Goal: Navigation & Orientation: Find specific page/section

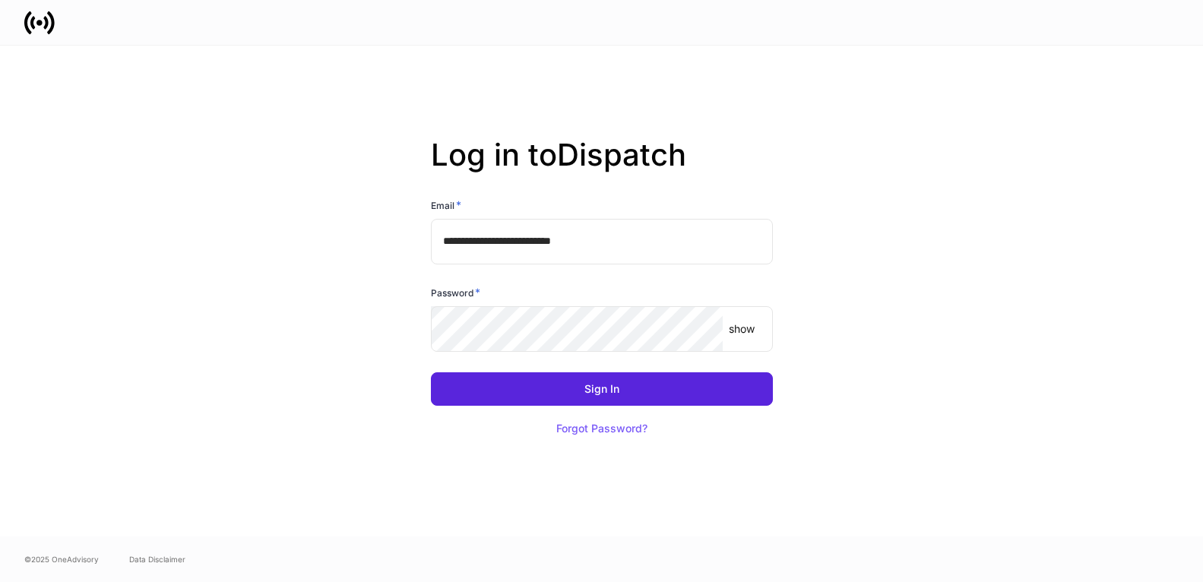
click at [665, 241] on input "**********" at bounding box center [602, 242] width 342 height 46
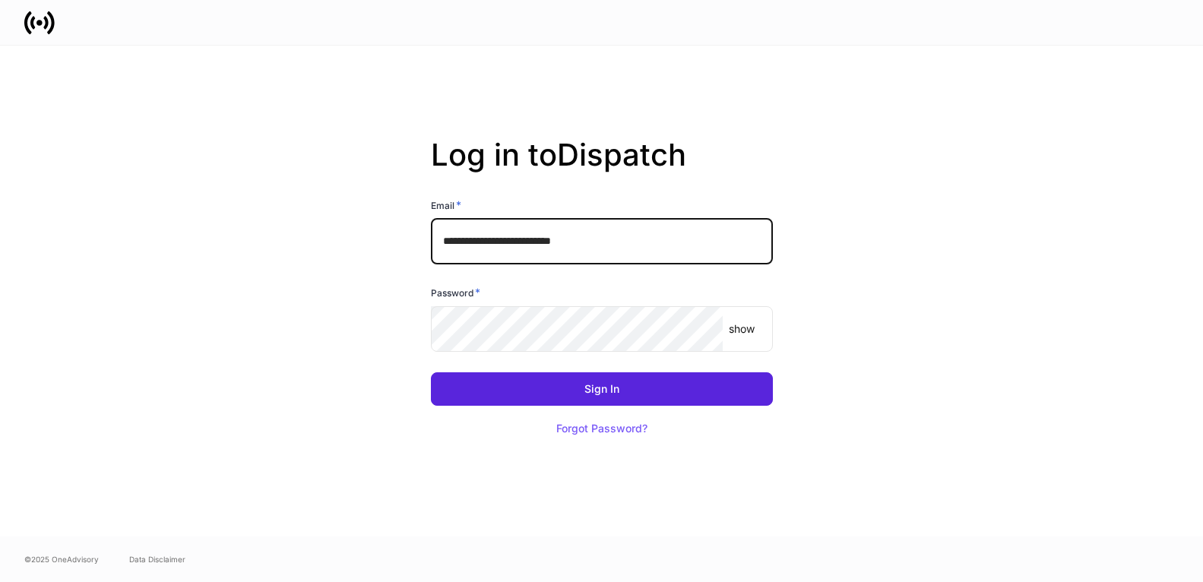
click at [665, 241] on input "**********" at bounding box center [602, 242] width 342 height 46
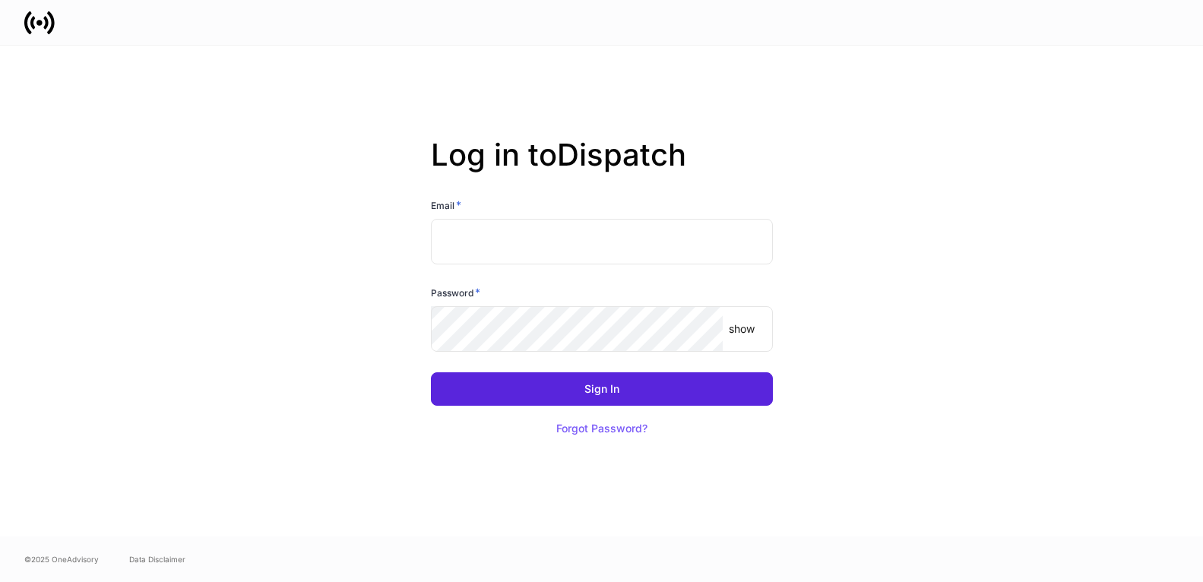
click at [288, 139] on div "Log in to Dispatch Email * ​ Password * show ​ Sign In Forgot Password?" at bounding box center [602, 291] width 815 height 491
click at [578, 242] on input "**********" at bounding box center [602, 242] width 342 height 46
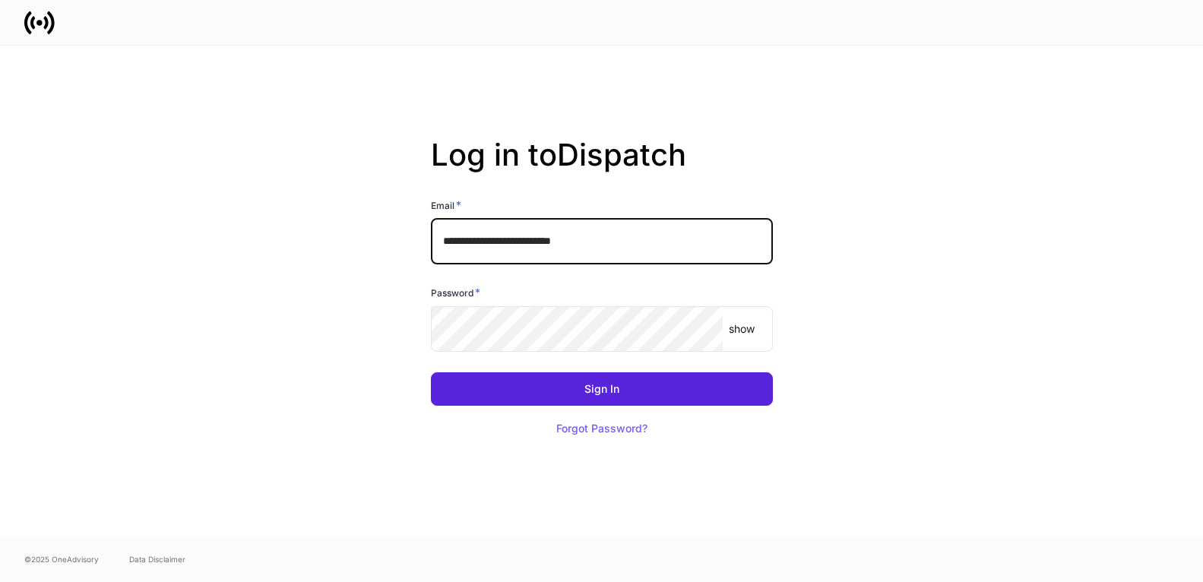
click at [578, 242] on input "**********" at bounding box center [602, 242] width 342 height 46
click at [679, 238] on input "**********" at bounding box center [602, 242] width 342 height 46
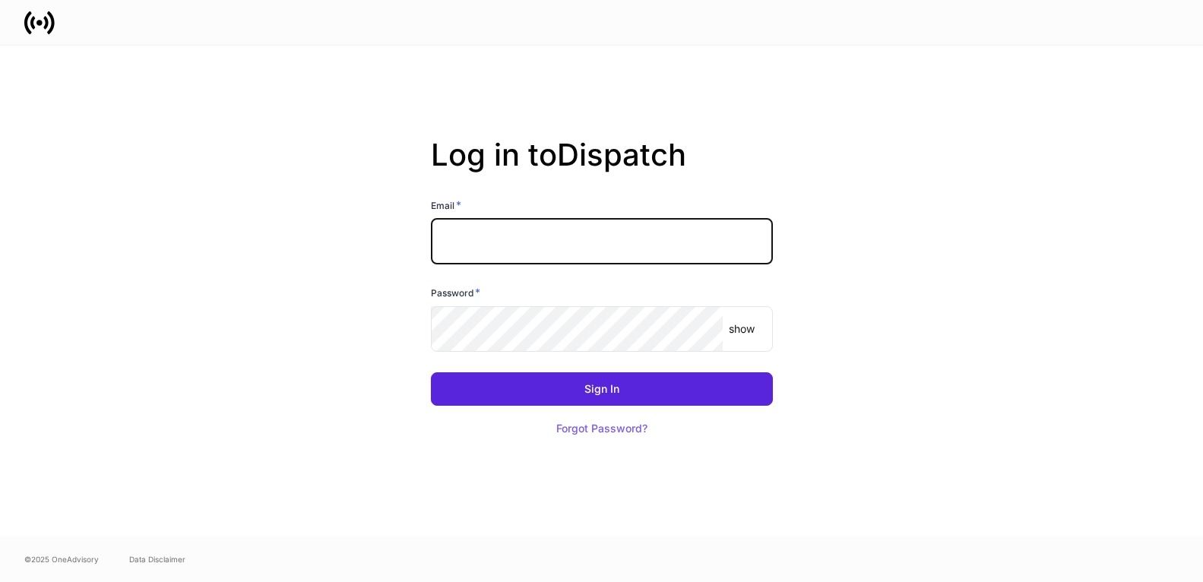
click at [697, 65] on div "Log in to Dispatch Email * ​ Password * show ​ Sign In Forgot Password?" at bounding box center [602, 291] width 815 height 491
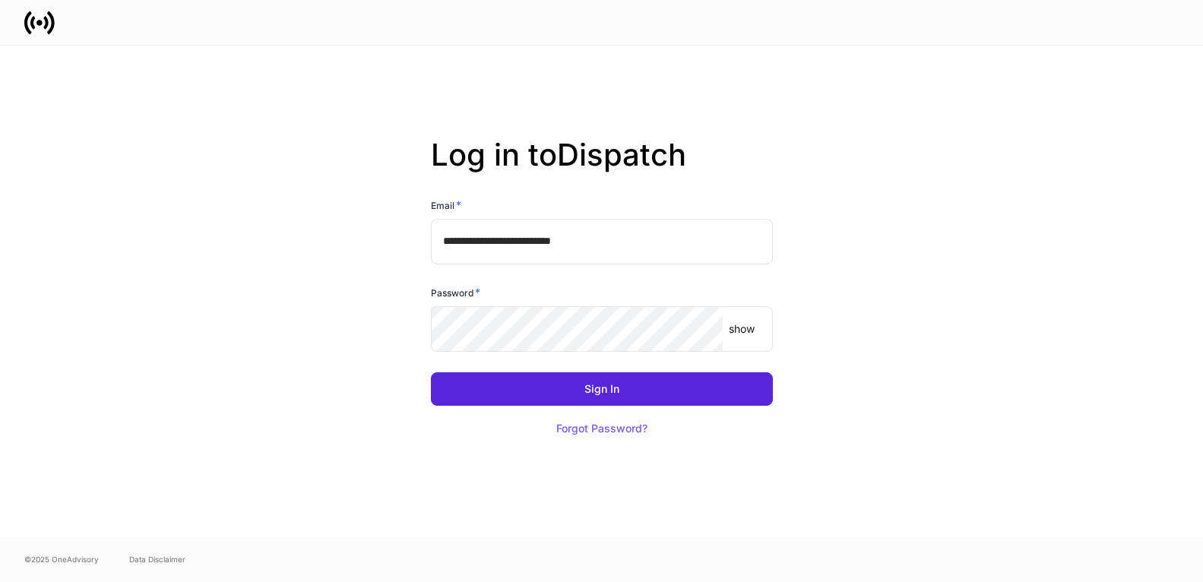
click at [631, 241] on input "**********" at bounding box center [602, 242] width 342 height 46
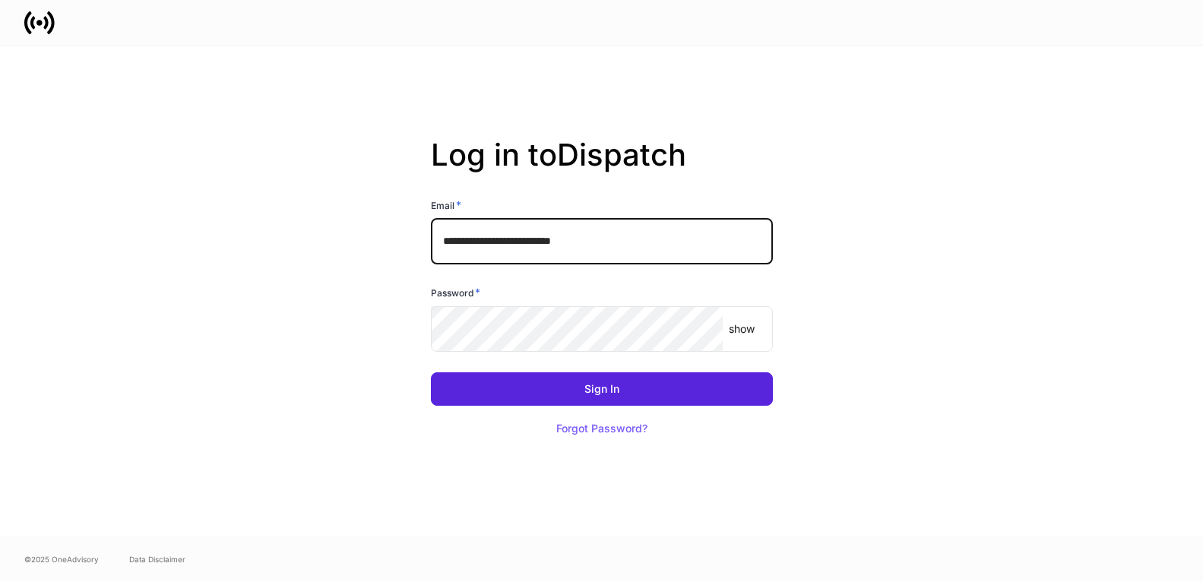
click at [631, 241] on input "**********" at bounding box center [602, 242] width 342 height 46
click at [328, 126] on div "Log in to Dispatch Email * ​ Password * show ​ Sign In Forgot Password?" at bounding box center [602, 291] width 815 height 491
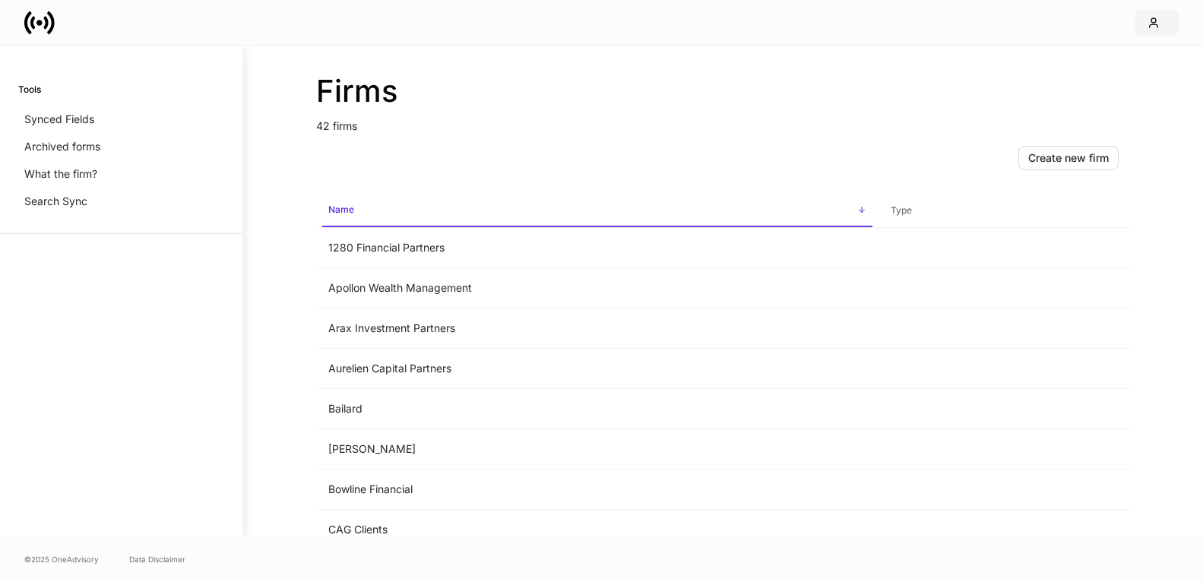
click at [1153, 20] on icon "button" at bounding box center [1154, 23] width 12 height 12
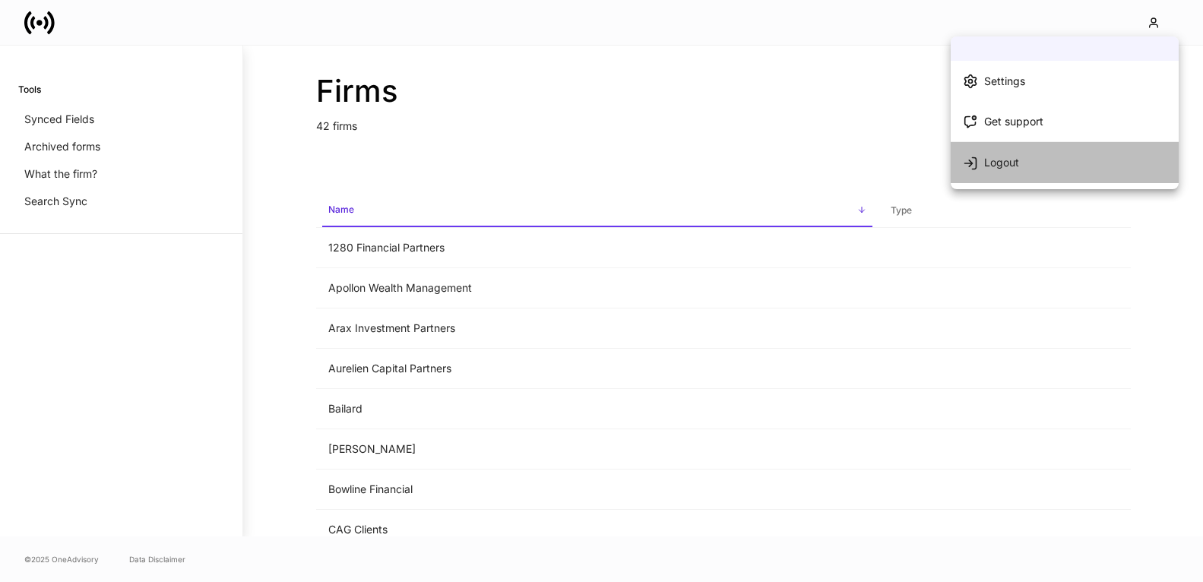
click at [1045, 162] on li "Logout" at bounding box center [1065, 161] width 228 height 41
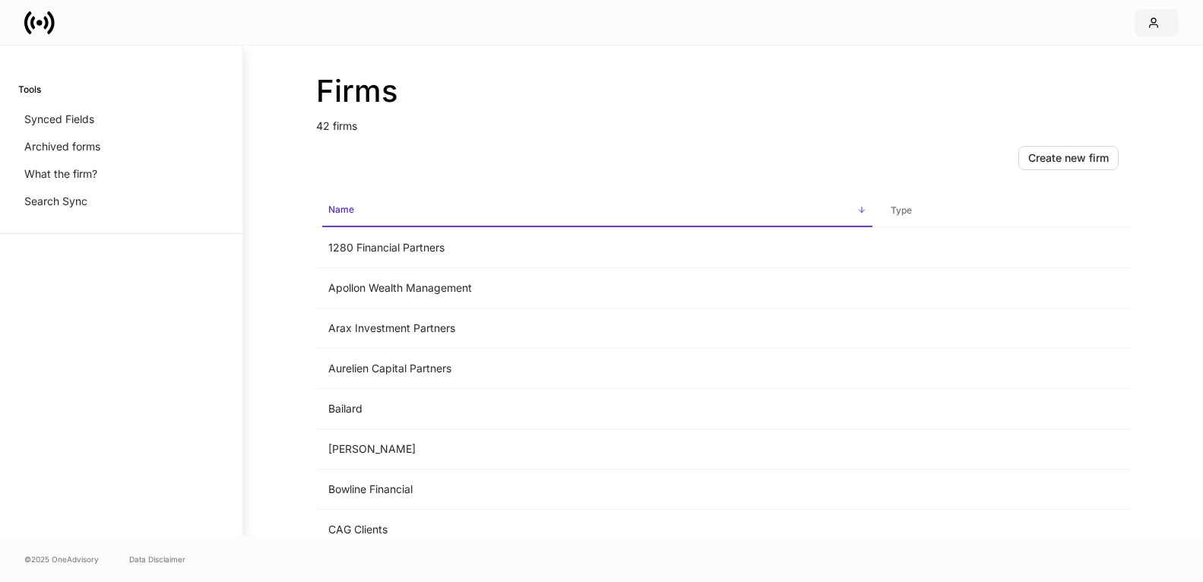
click at [1149, 27] on icon "button" at bounding box center [1154, 23] width 12 height 12
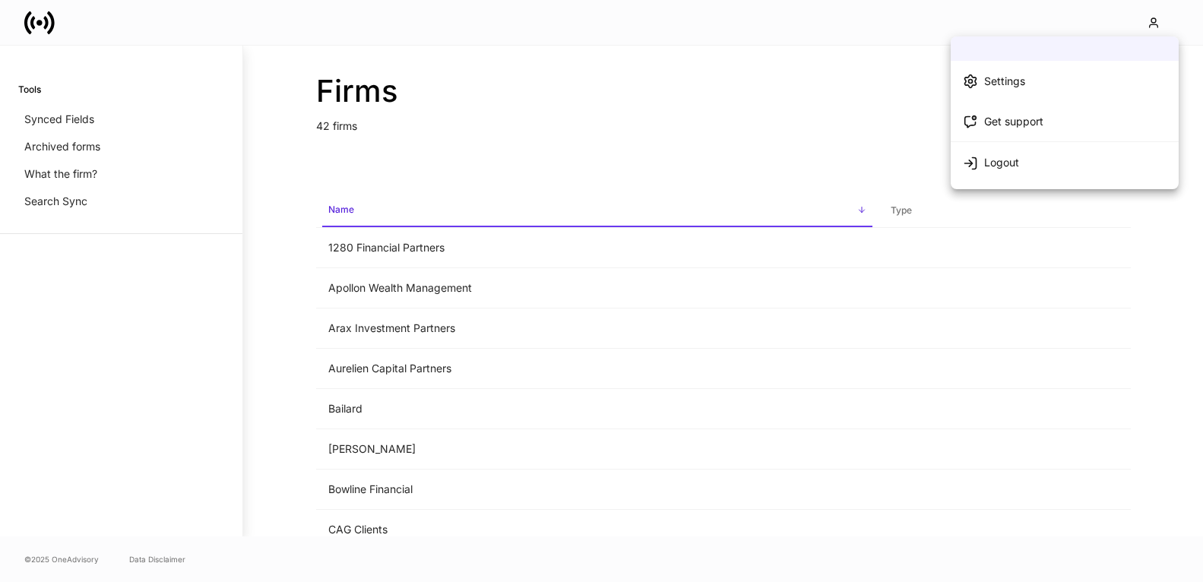
click at [1056, 154] on li "Logout" at bounding box center [1065, 161] width 228 height 41
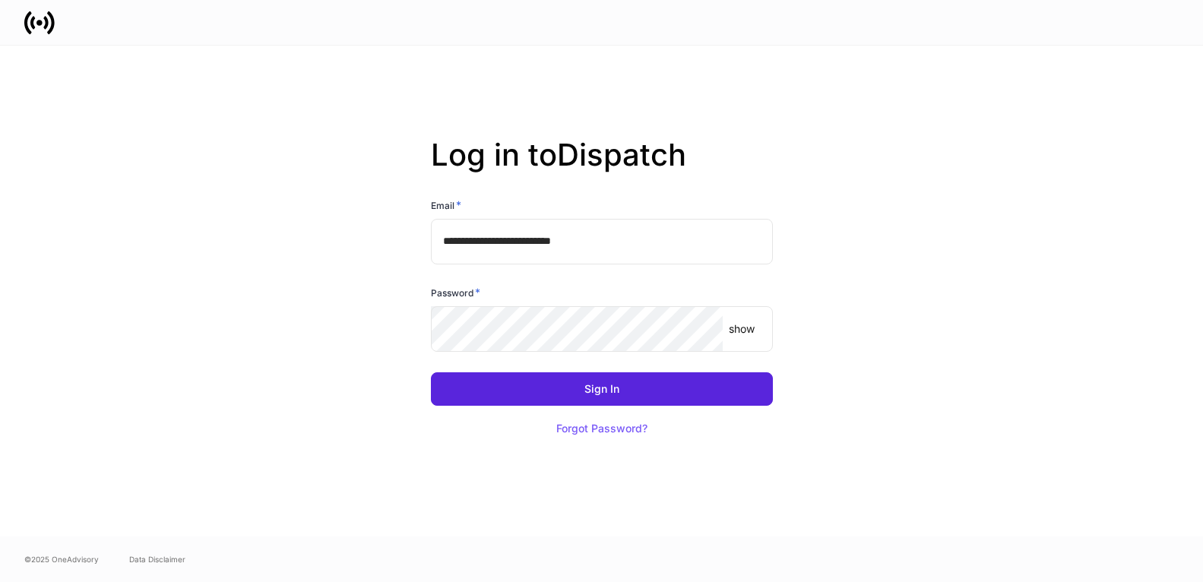
click at [550, 249] on input "**********" at bounding box center [602, 242] width 342 height 46
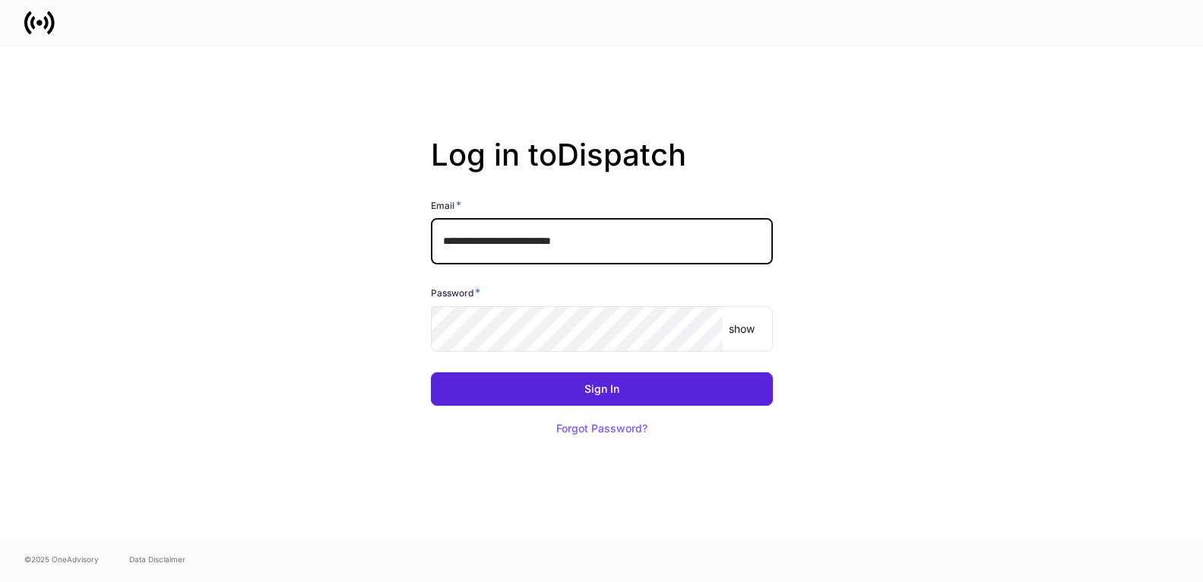
click at [548, 142] on h2 "Log in to Dispatch" at bounding box center [602, 167] width 342 height 61
click at [614, 242] on input "**********" at bounding box center [602, 242] width 342 height 46
click at [0, 581] on com-1password-button at bounding box center [0, 582] width 0 height 0
click at [666, 247] on input "**********" at bounding box center [602, 242] width 342 height 46
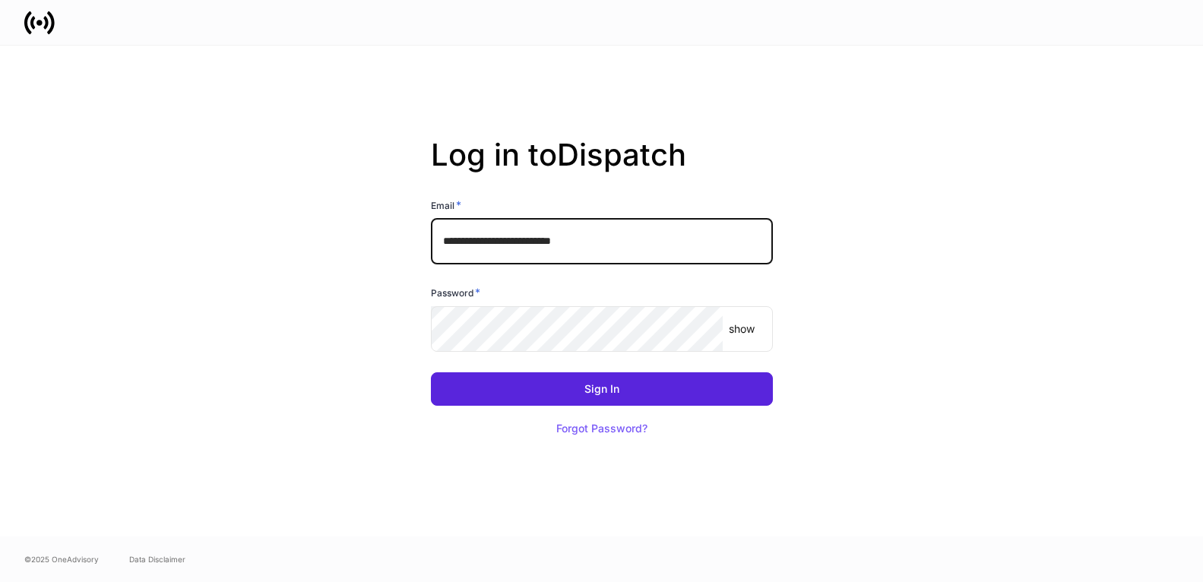
click at [666, 247] on input "**********" at bounding box center [602, 242] width 342 height 46
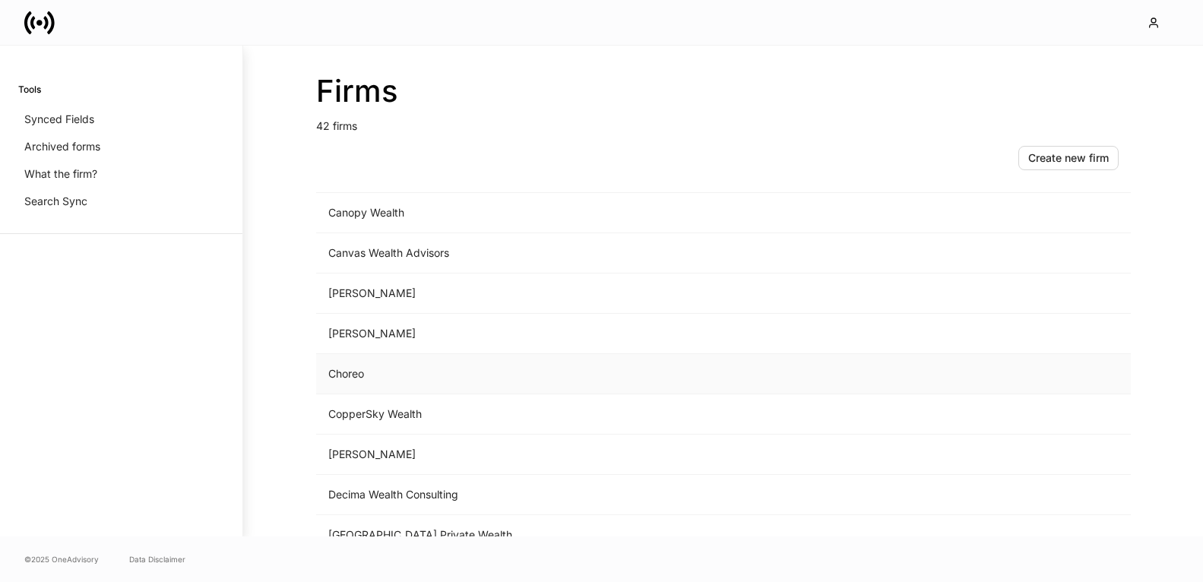
scroll to position [362, 0]
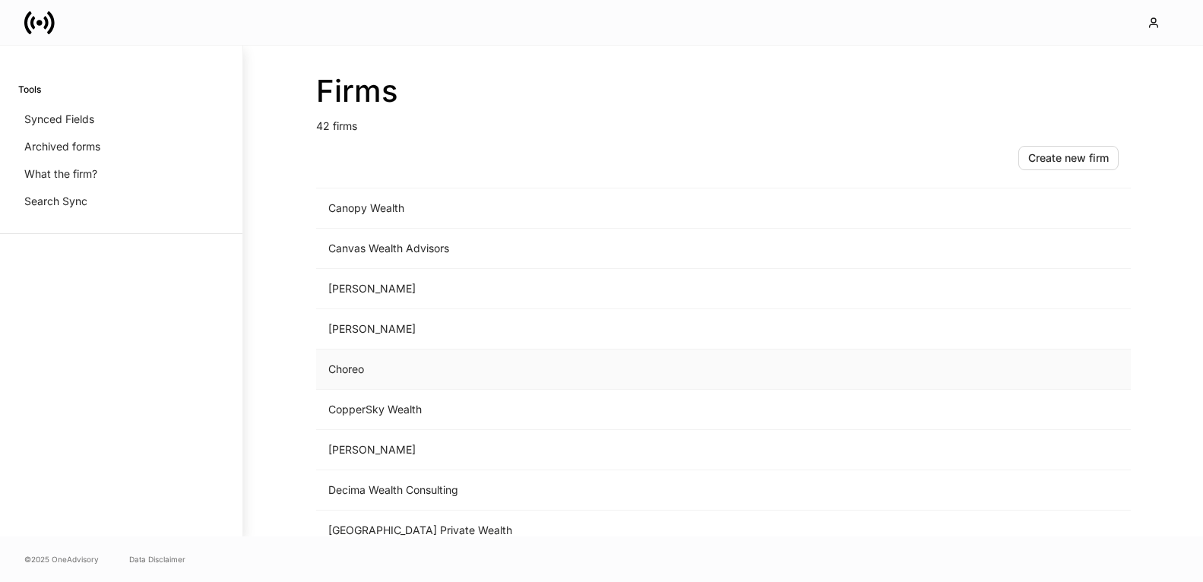
click at [482, 361] on td "Choreo" at bounding box center [597, 370] width 562 height 40
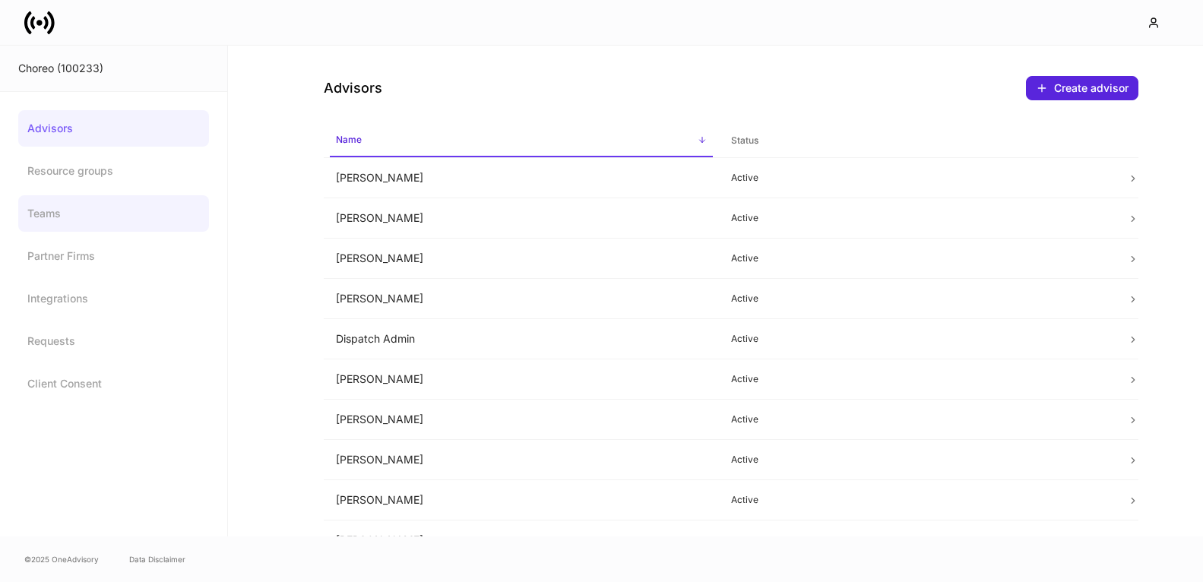
click at [85, 208] on link "Teams" at bounding box center [113, 213] width 191 height 36
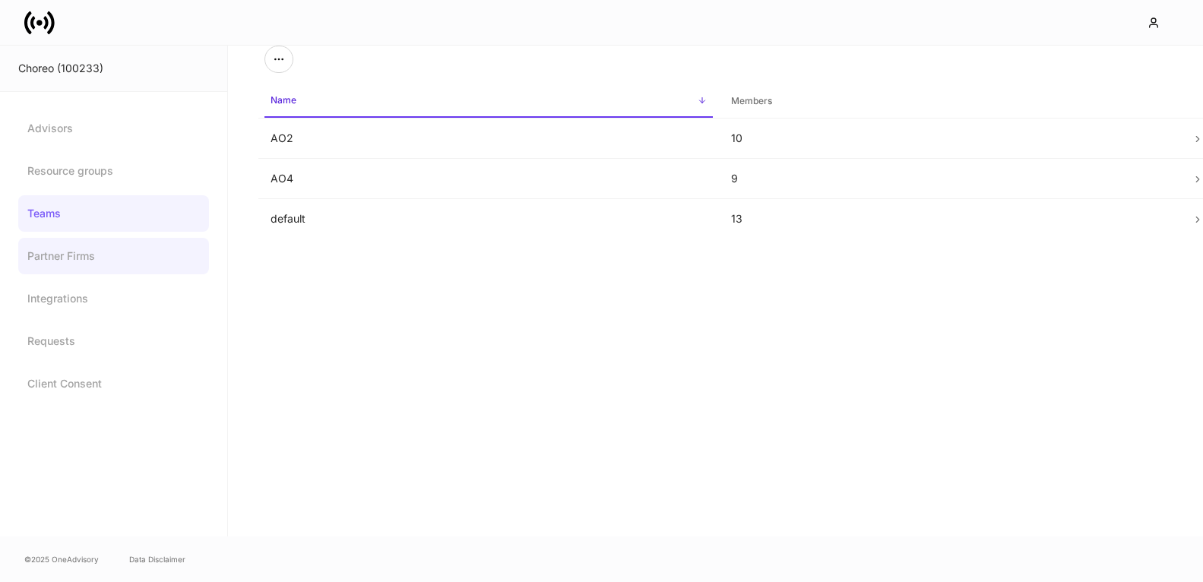
click at [82, 250] on link "Partner Firms" at bounding box center [113, 256] width 191 height 36
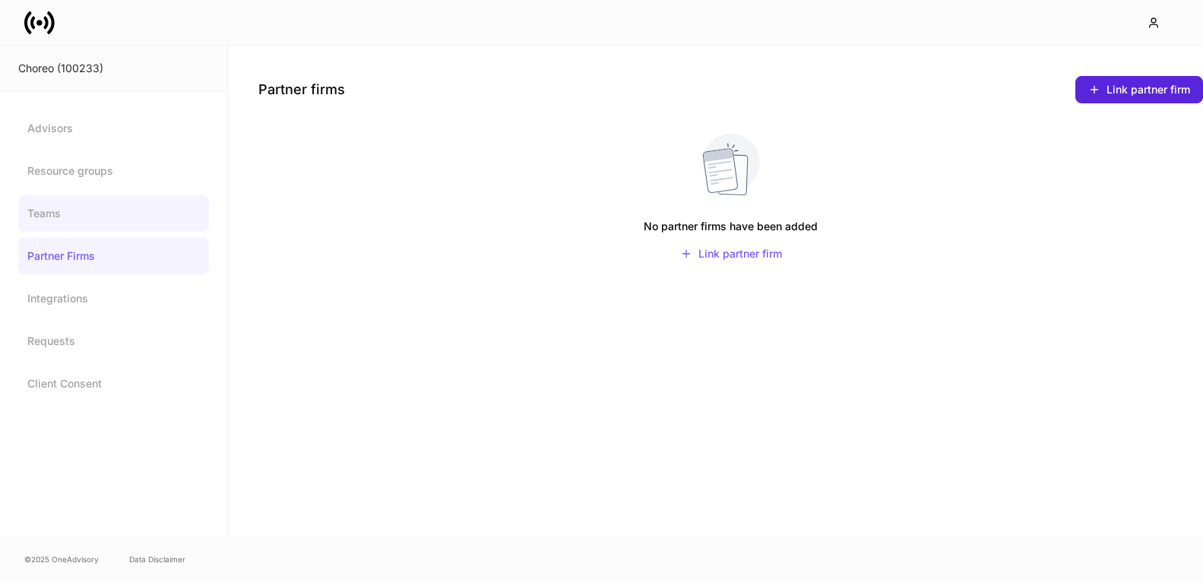
click at [71, 223] on link "Teams" at bounding box center [113, 213] width 191 height 36
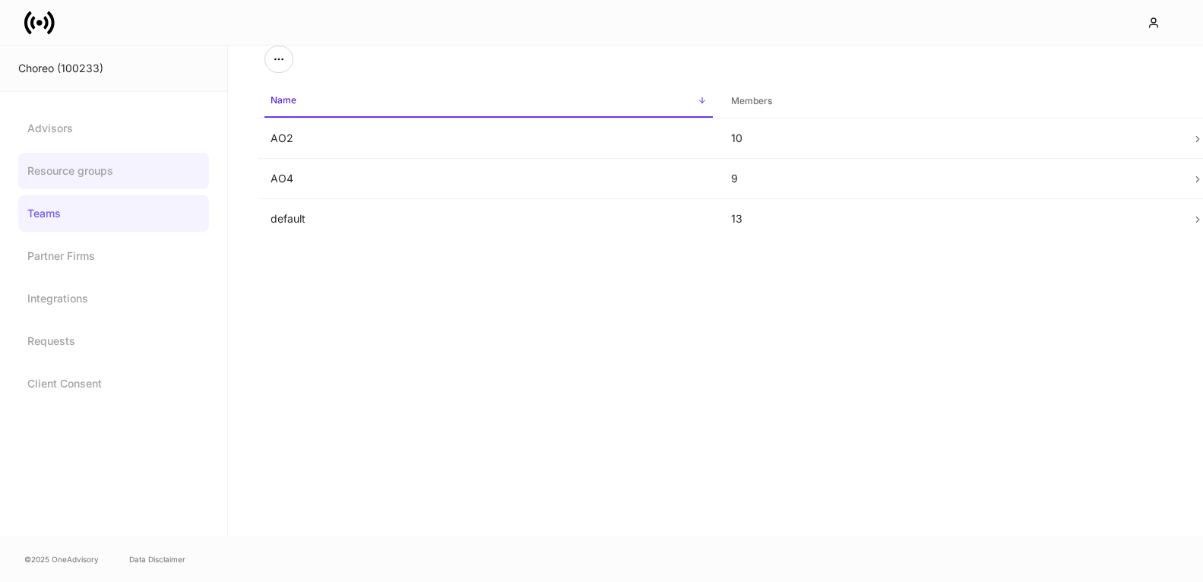
click at [141, 170] on link "Resource groups" at bounding box center [113, 171] width 191 height 36
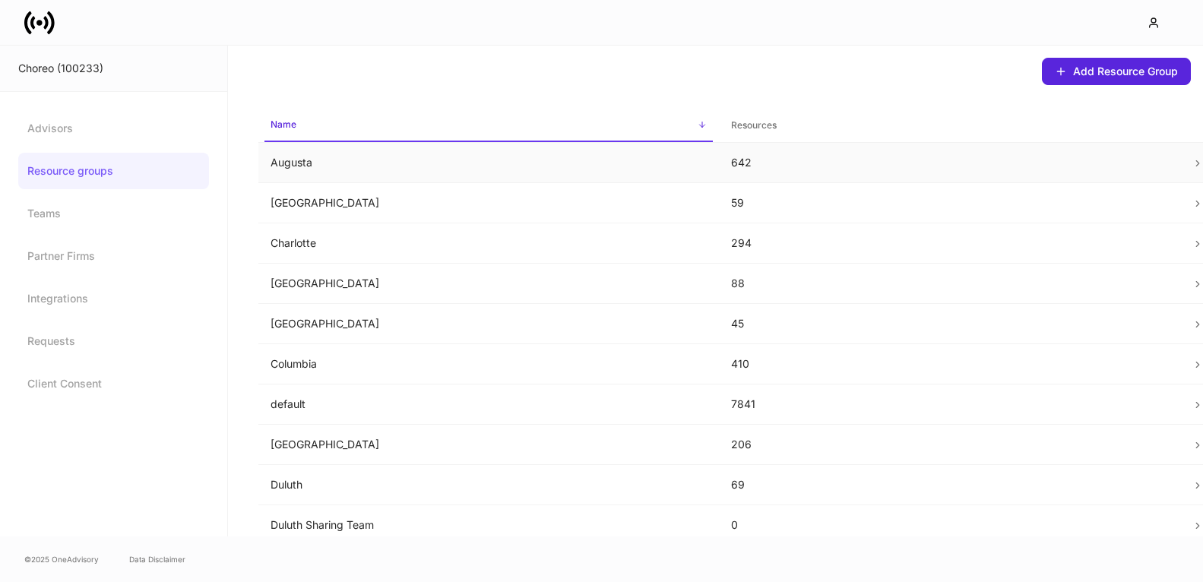
click at [350, 160] on p "Augusta" at bounding box center [489, 162] width 436 height 15
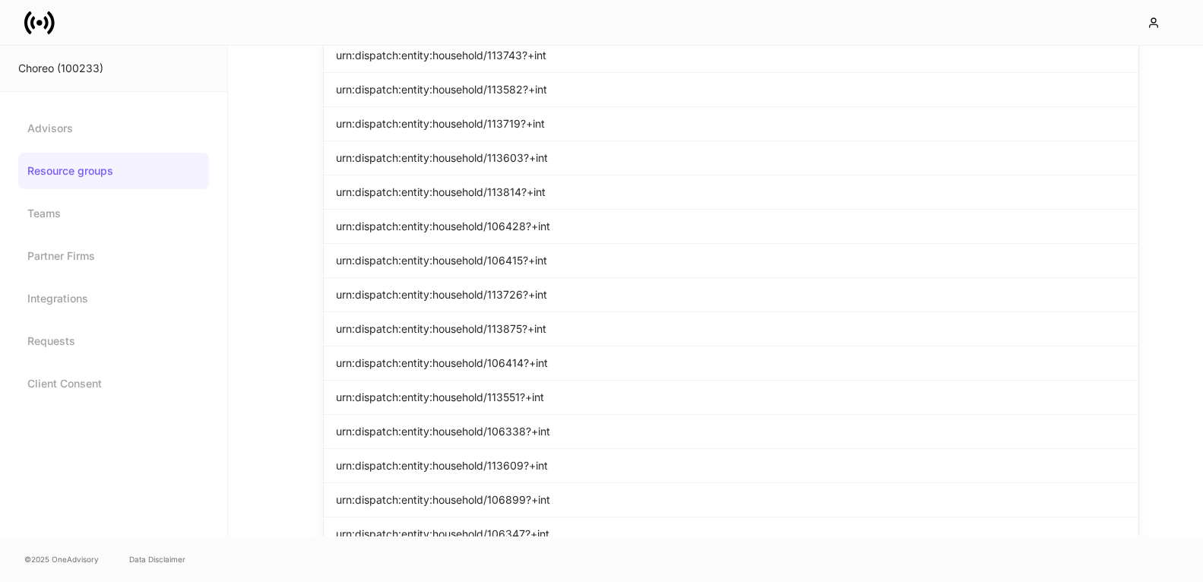
scroll to position [1164, 0]
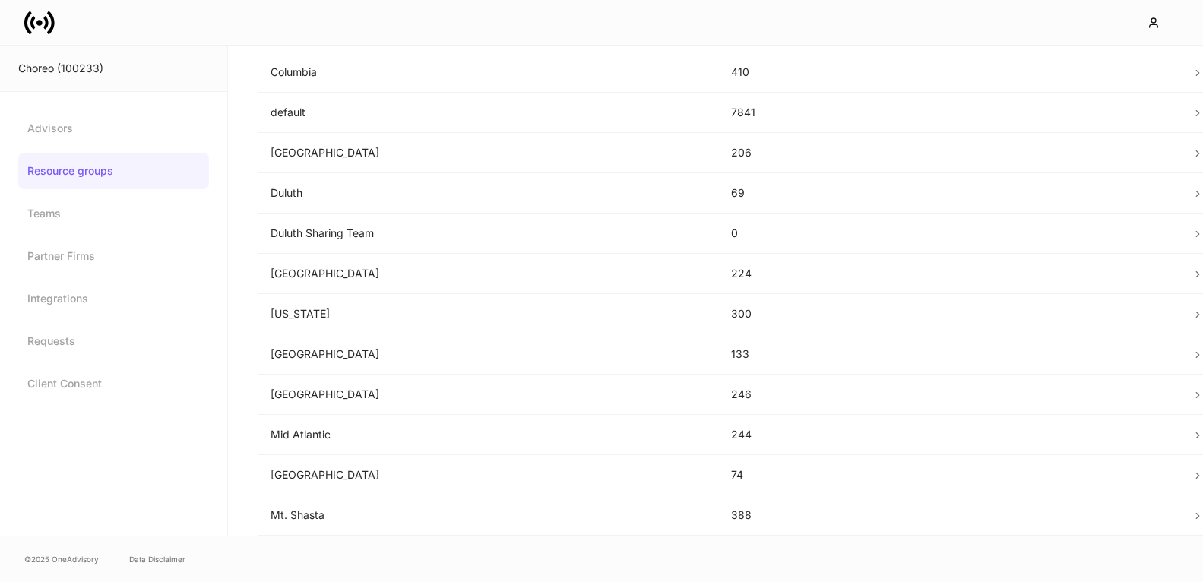
scroll to position [410, 0]
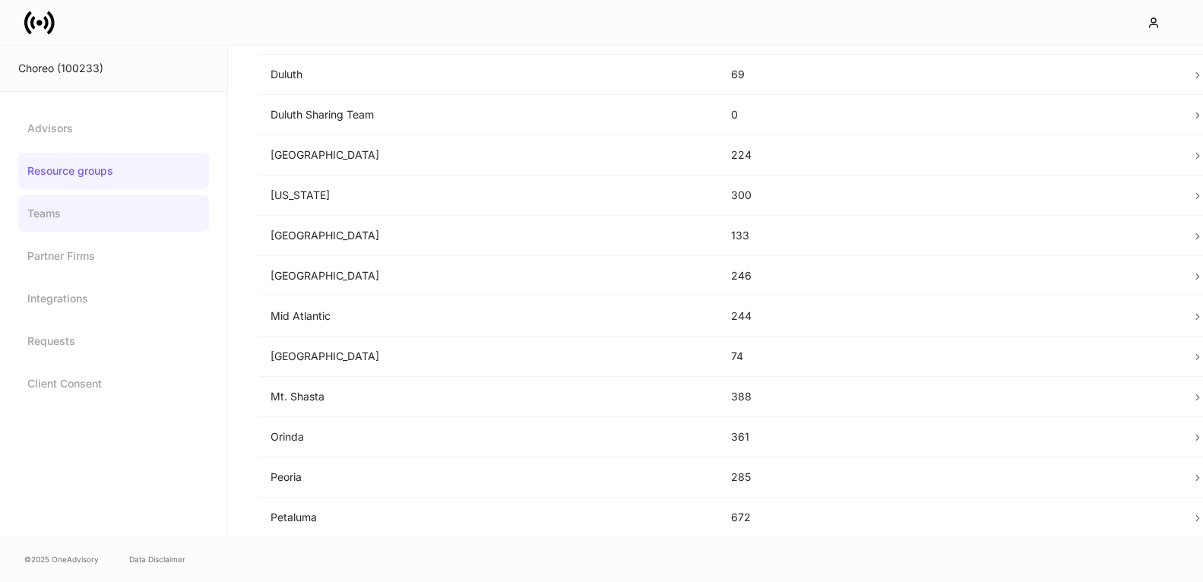
click at [138, 209] on link "Teams" at bounding box center [113, 213] width 191 height 36
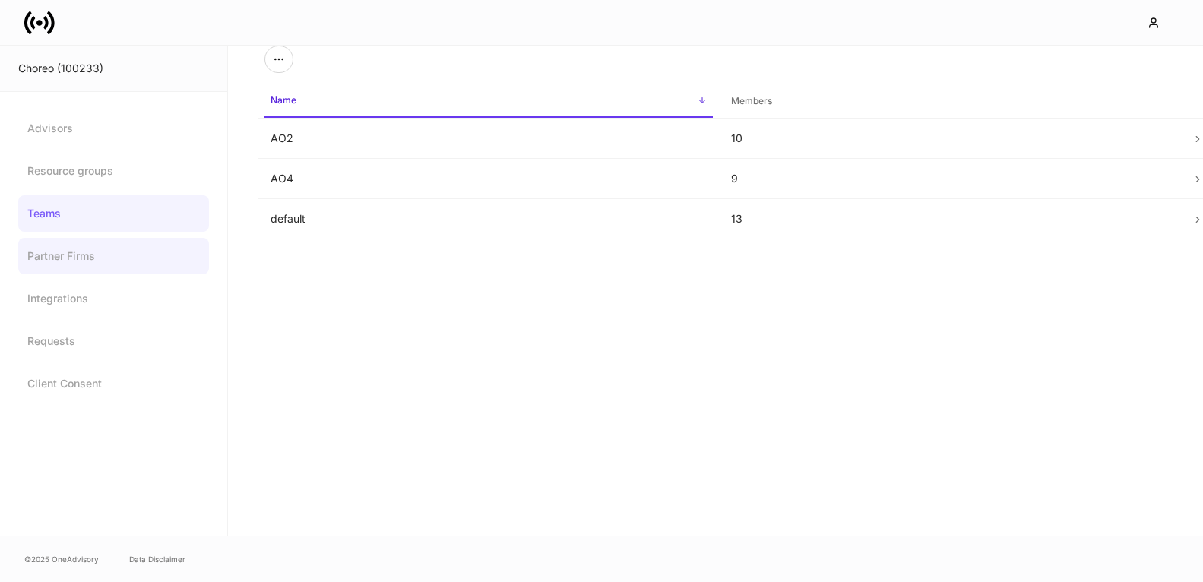
click at [103, 265] on link "Partner Firms" at bounding box center [113, 256] width 191 height 36
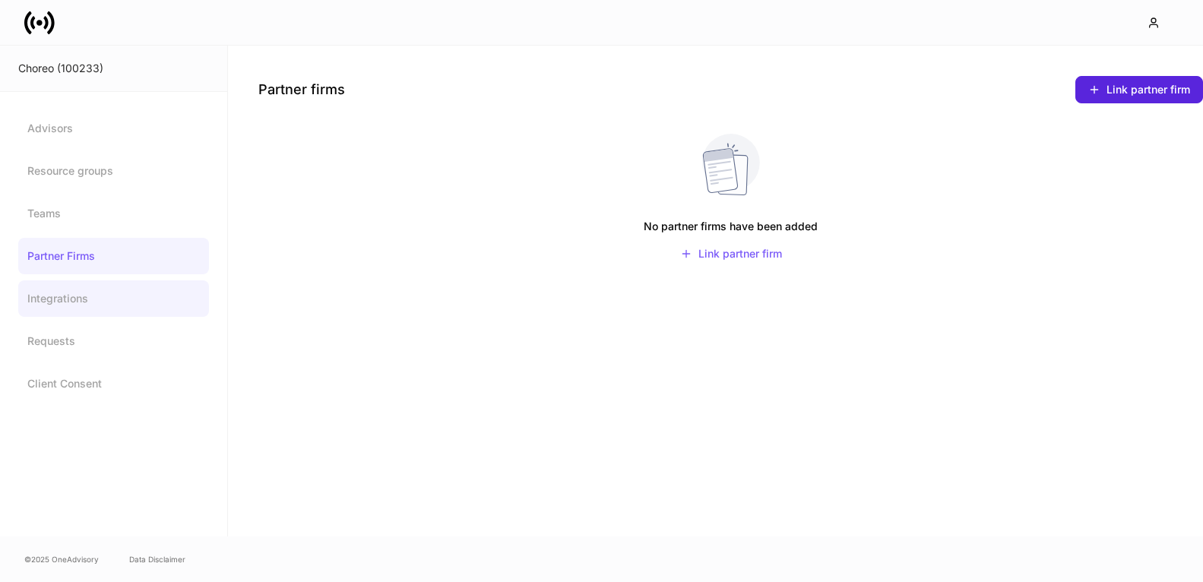
click at [92, 301] on link "Integrations" at bounding box center [113, 298] width 191 height 36
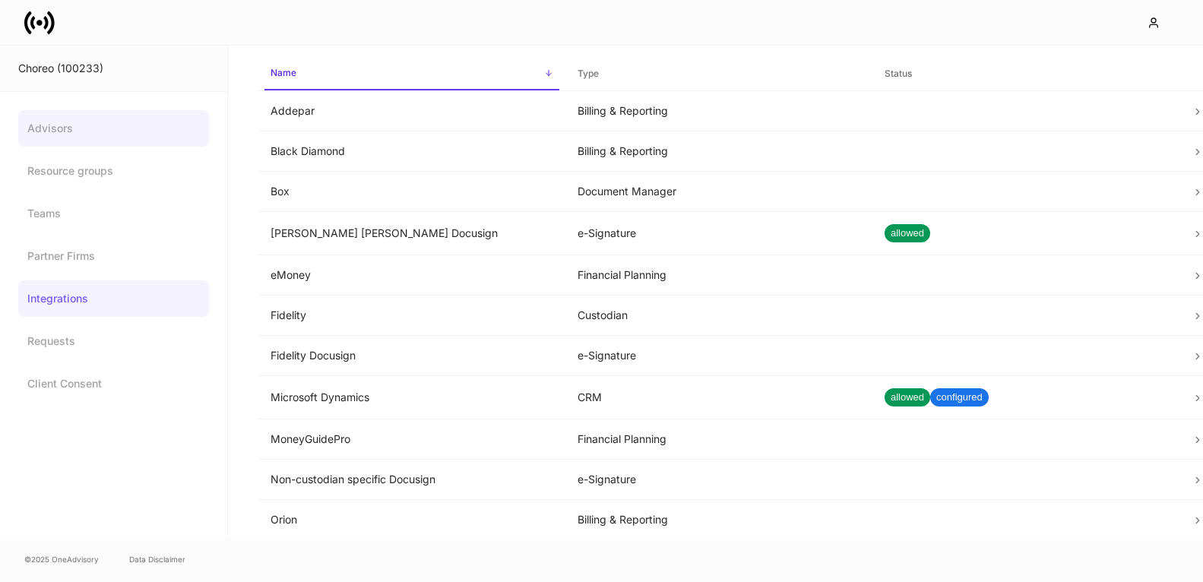
click at [91, 138] on link "Advisors" at bounding box center [113, 128] width 191 height 36
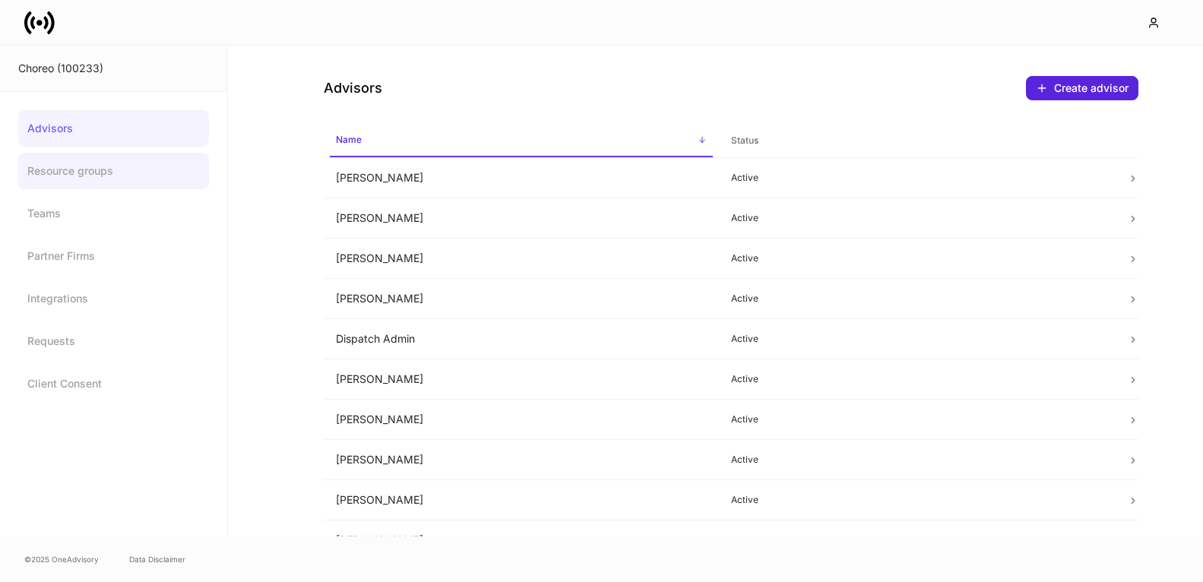
click at [91, 173] on link "Resource groups" at bounding box center [113, 171] width 191 height 36
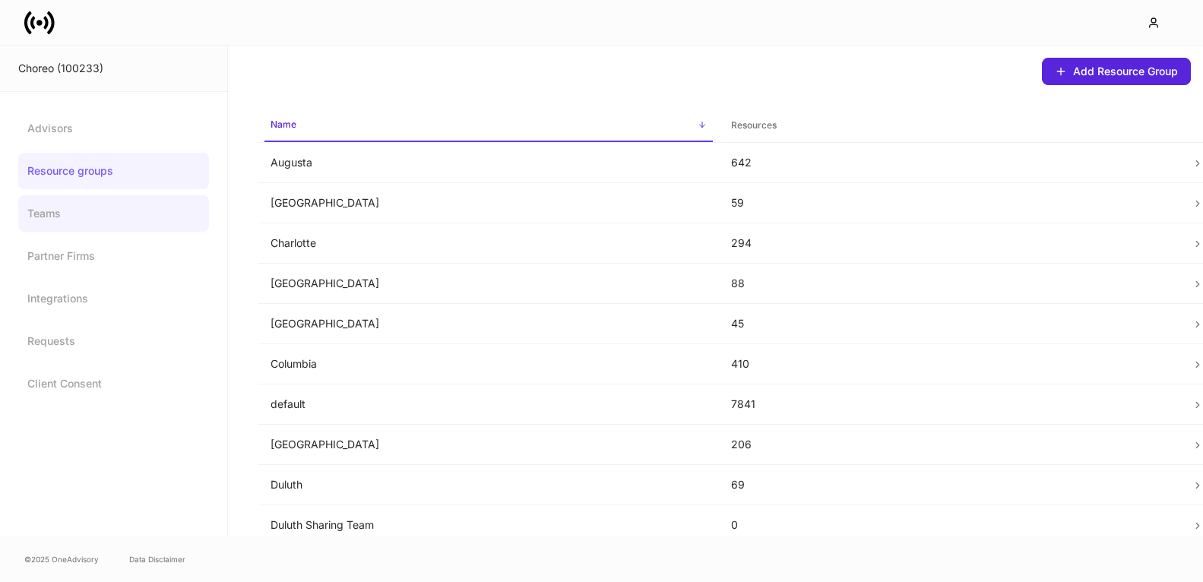
click at [84, 220] on link "Teams" at bounding box center [113, 213] width 191 height 36
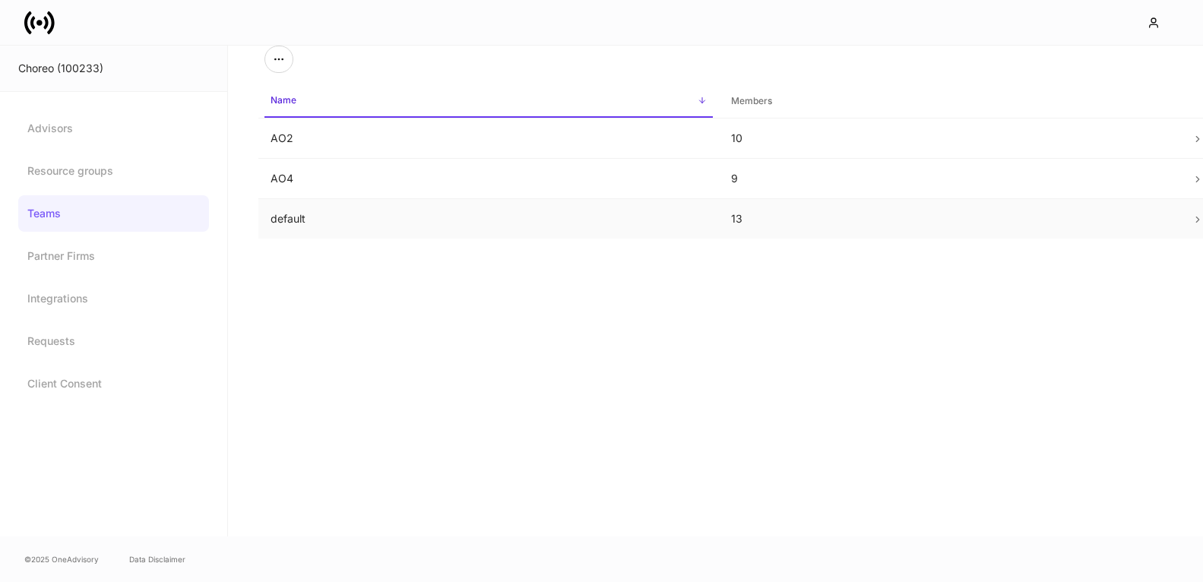
click at [306, 220] on td "default" at bounding box center [488, 219] width 461 height 40
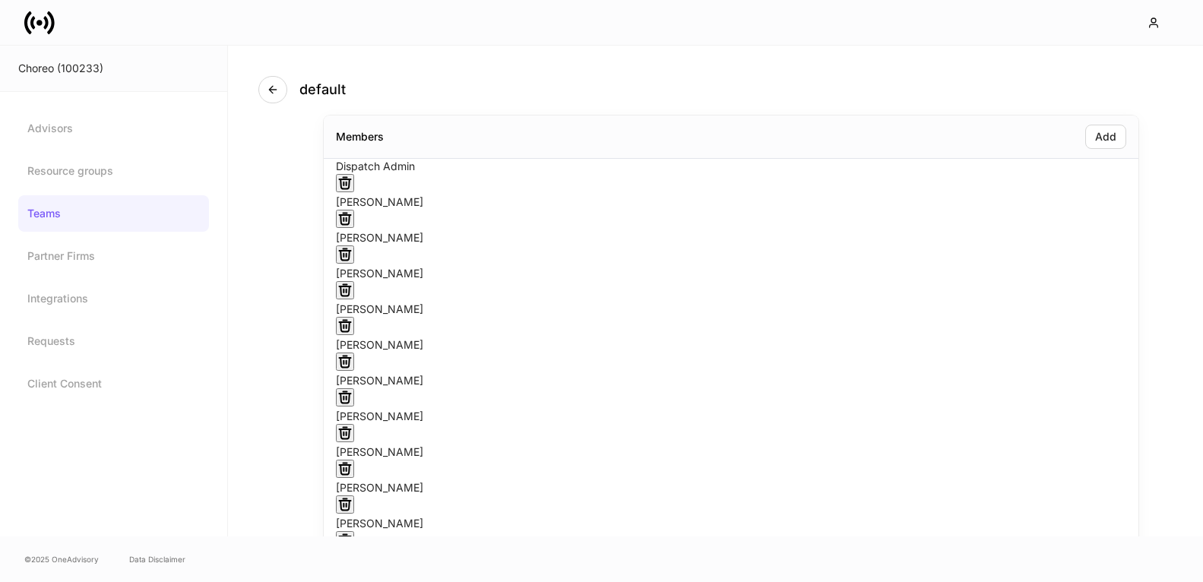
click at [115, 214] on link "Teams" at bounding box center [113, 213] width 191 height 36
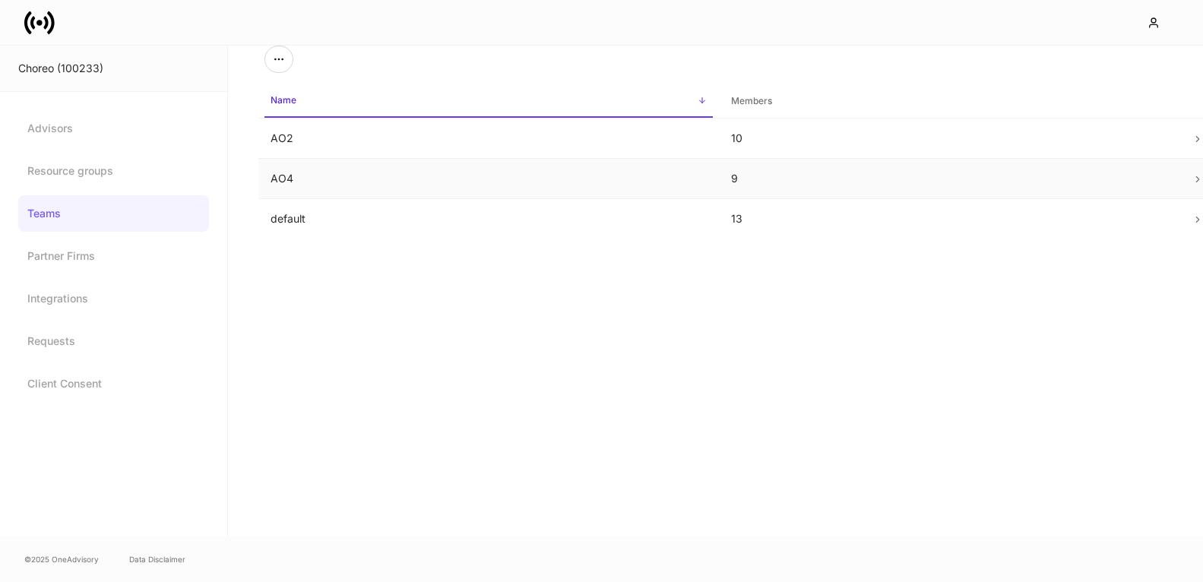
click at [290, 176] on td "AO4" at bounding box center [488, 179] width 461 height 40
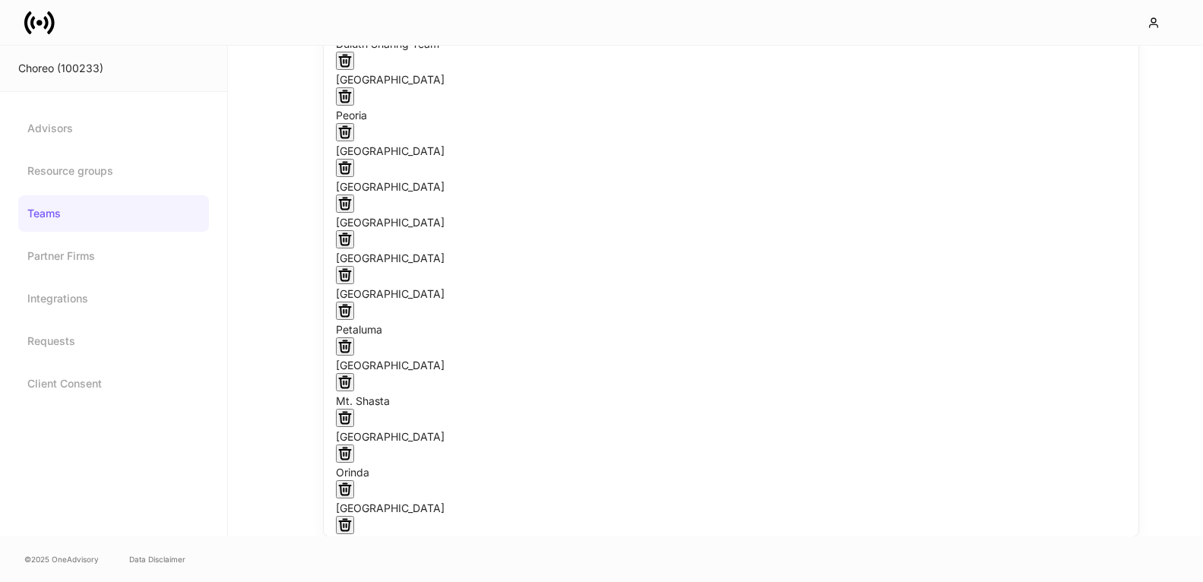
scroll to position [882, 0]
click at [120, 213] on link "Teams" at bounding box center [113, 213] width 191 height 36
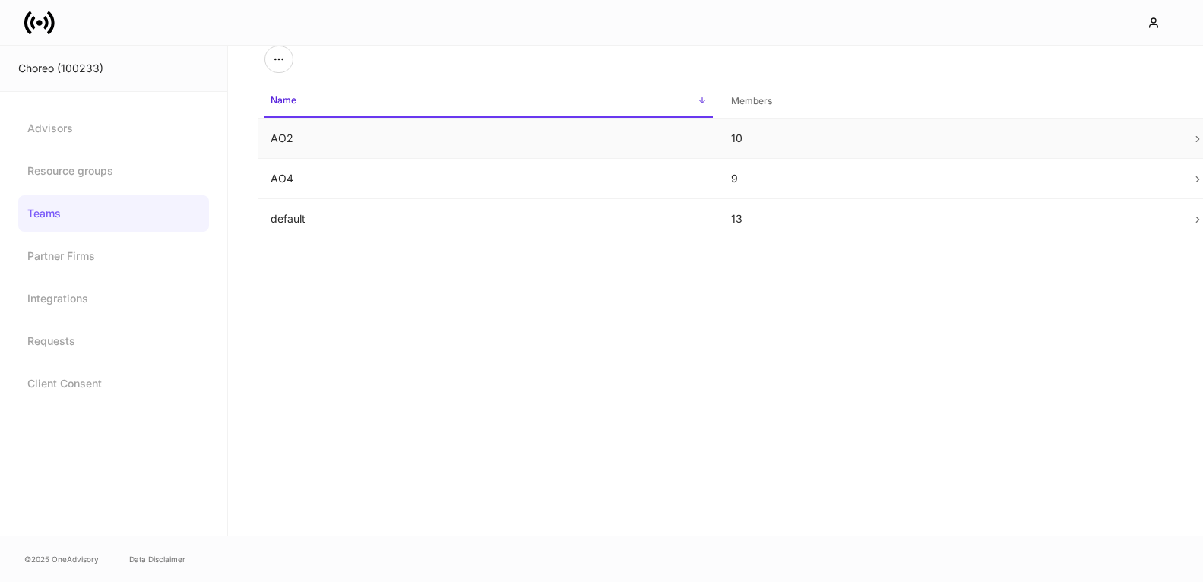
click at [309, 141] on td "AO2" at bounding box center [488, 139] width 461 height 40
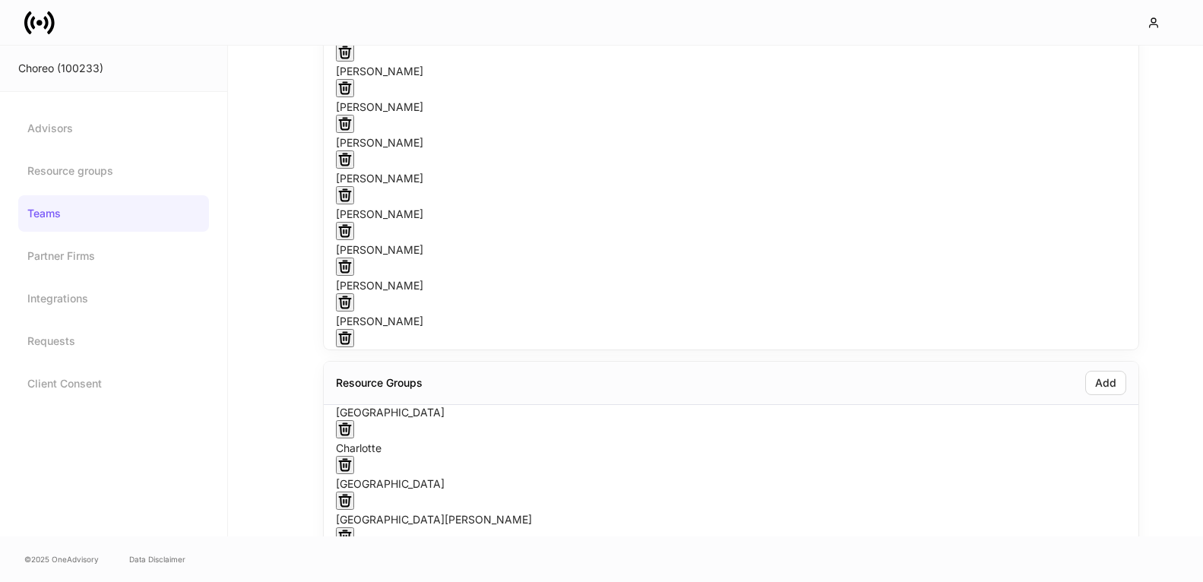
scroll to position [62, 0]
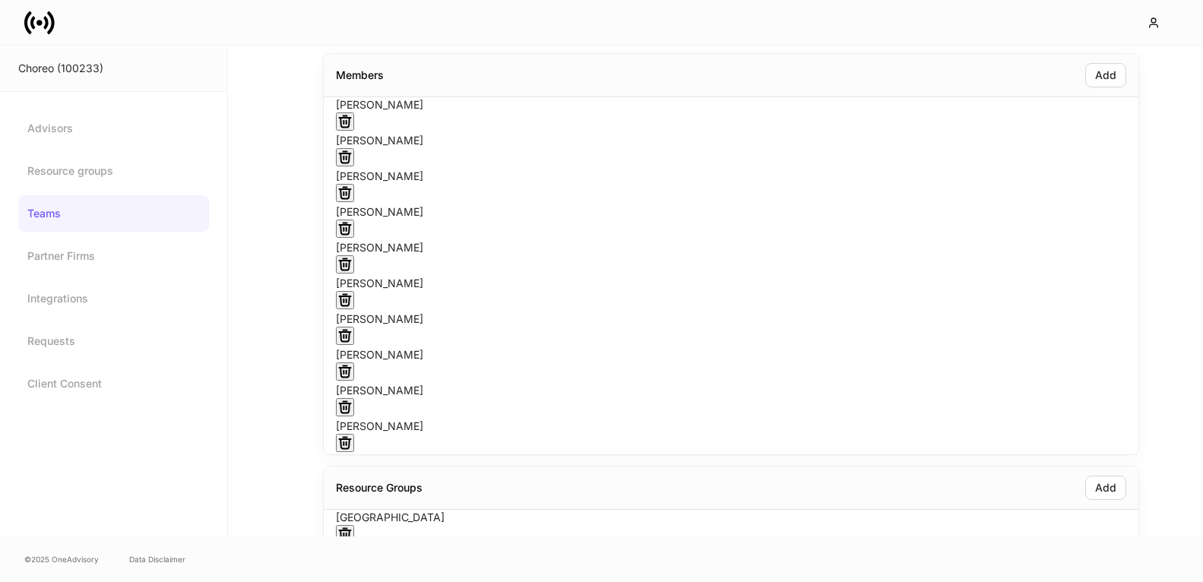
click at [125, 204] on link "Teams" at bounding box center [113, 213] width 191 height 36
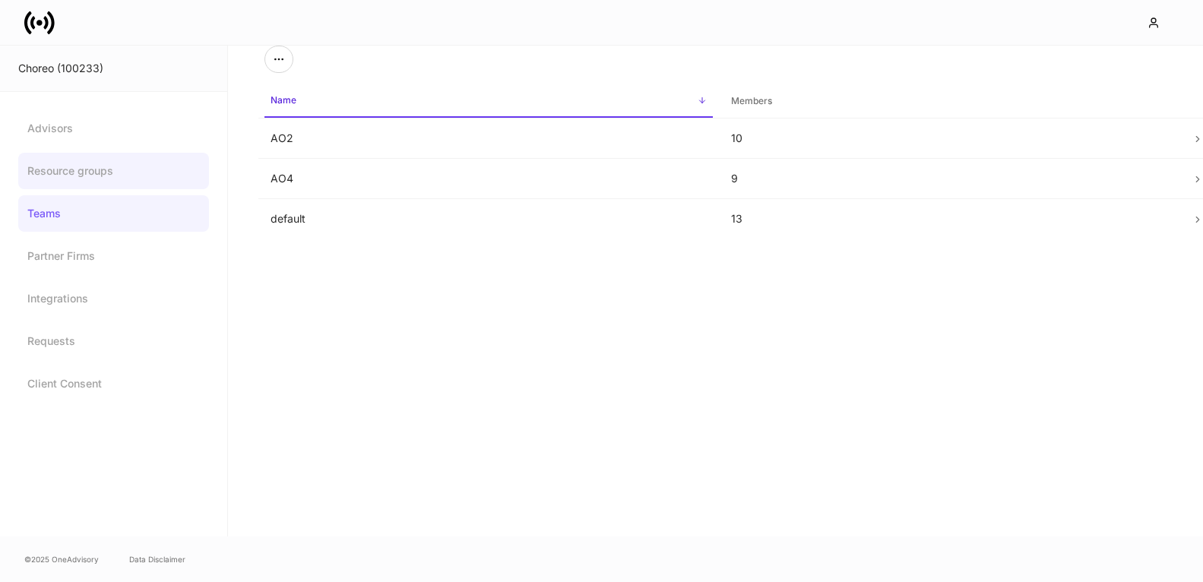
click at [119, 180] on link "Resource groups" at bounding box center [113, 171] width 191 height 36
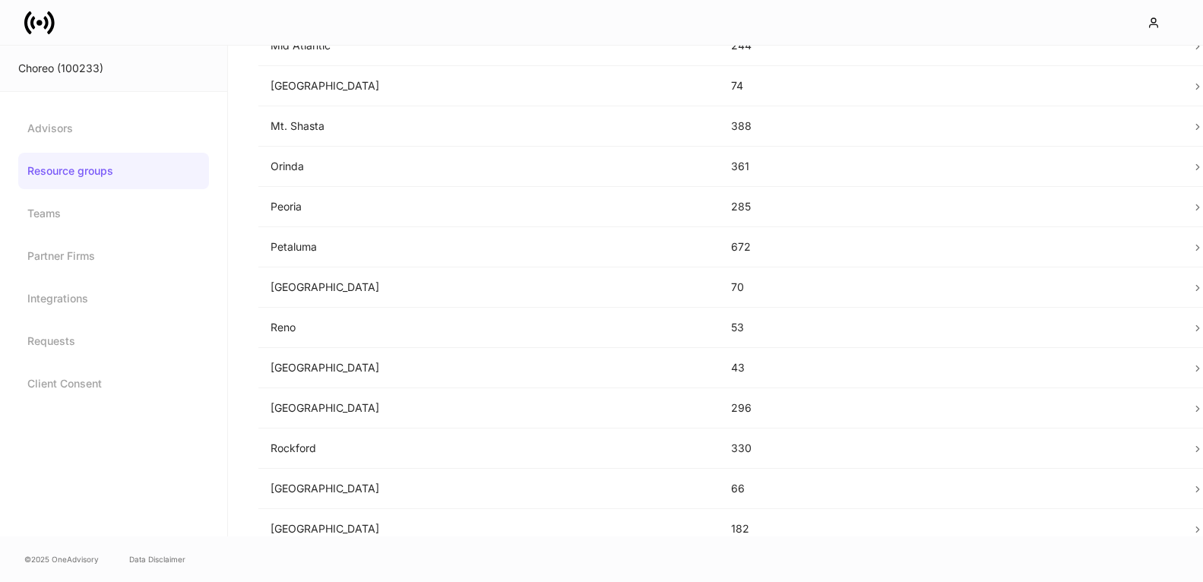
scroll to position [854, 0]
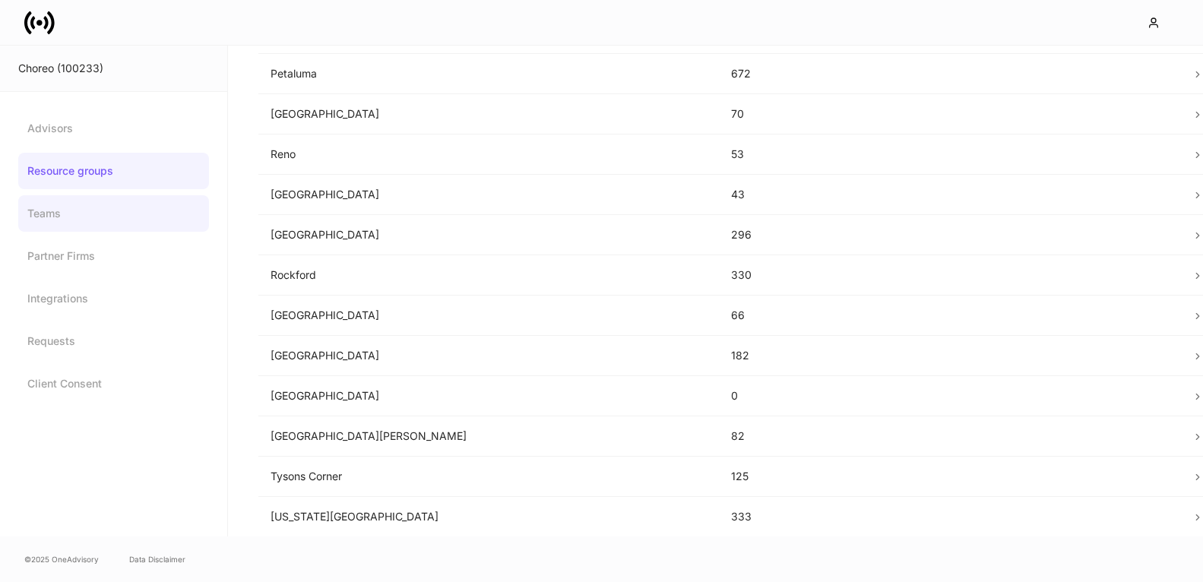
click at [97, 207] on link "Teams" at bounding box center [113, 213] width 191 height 36
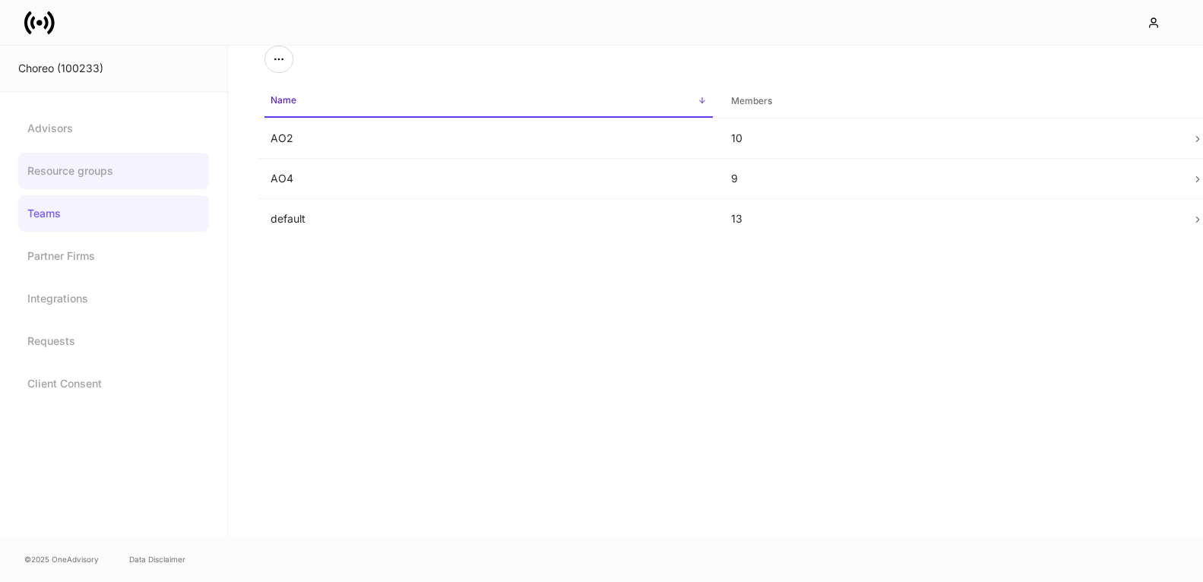
click at [120, 167] on link "Resource groups" at bounding box center [113, 171] width 191 height 36
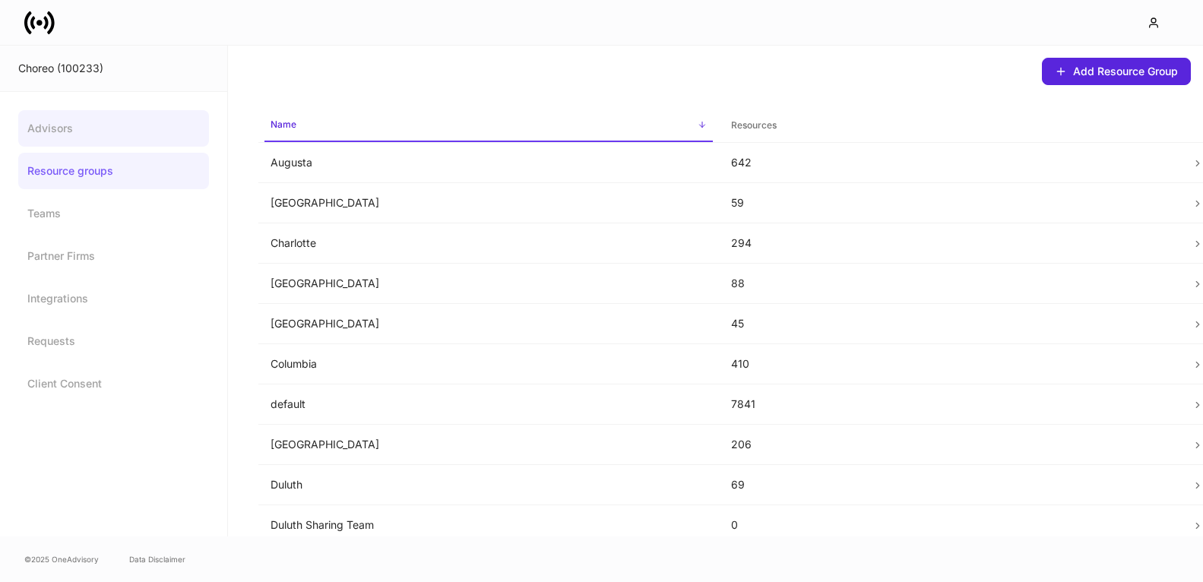
click at [105, 121] on link "Advisors" at bounding box center [113, 128] width 191 height 36
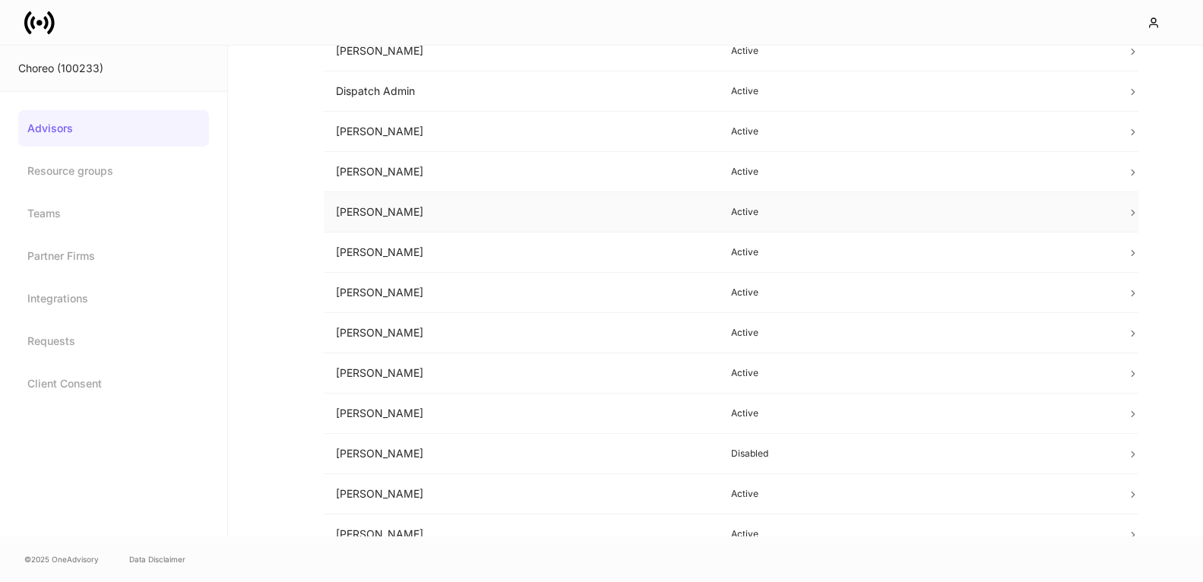
scroll to position [265, 0]
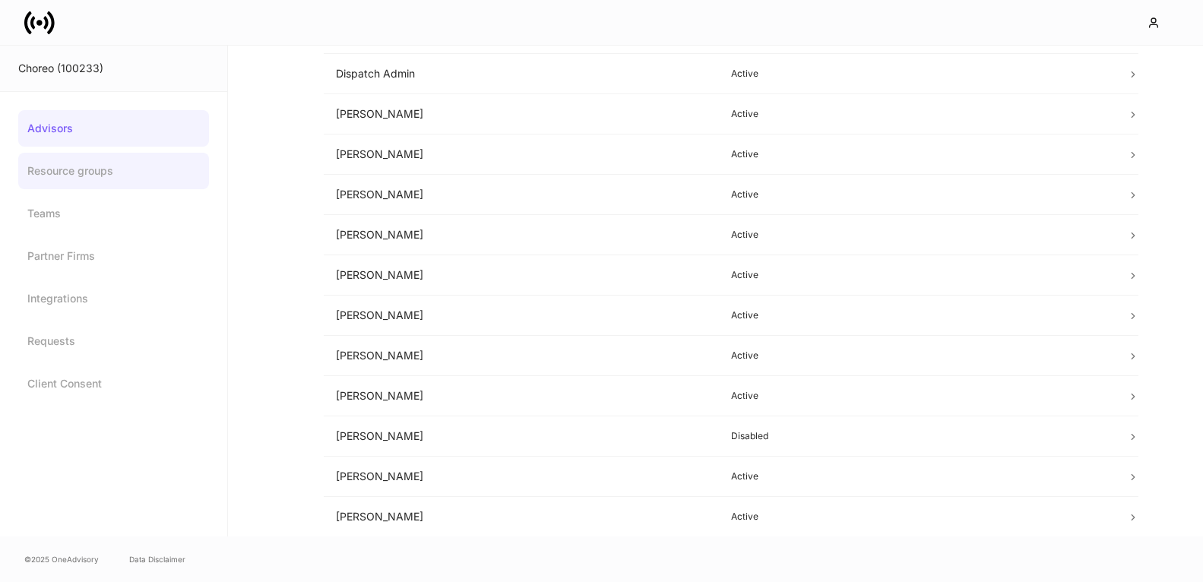
click at [105, 173] on link "Resource groups" at bounding box center [113, 171] width 191 height 36
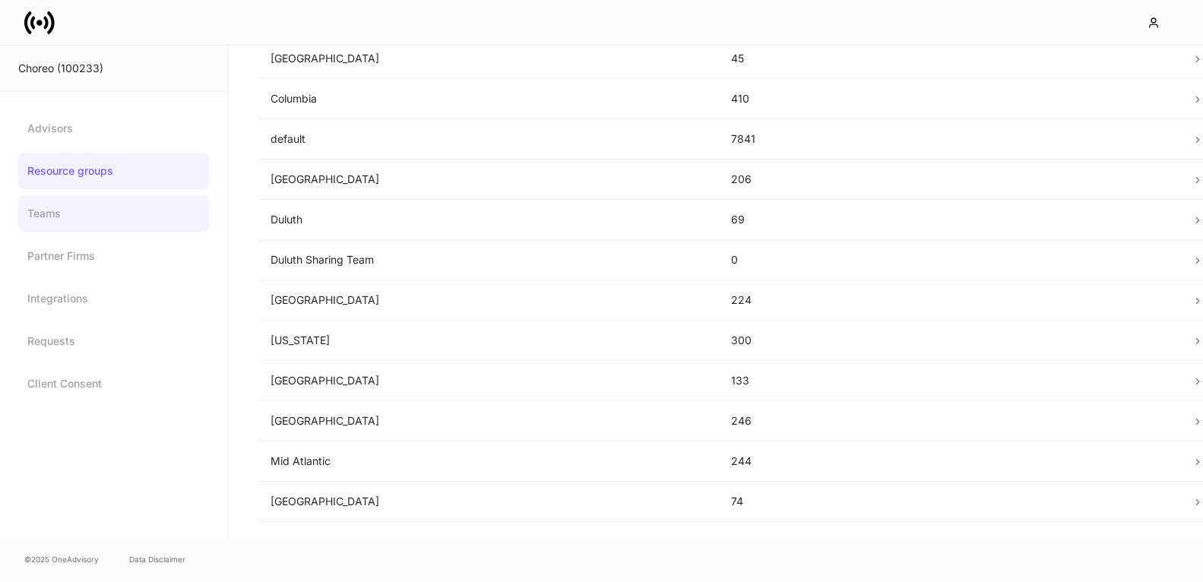
click at [124, 217] on link "Teams" at bounding box center [113, 213] width 191 height 36
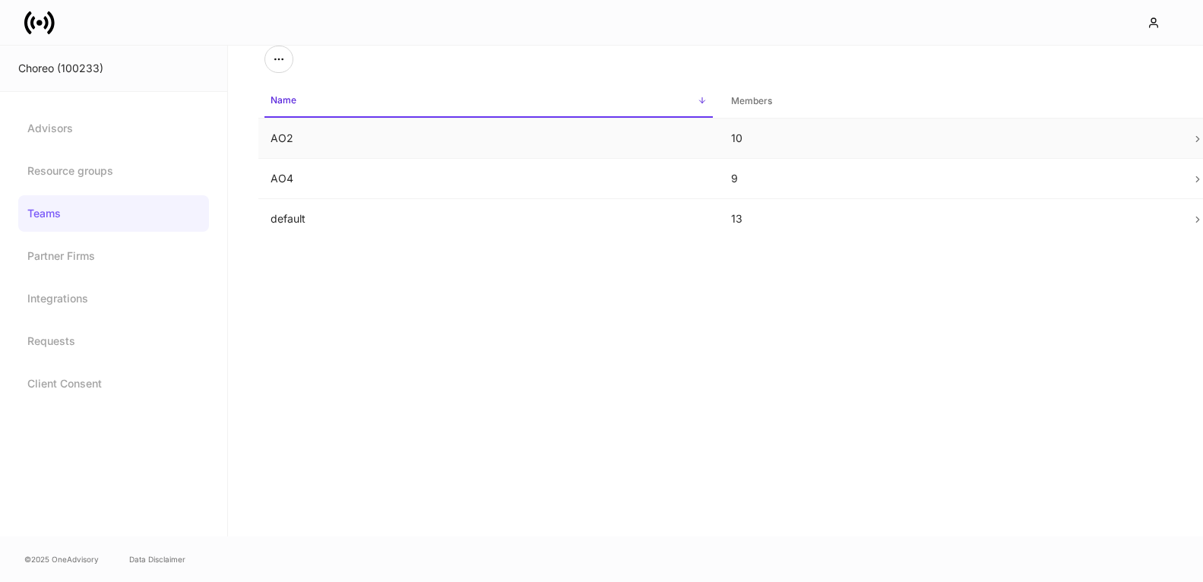
click at [344, 128] on td "AO2" at bounding box center [488, 139] width 461 height 40
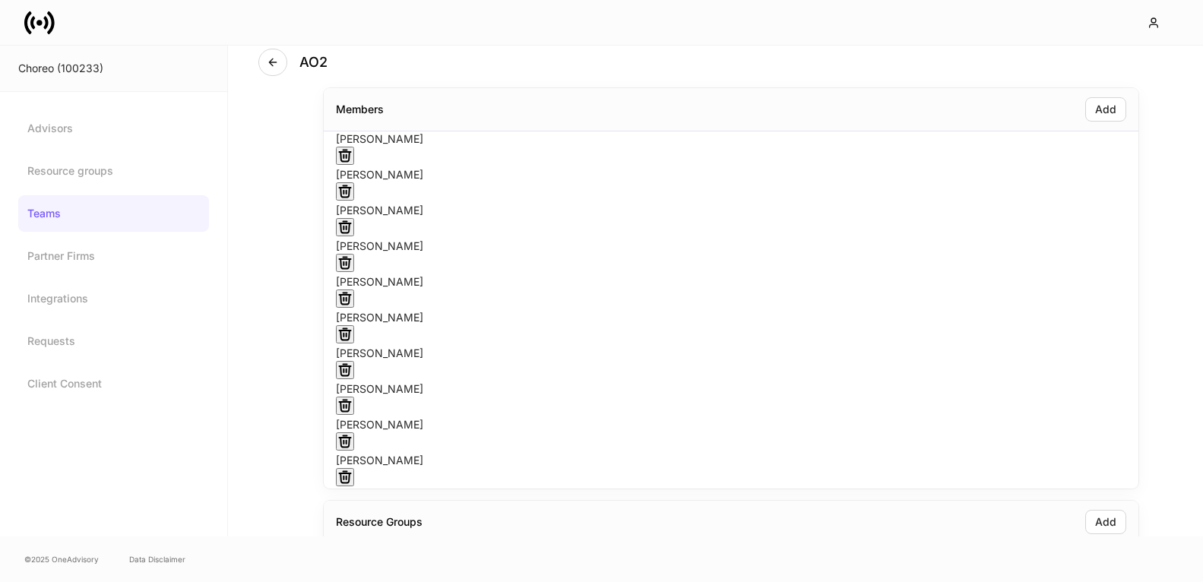
scroll to position [49, 0]
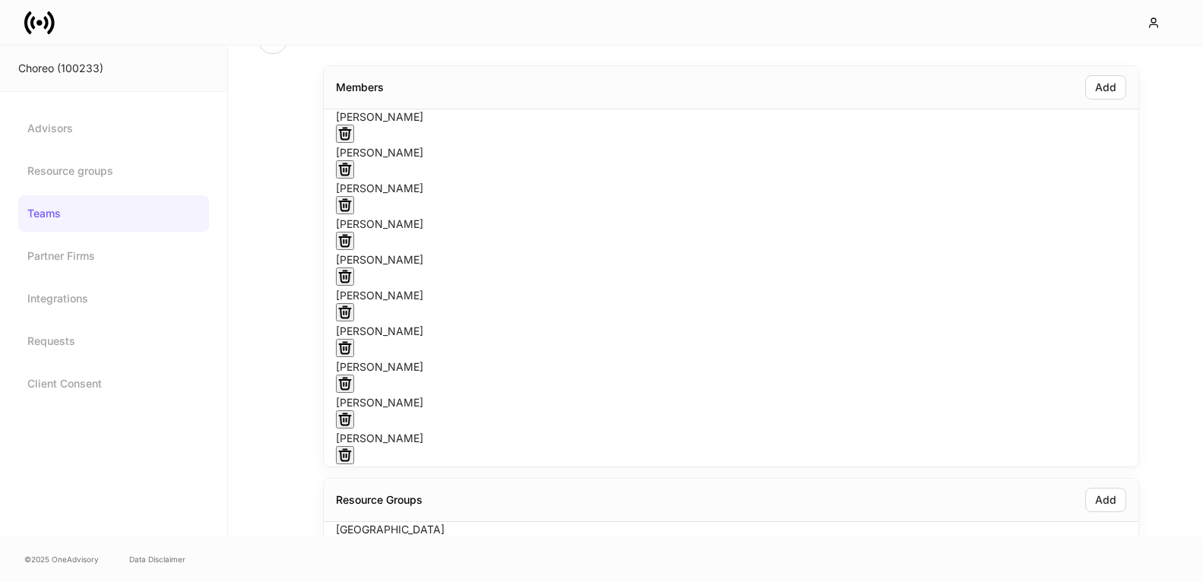
click at [79, 211] on link "Teams" at bounding box center [113, 213] width 191 height 36
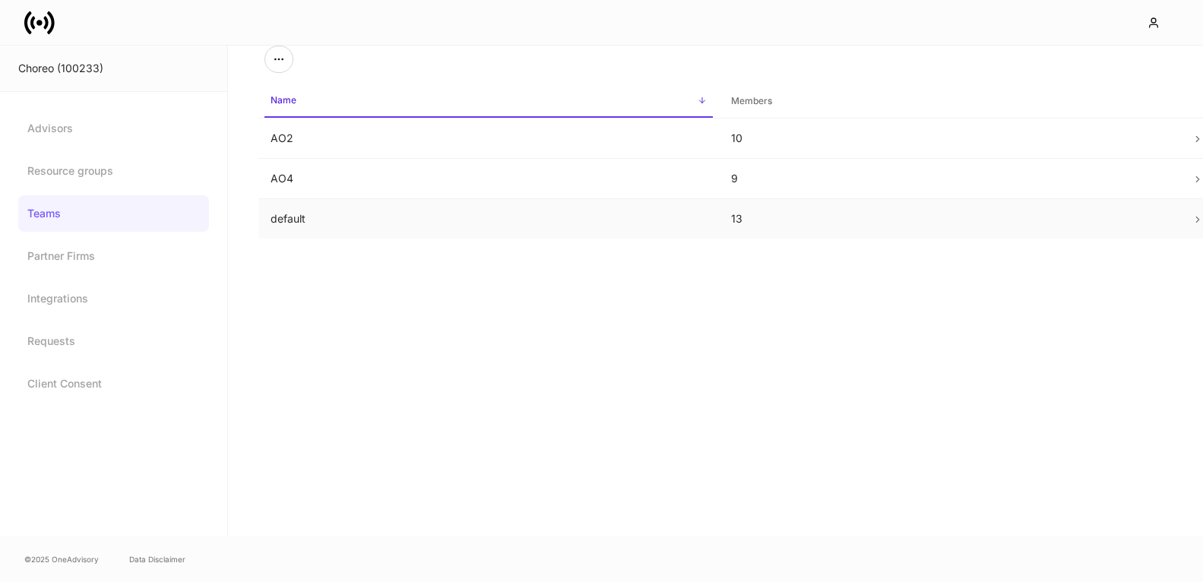
click at [310, 217] on td "default" at bounding box center [488, 219] width 461 height 40
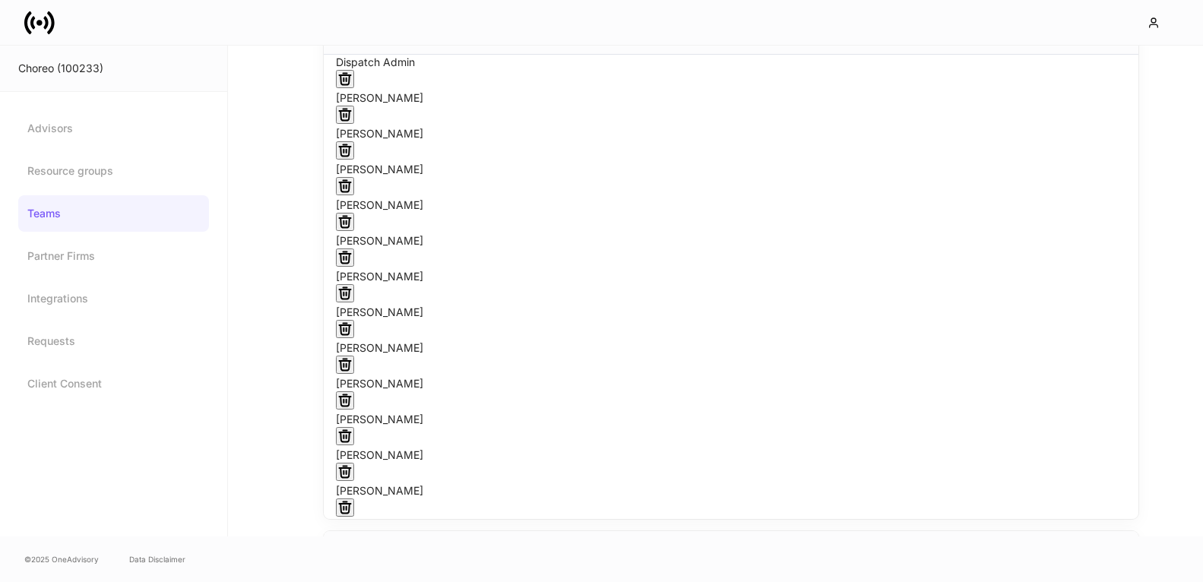
scroll to position [114, 0]
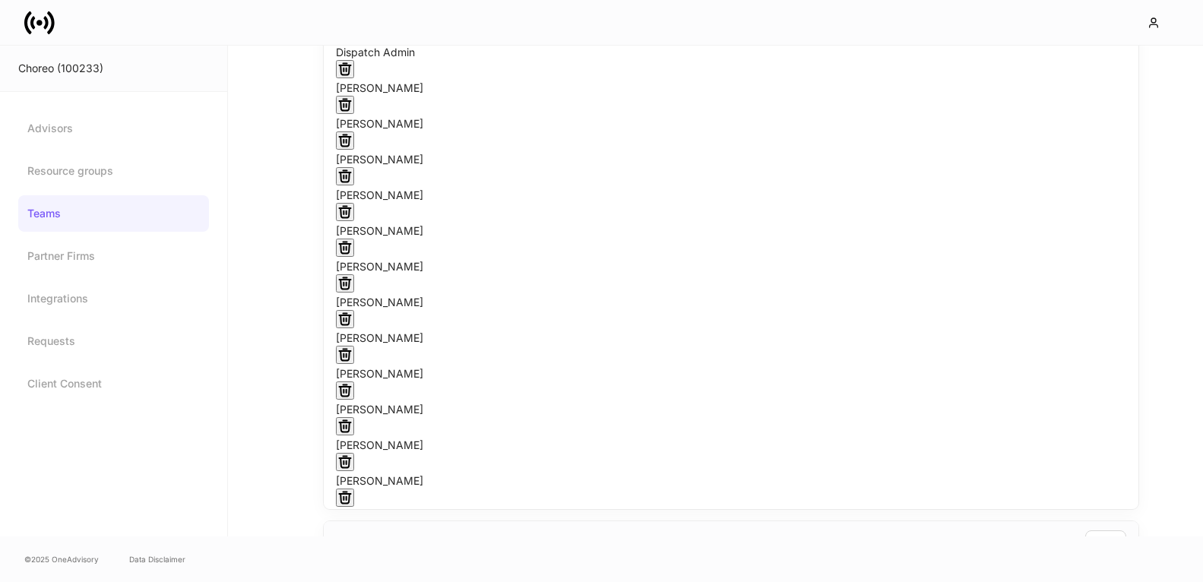
click at [135, 226] on link "Teams" at bounding box center [113, 213] width 191 height 36
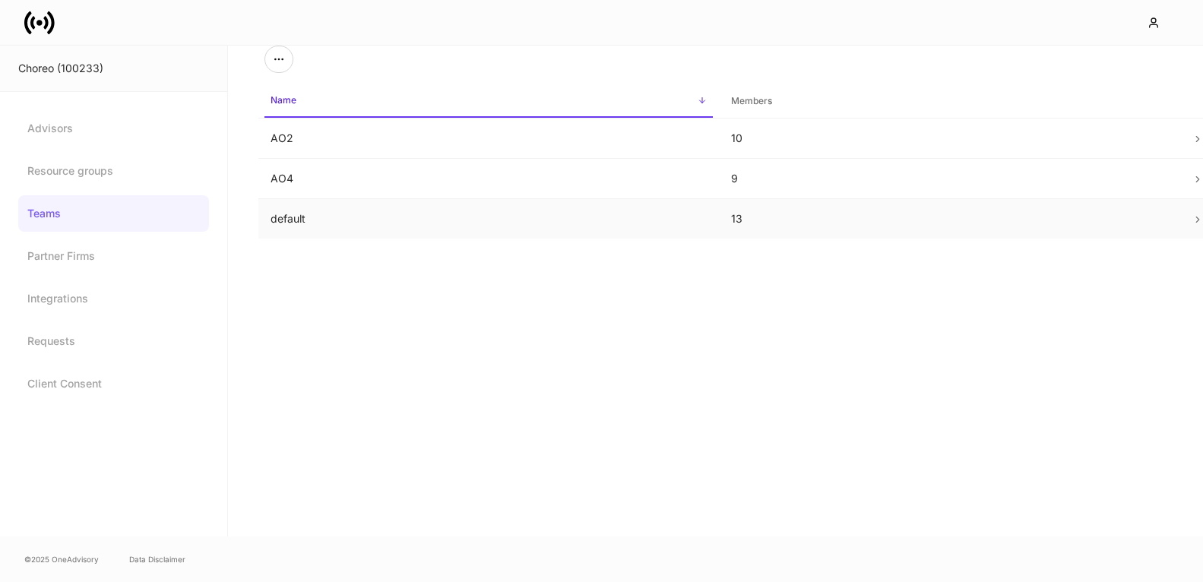
click at [390, 223] on td "default" at bounding box center [488, 219] width 461 height 40
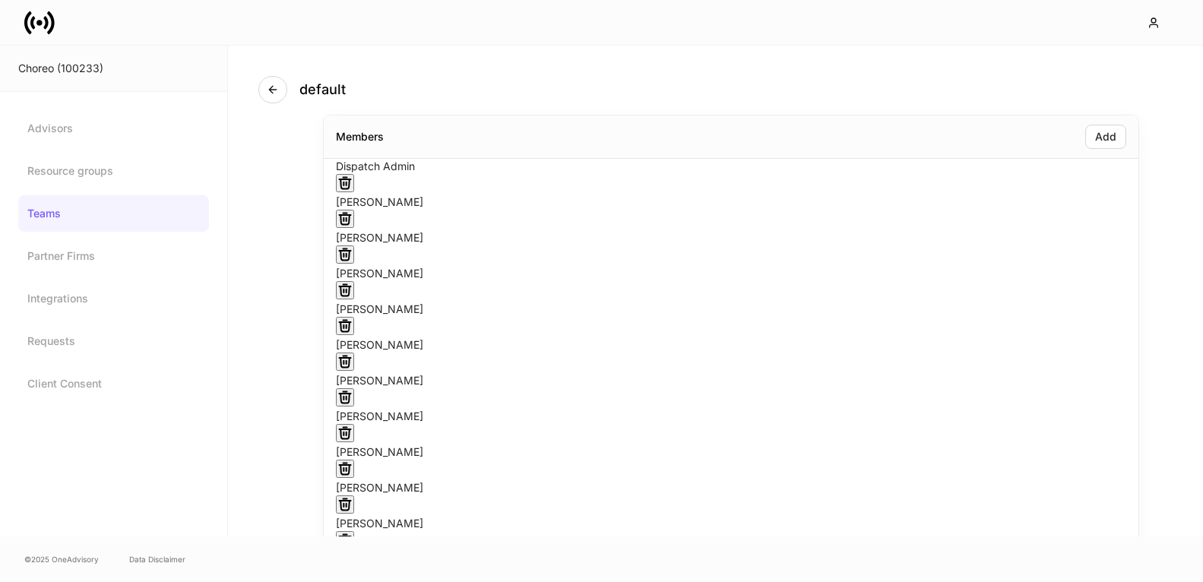
scroll to position [325, 0]
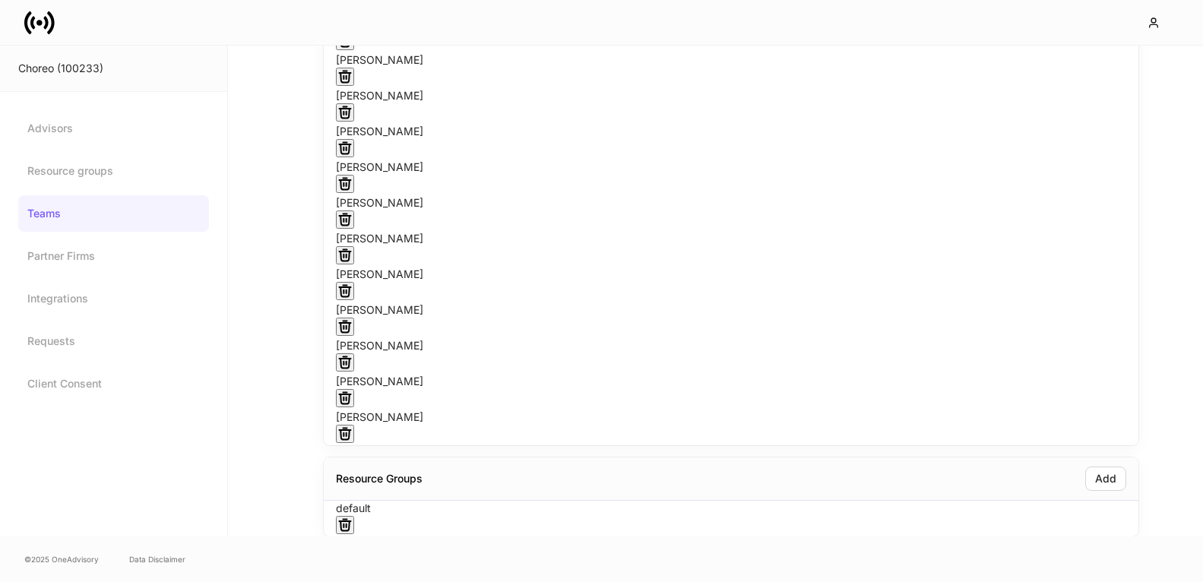
click at [147, 226] on link "Teams" at bounding box center [113, 213] width 191 height 36
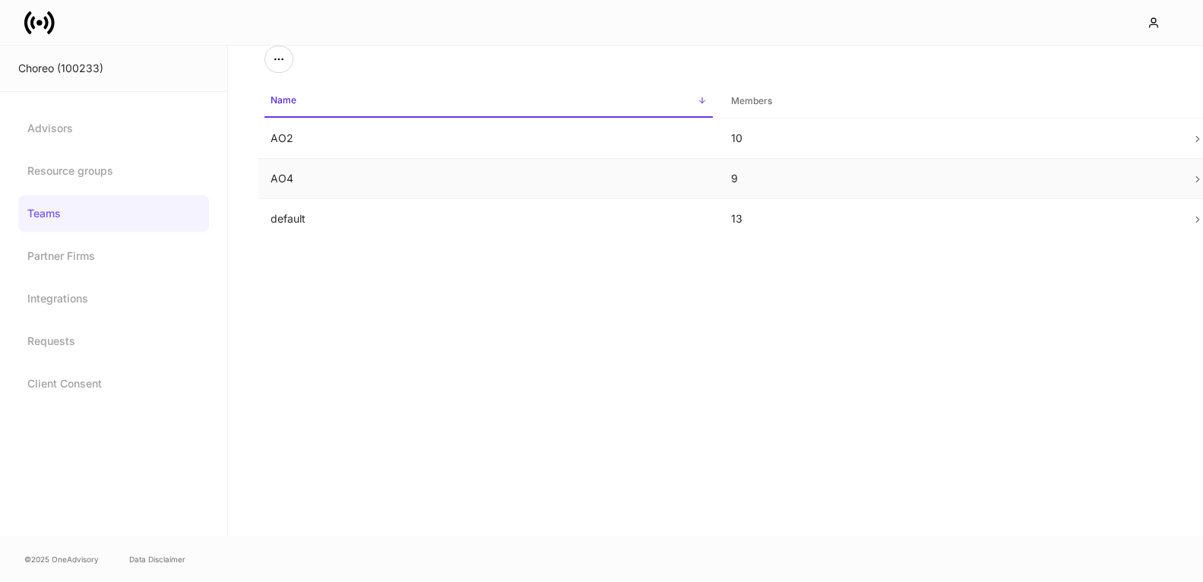
click at [366, 187] on td "AO4" at bounding box center [488, 179] width 461 height 40
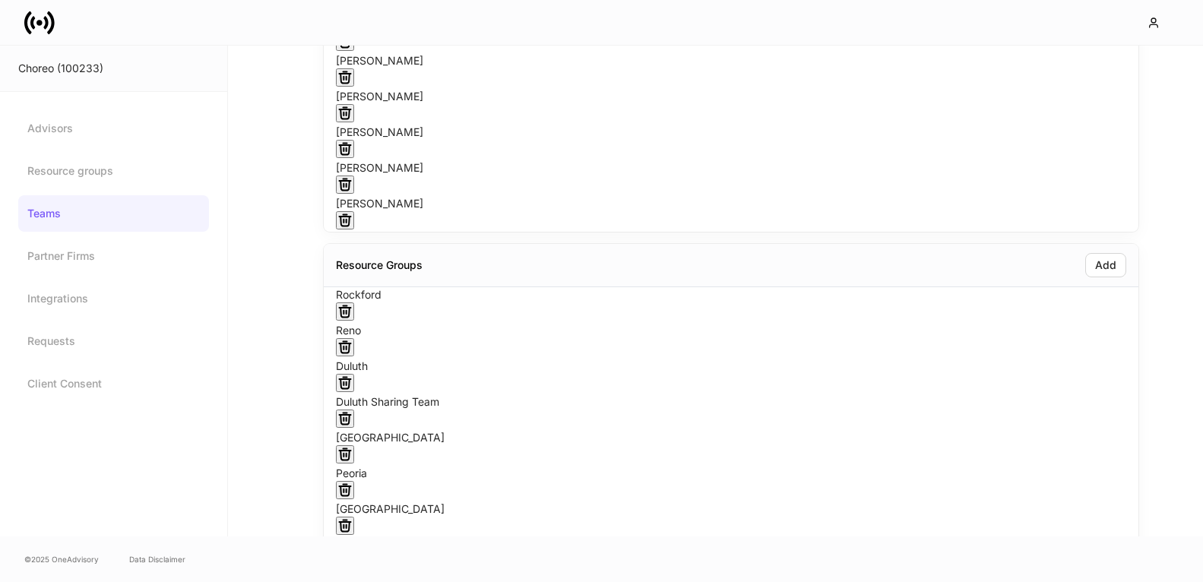
scroll to position [62, 0]
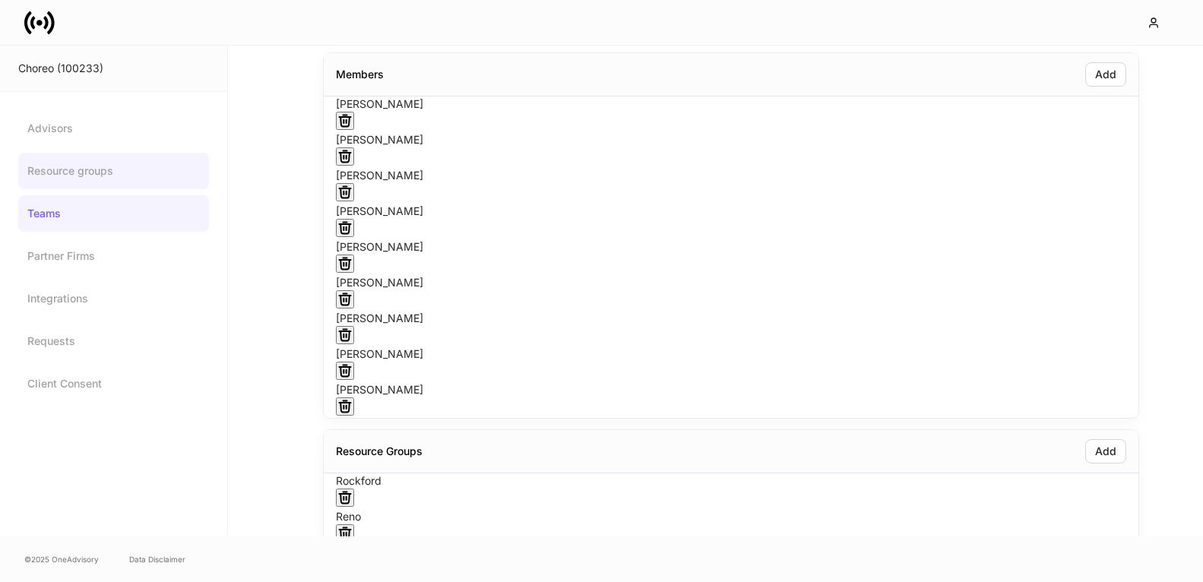
click at [96, 173] on link "Resource groups" at bounding box center [113, 171] width 191 height 36
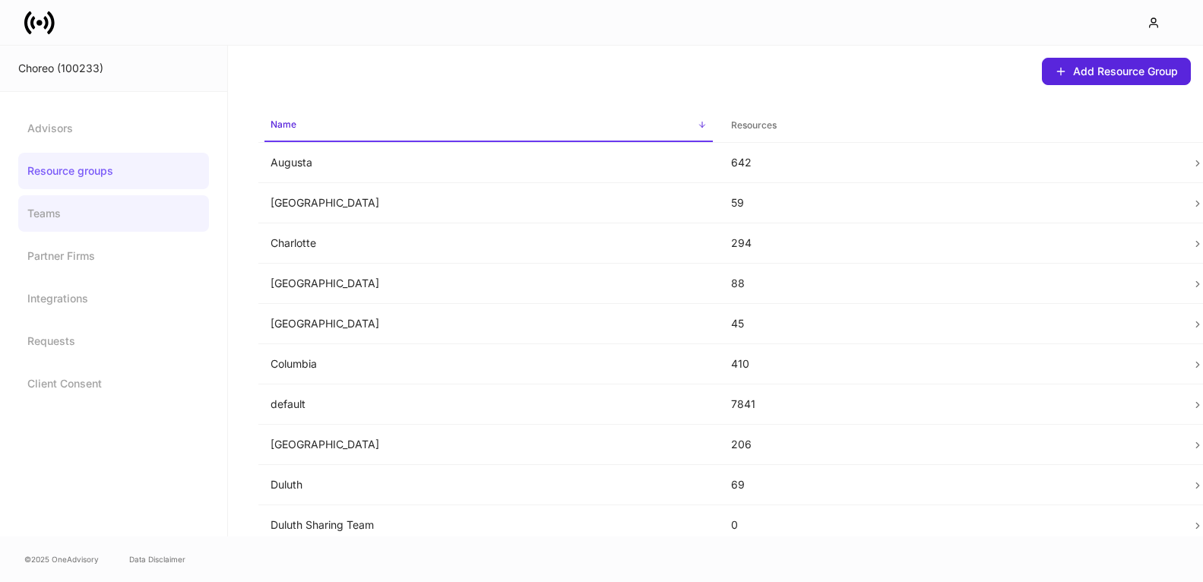
click at [74, 210] on link "Teams" at bounding box center [113, 213] width 191 height 36
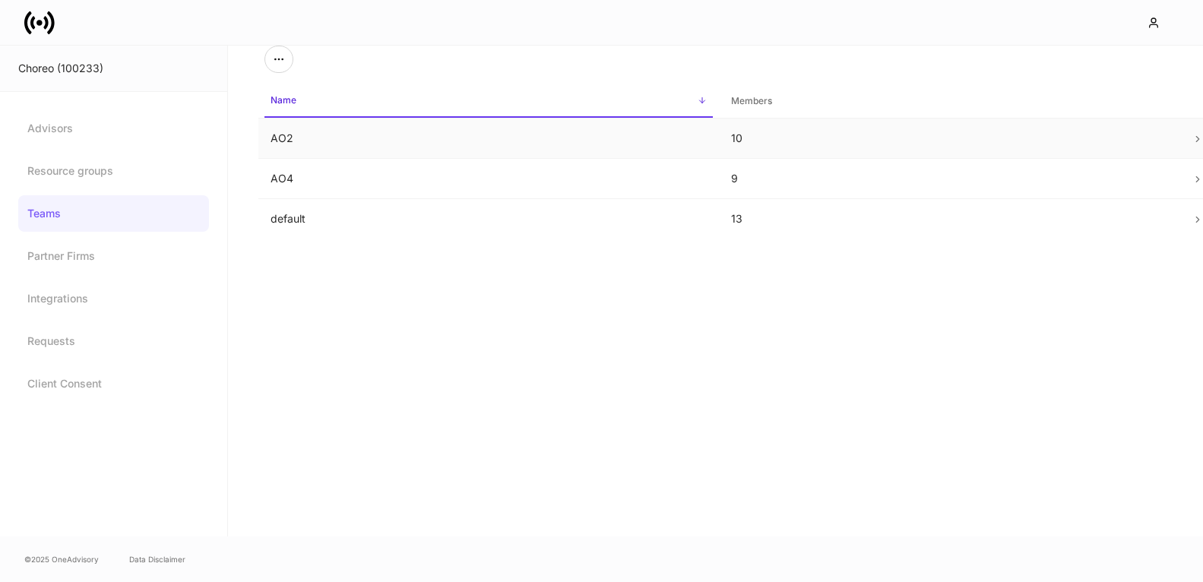
click at [320, 135] on td "AO2" at bounding box center [488, 139] width 461 height 40
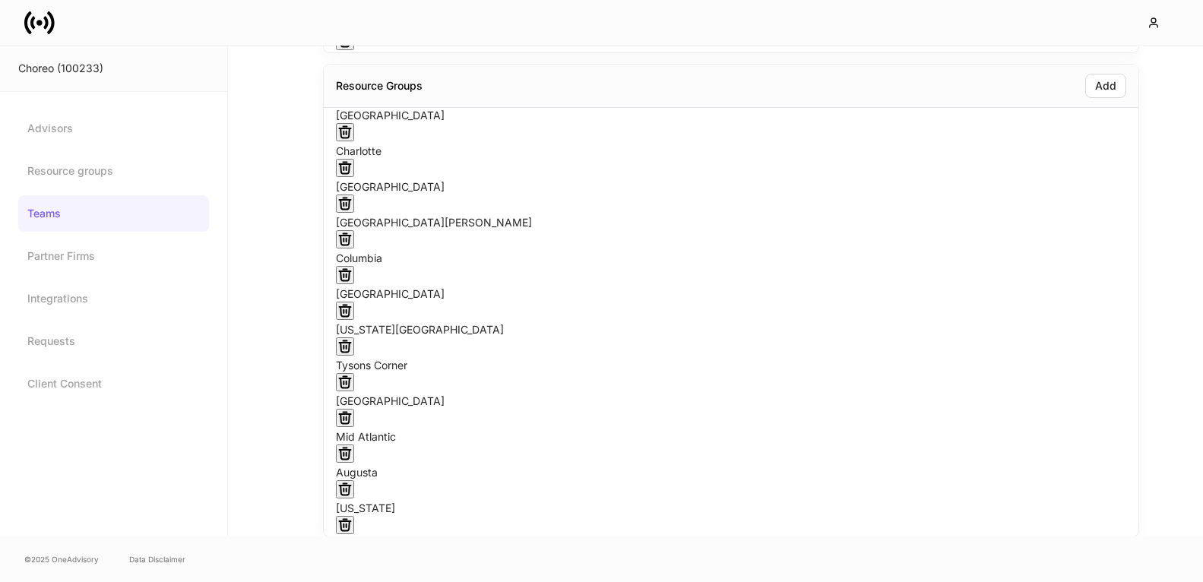
scroll to position [696, 0]
click at [159, 169] on link "Resource groups" at bounding box center [113, 171] width 191 height 36
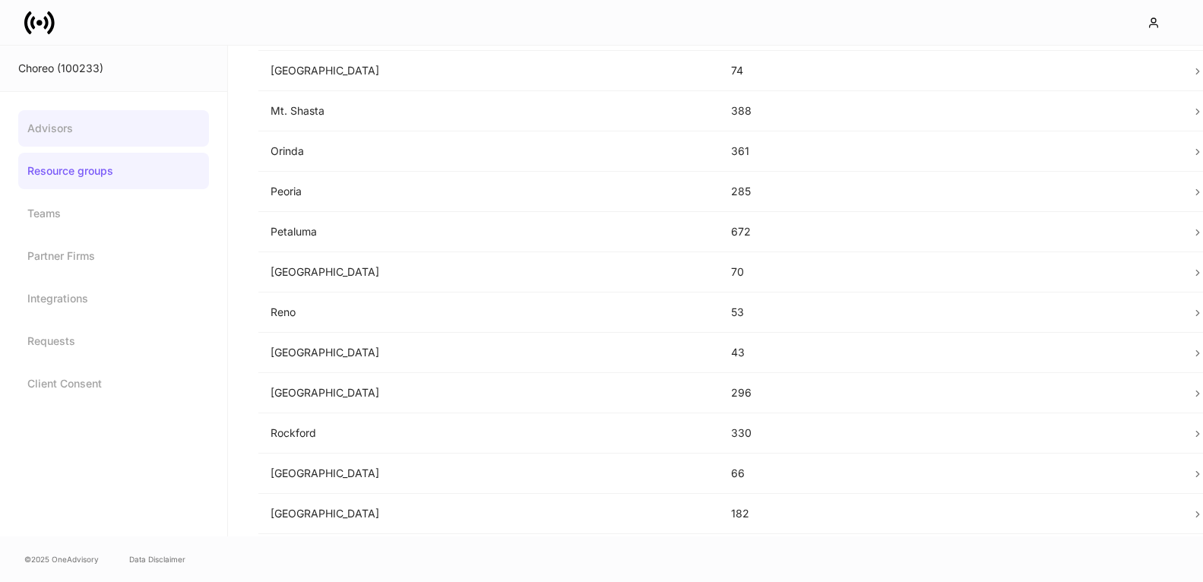
click at [138, 137] on link "Advisors" at bounding box center [113, 128] width 191 height 36
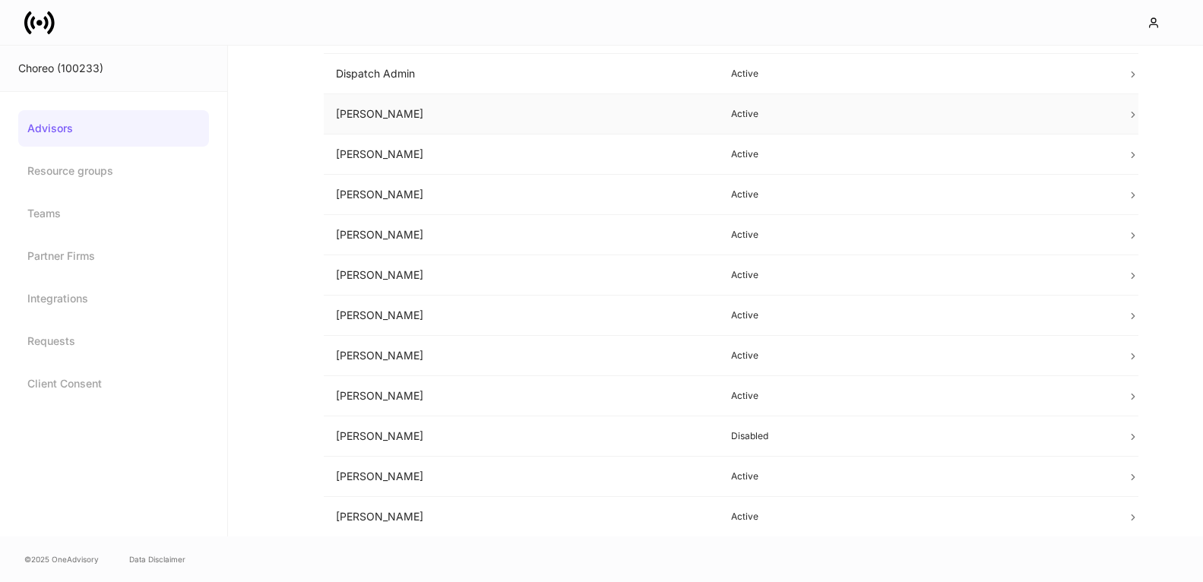
click at [383, 114] on td "[PERSON_NAME]" at bounding box center [522, 114] width 396 height 40
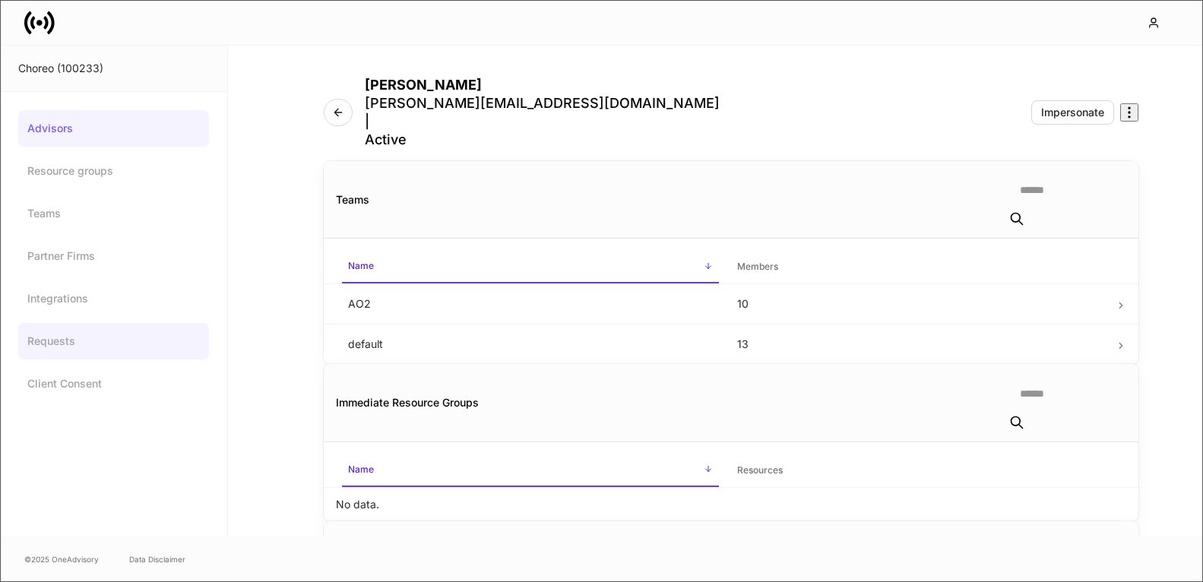
click at [97, 337] on link "Requests" at bounding box center [113, 341] width 191 height 36
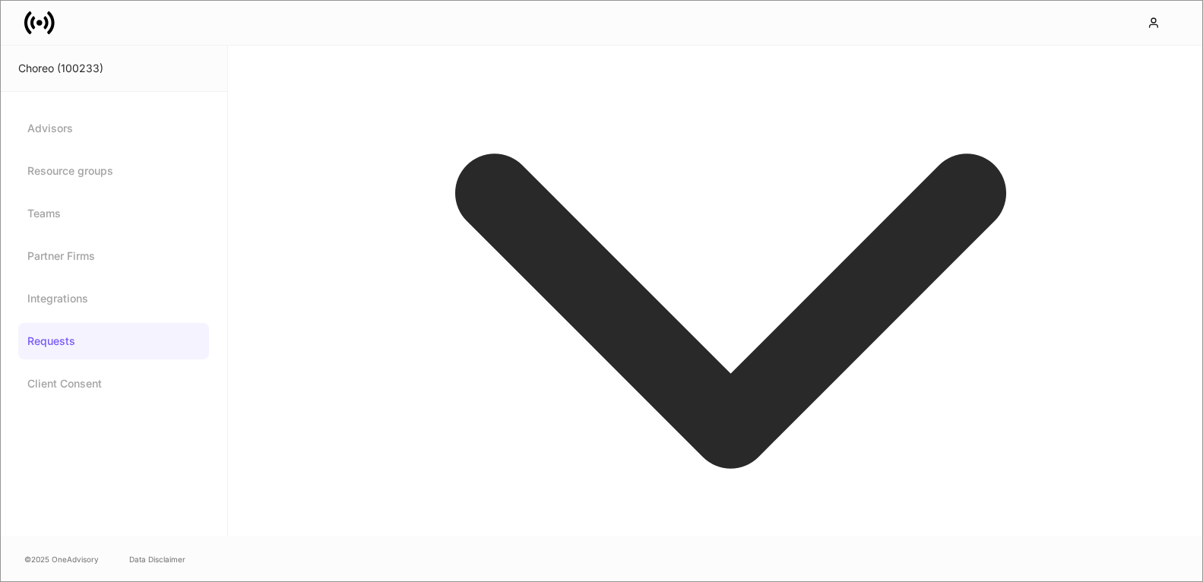
scroll to position [347, 0]
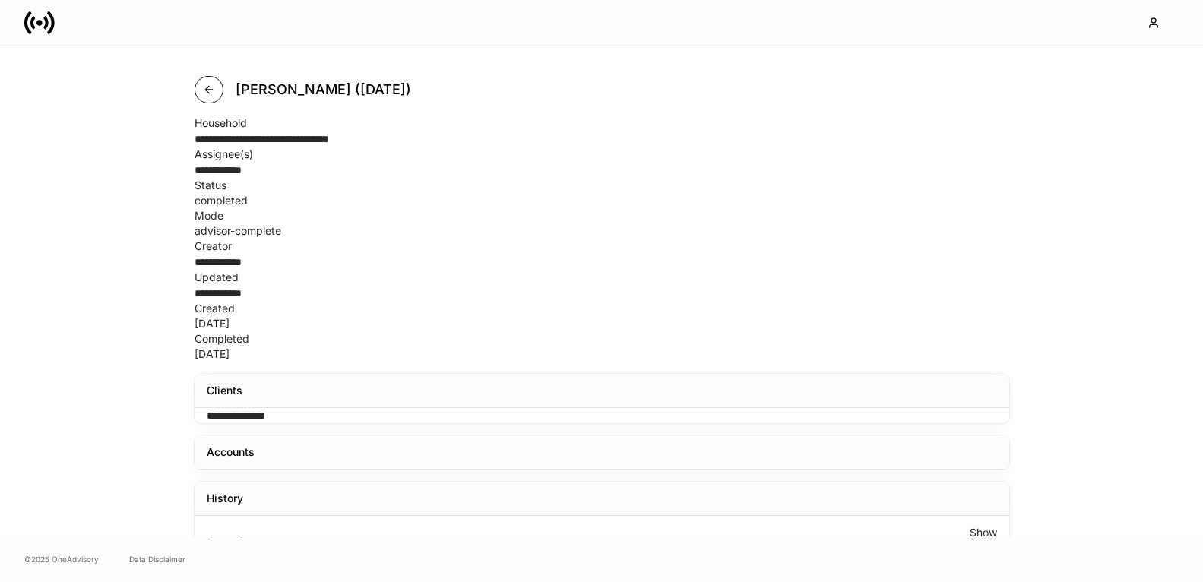
click at [200, 89] on button "button" at bounding box center [209, 89] width 29 height 27
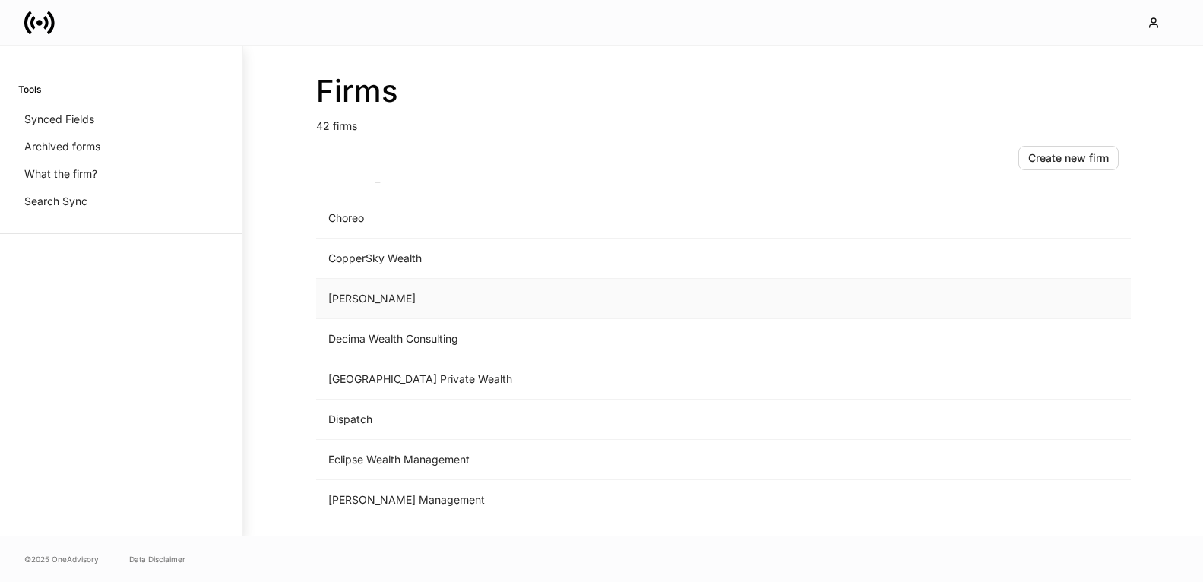
scroll to position [473, 0]
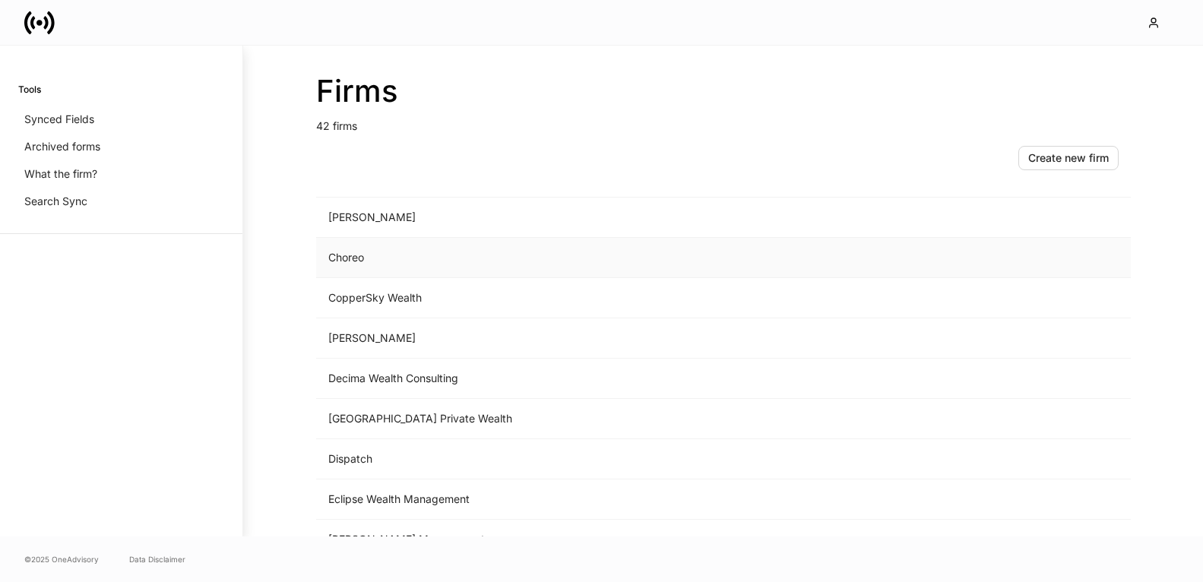
click at [356, 248] on td "Choreo" at bounding box center [597, 258] width 562 height 40
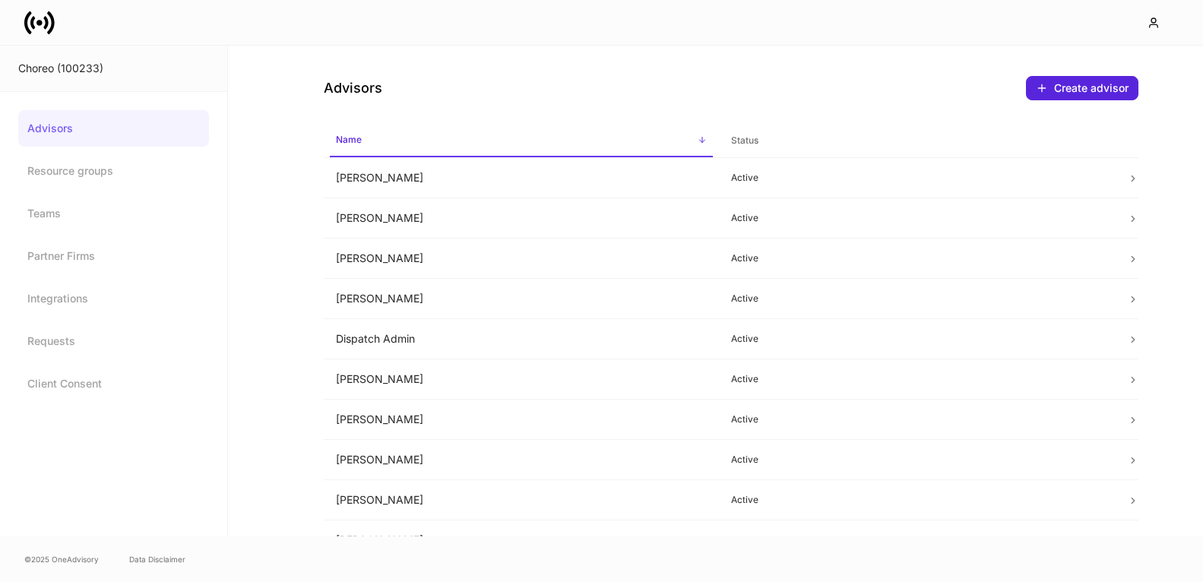
click at [38, 25] on icon at bounding box center [39, 23] width 30 height 30
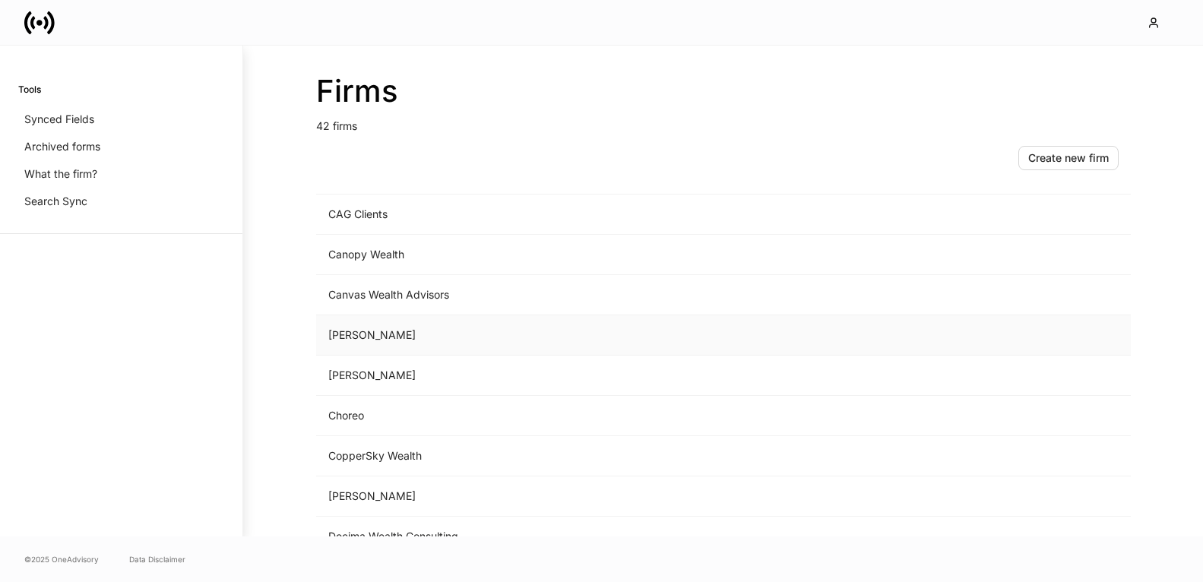
scroll to position [297, 0]
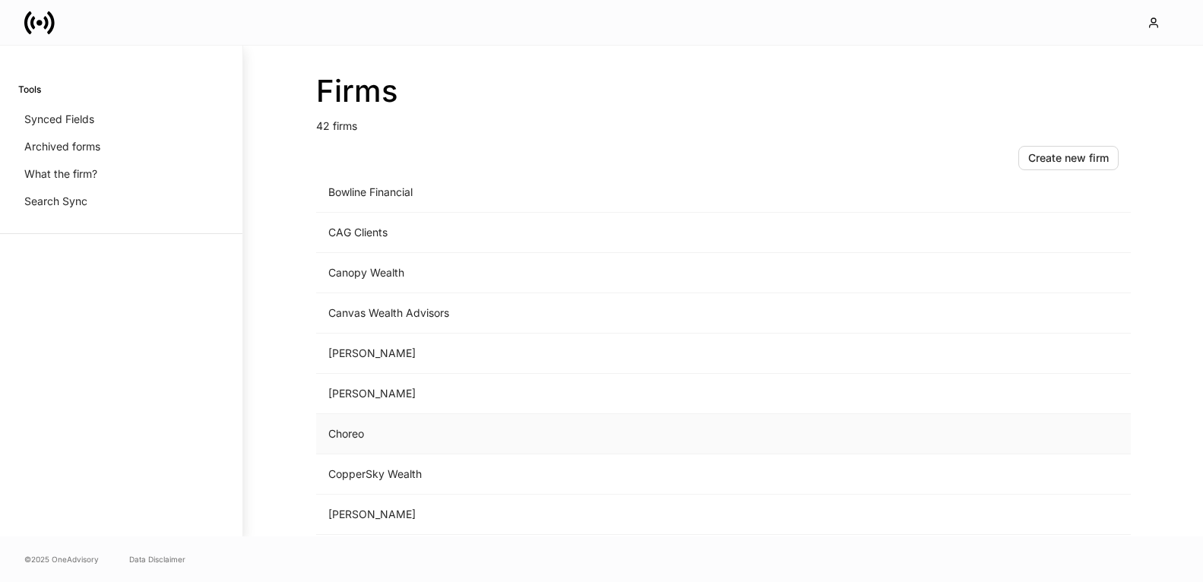
click at [352, 426] on td "Choreo" at bounding box center [597, 434] width 562 height 40
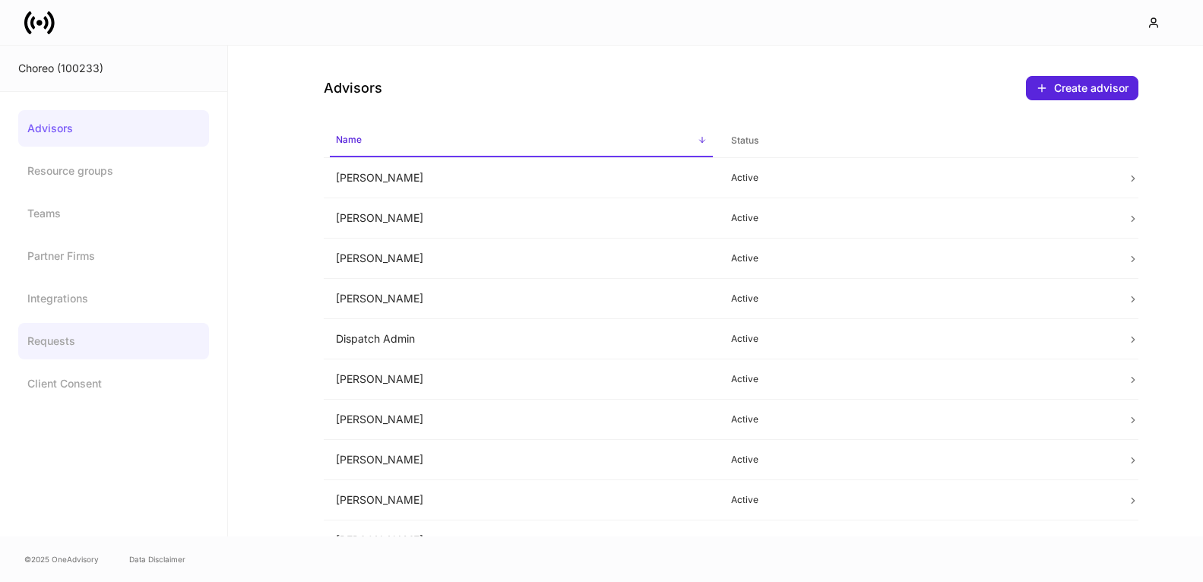
click at [78, 344] on link "Requests" at bounding box center [113, 341] width 191 height 36
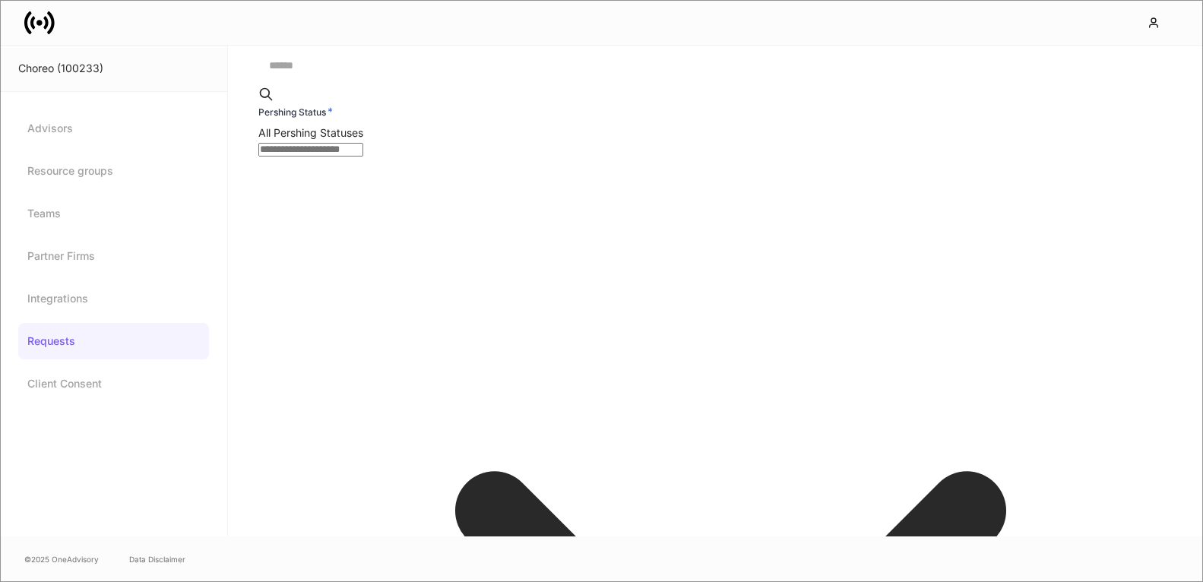
click at [552, 96] on body "Choreo (100233) Advisors Resource groups Teams Partner Firms Integrations Reque…" at bounding box center [601, 291] width 1203 height 582
click at [602, 581] on div at bounding box center [601, 582] width 1203 height 0
click at [72, 302] on link "Integrations" at bounding box center [113, 298] width 191 height 36
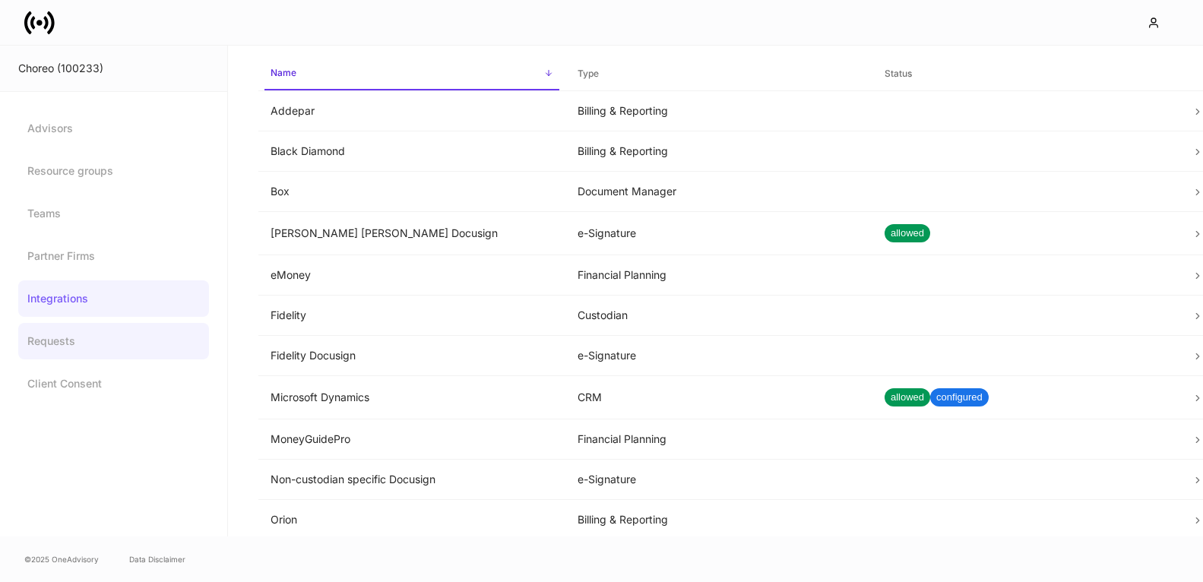
click at [65, 336] on link "Requests" at bounding box center [113, 341] width 191 height 36
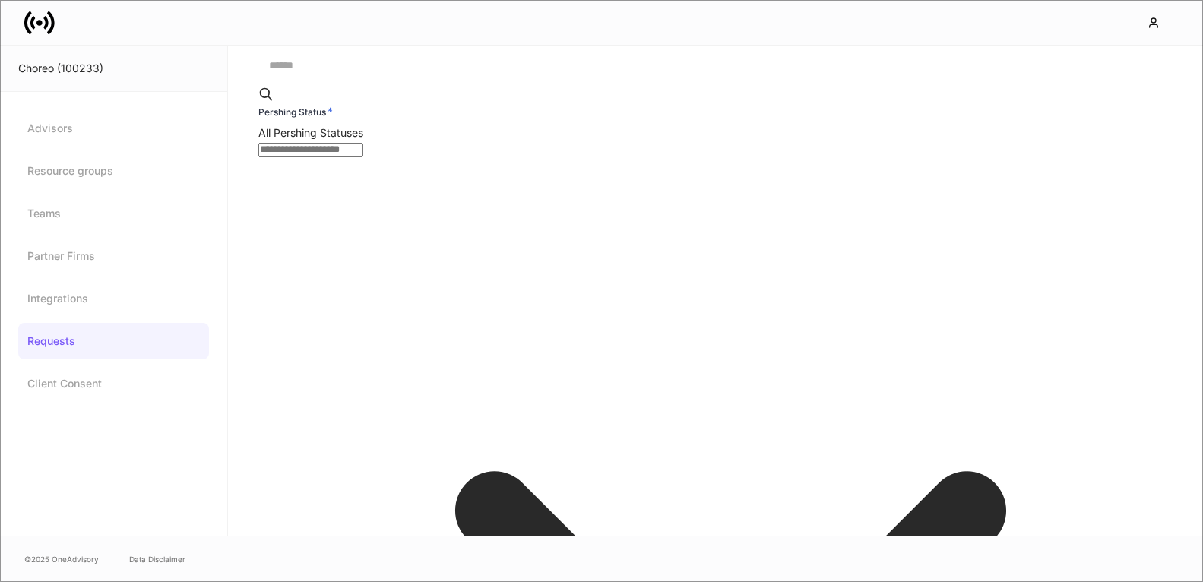
click at [46, 22] on icon at bounding box center [45, 22] width 5 height 13
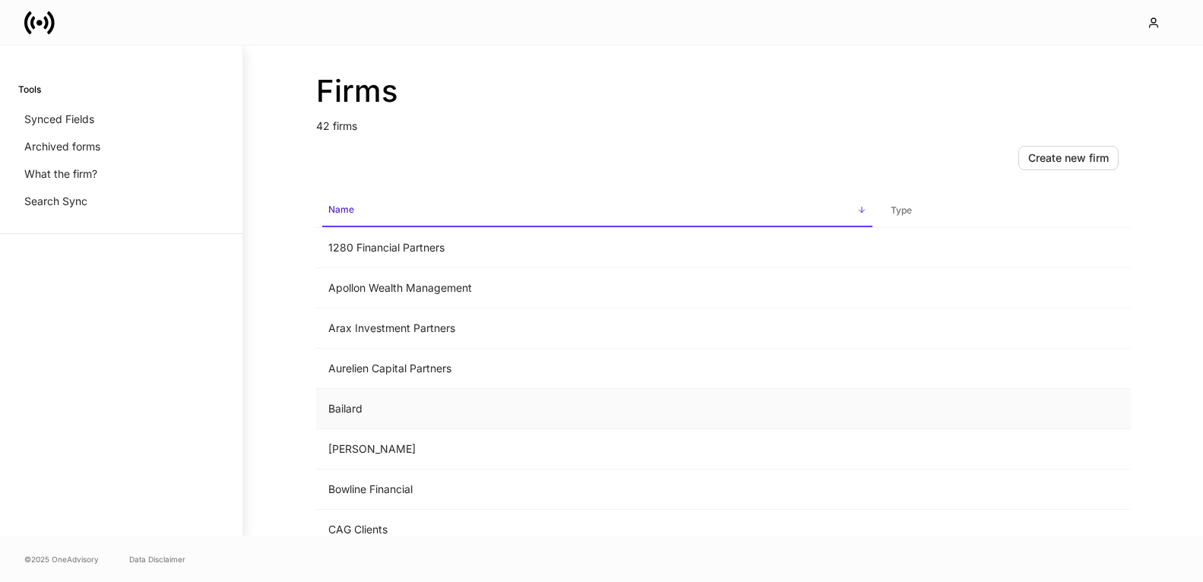
click at [417, 406] on td "Bailard" at bounding box center [597, 409] width 562 height 40
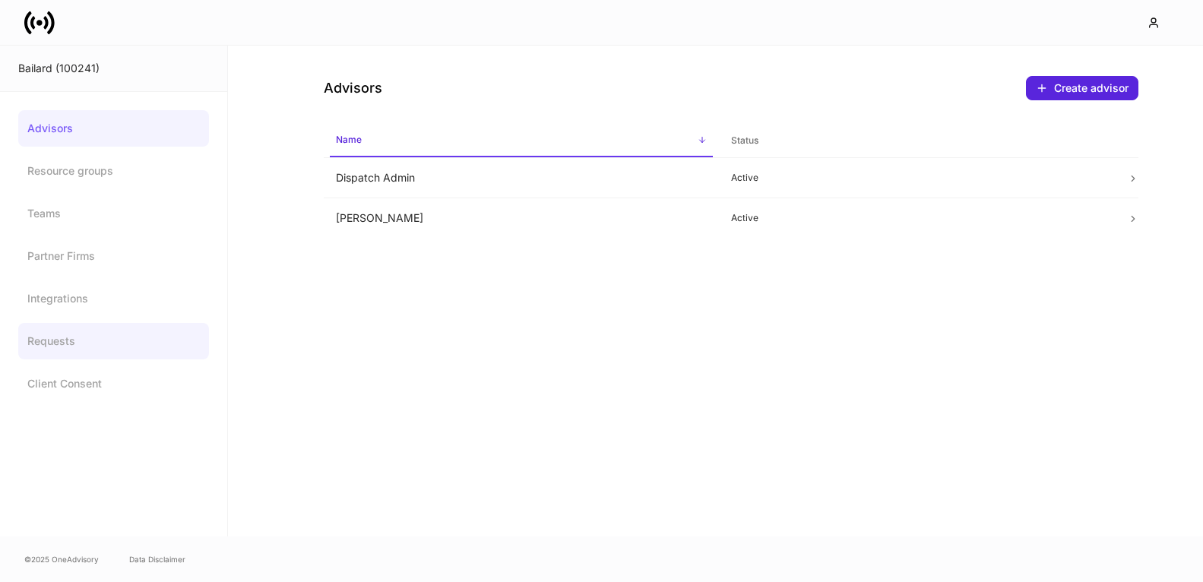
click at [102, 332] on link "Requests" at bounding box center [113, 341] width 191 height 36
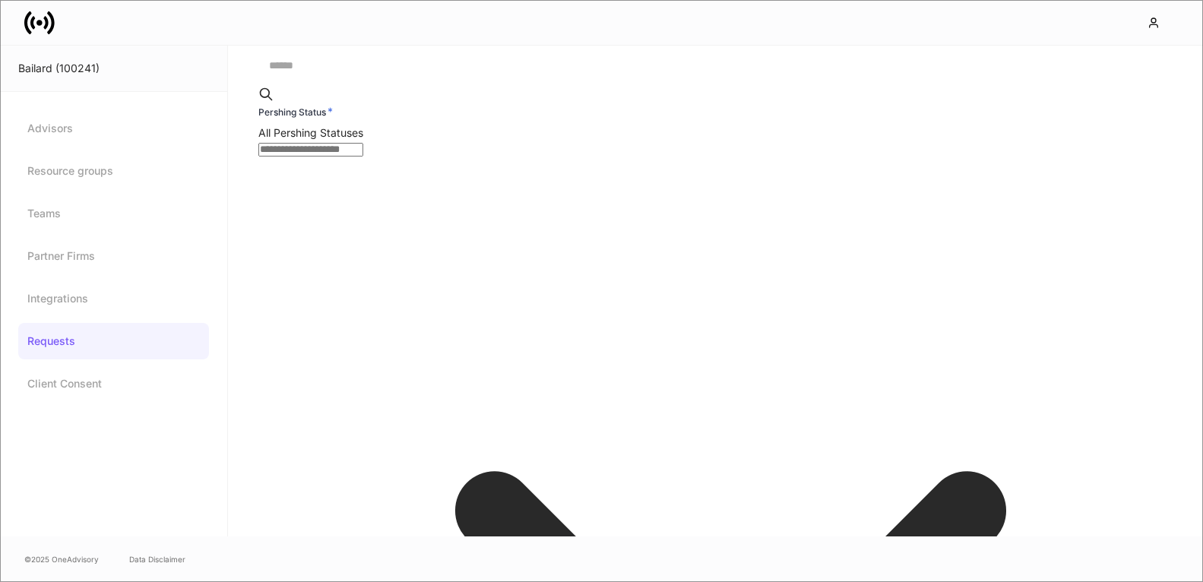
click at [575, 99] on body "Bailard (100241) Advisors Resource groups Teams Partner Firms Integrations Requ…" at bounding box center [601, 300] width 1203 height 601
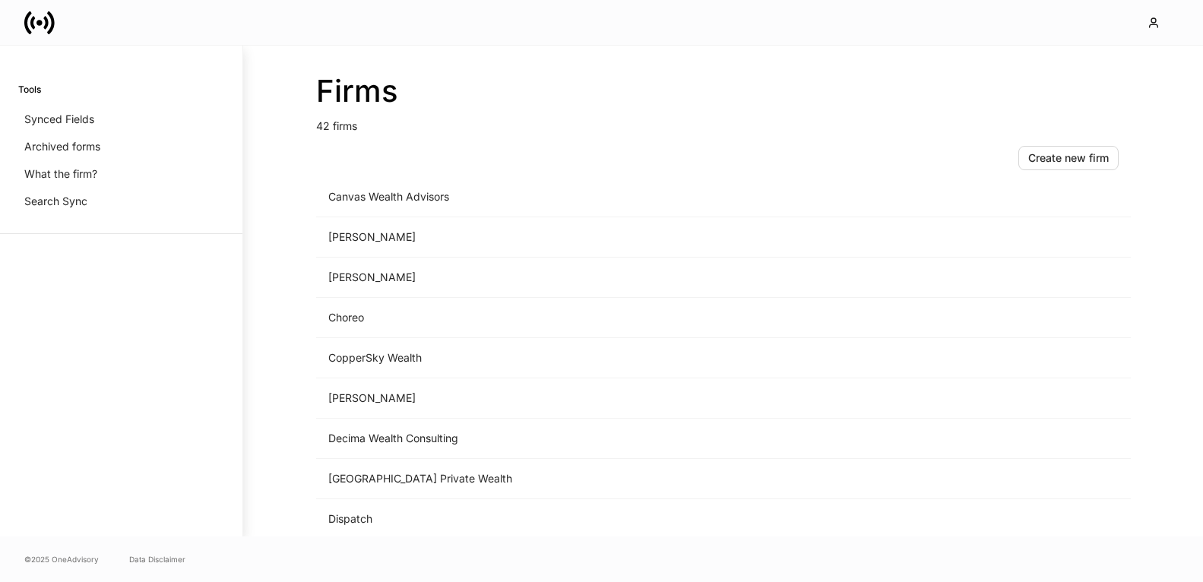
scroll to position [714, 0]
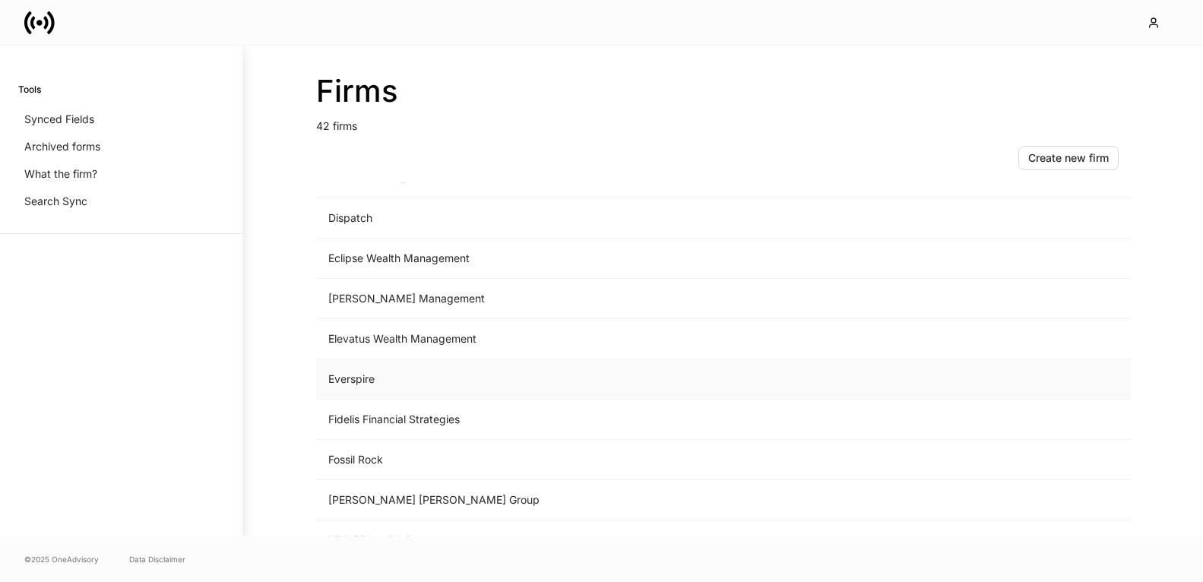
click at [535, 382] on td "Everspire" at bounding box center [597, 379] width 562 height 40
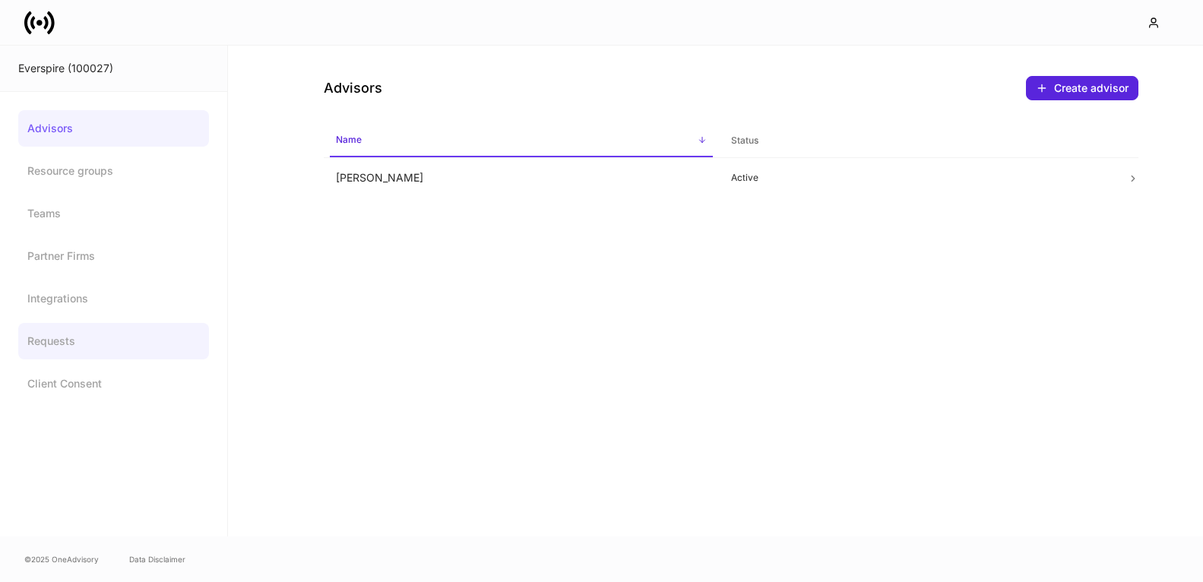
click at [80, 336] on link "Requests" at bounding box center [113, 341] width 191 height 36
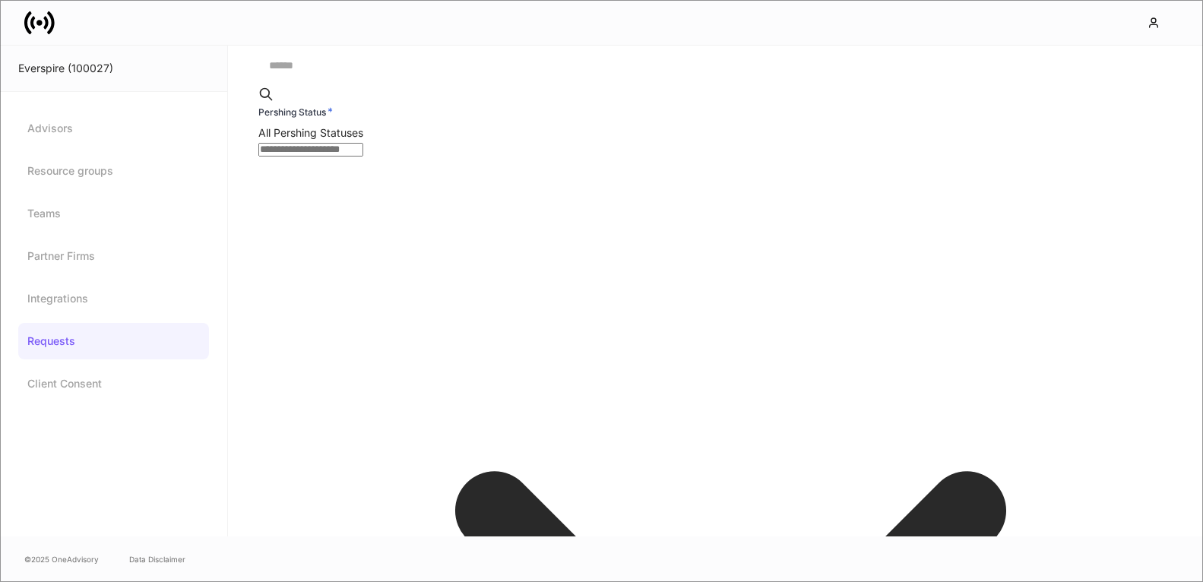
click at [569, 84] on body "Everspire (100027) Advisors Resource groups Teams Partner Firms Integrations Re…" at bounding box center [601, 291] width 1203 height 582
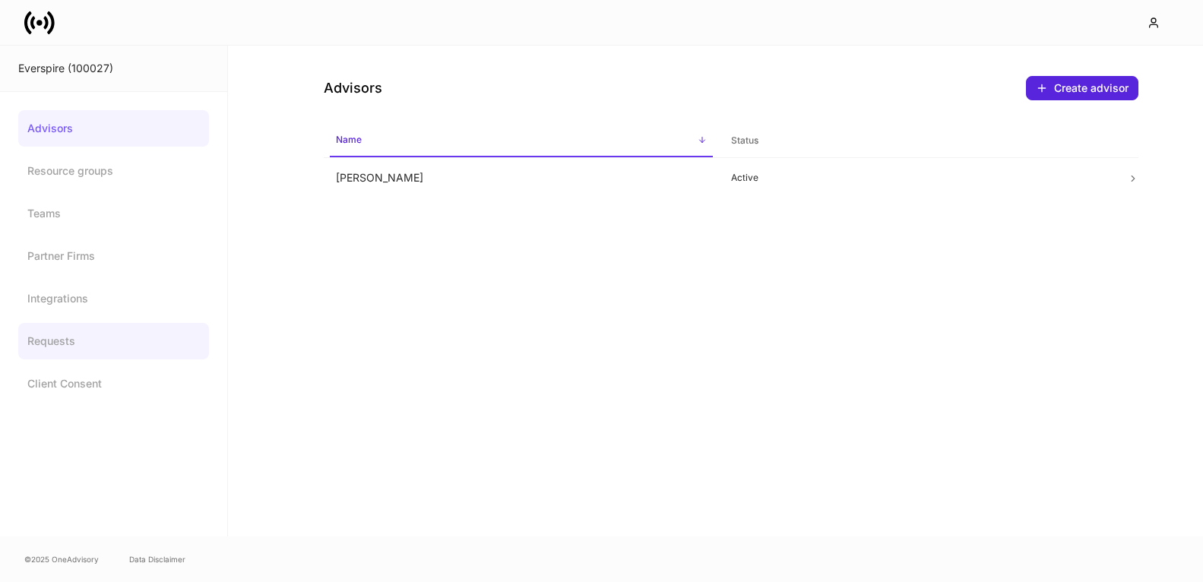
click at [68, 346] on link "Requests" at bounding box center [113, 341] width 191 height 36
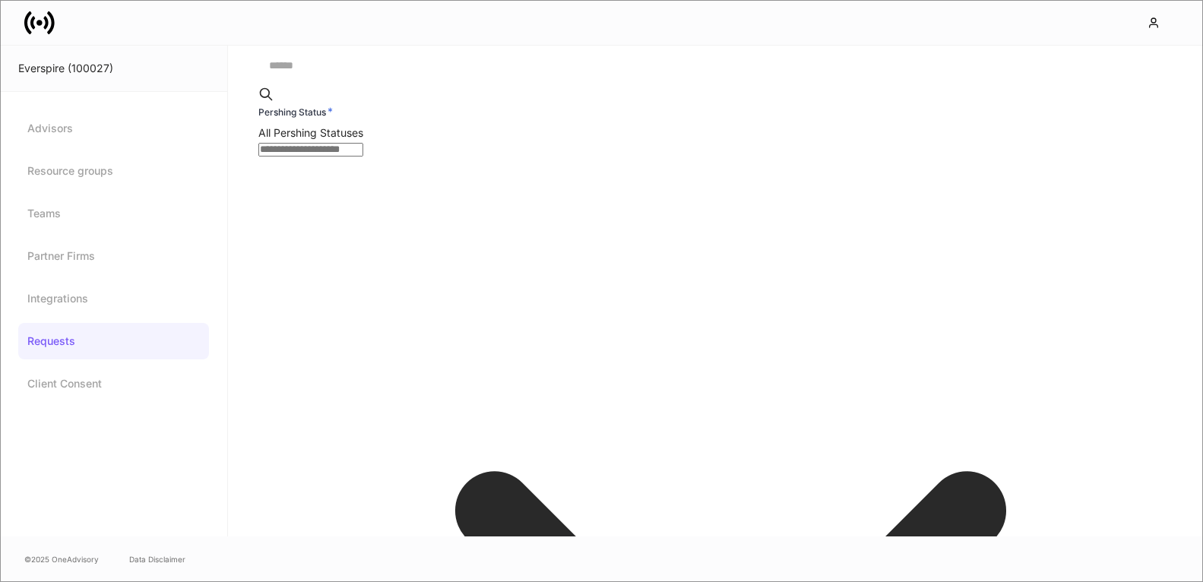
click at [32, 30] on icon at bounding box center [39, 23] width 30 height 30
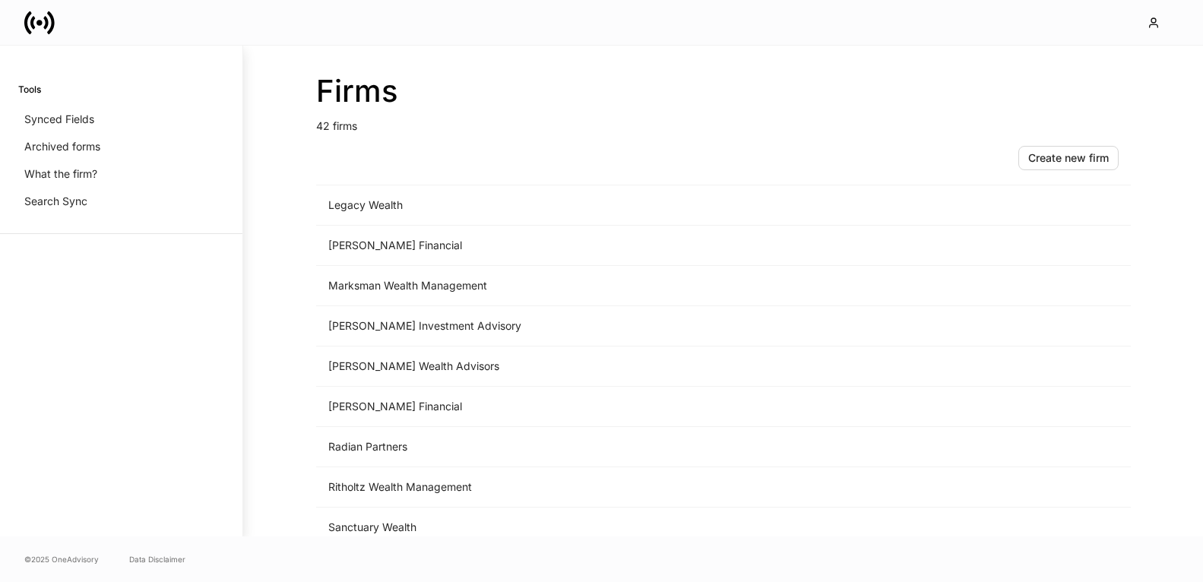
scroll to position [1382, 0]
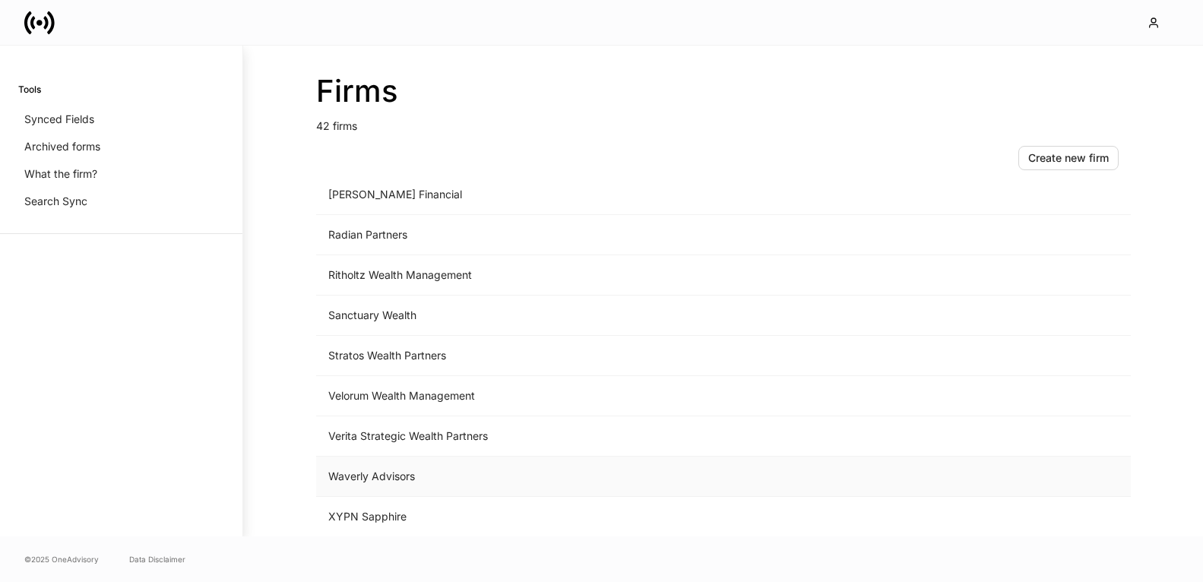
click at [519, 470] on td "Waverly Advisors" at bounding box center [597, 477] width 562 height 40
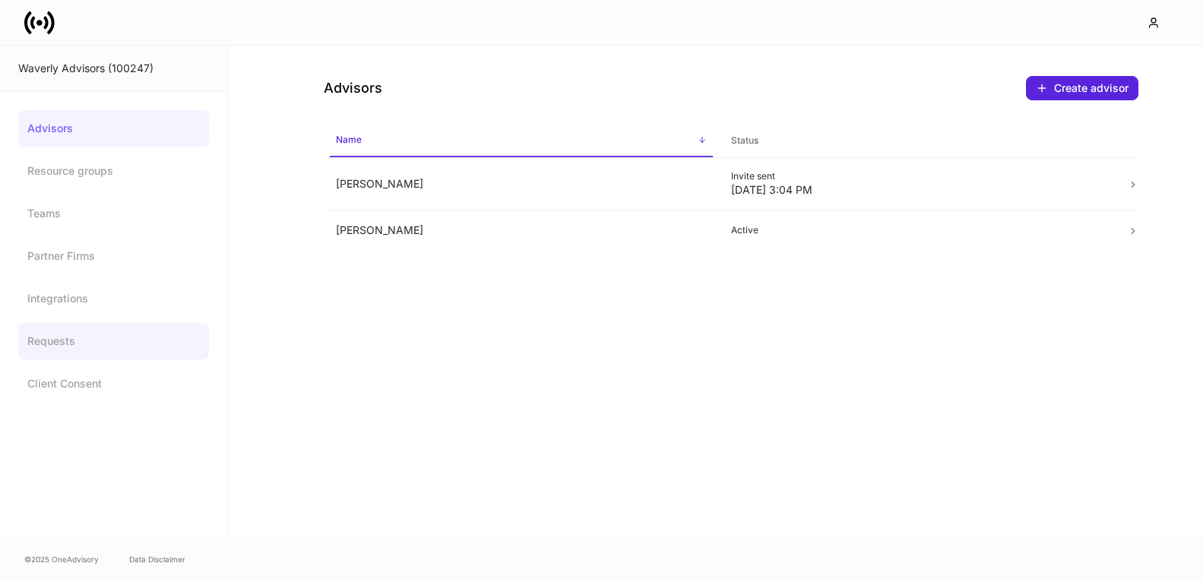
click at [105, 345] on link "Requests" at bounding box center [113, 341] width 191 height 36
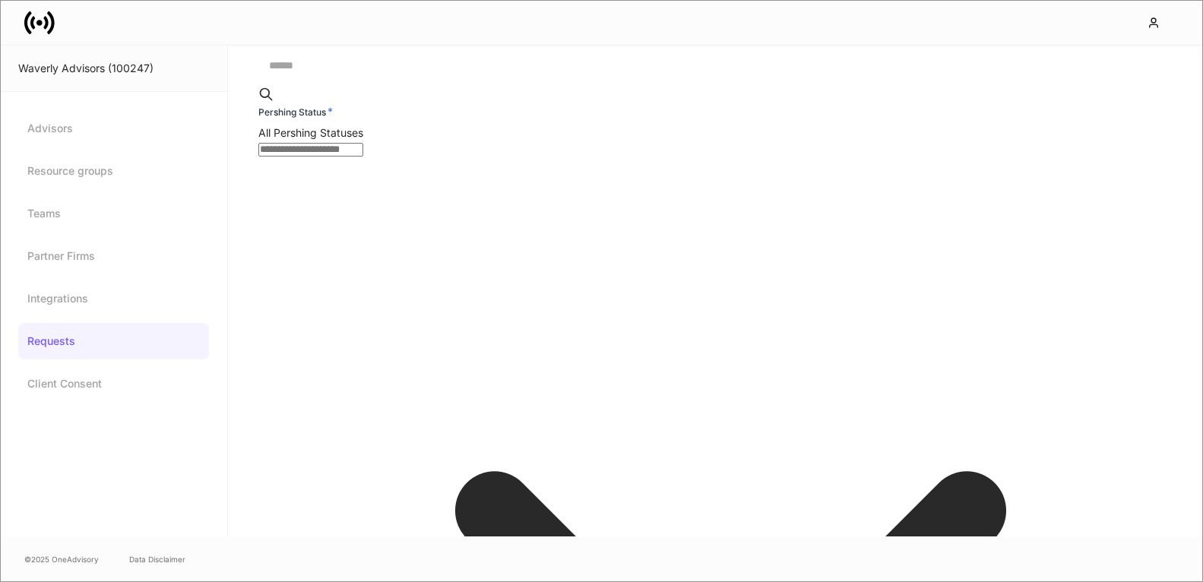
click at [569, 94] on body "Waverly Advisors (100247) Advisors Resource groups Teams Partner Firms Integrat…" at bounding box center [601, 291] width 1203 height 582
click at [569, 581] on li "No Status" at bounding box center [601, 591] width 1203 height 19
type input "****"
click at [758, 581] on div at bounding box center [601, 582] width 1203 height 0
click at [698, 87] on body "Waverly Advisors (100247) Advisors Resource groups Teams Partner Firms Integrat…" at bounding box center [601, 300] width 1203 height 601
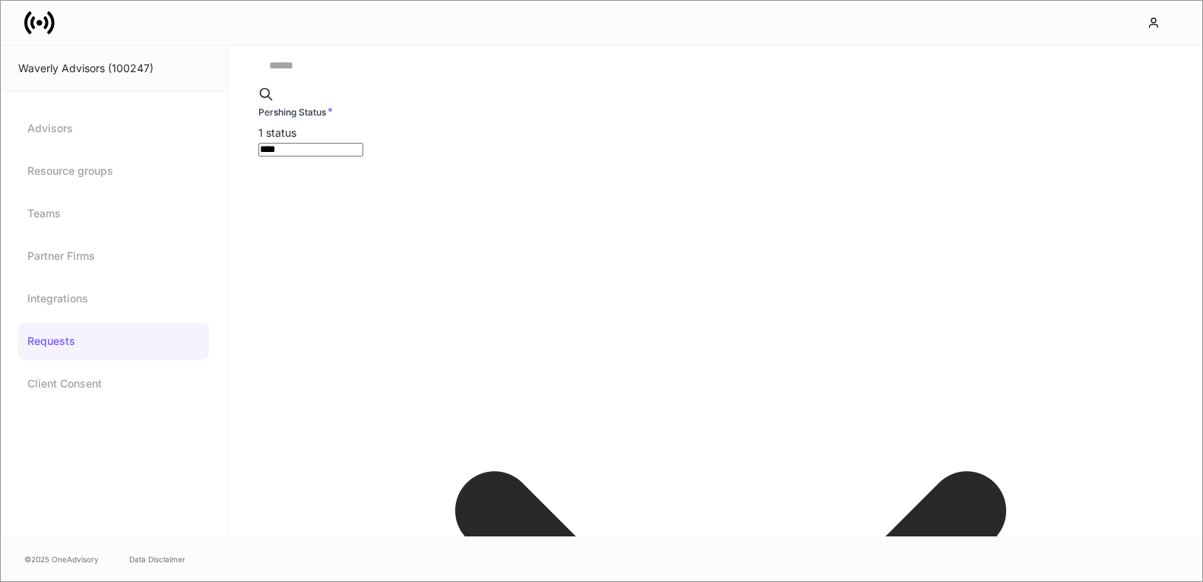
click at [654, 581] on li "No Status" at bounding box center [601, 591] width 1203 height 19
click at [790, 581] on div at bounding box center [601, 582] width 1203 height 0
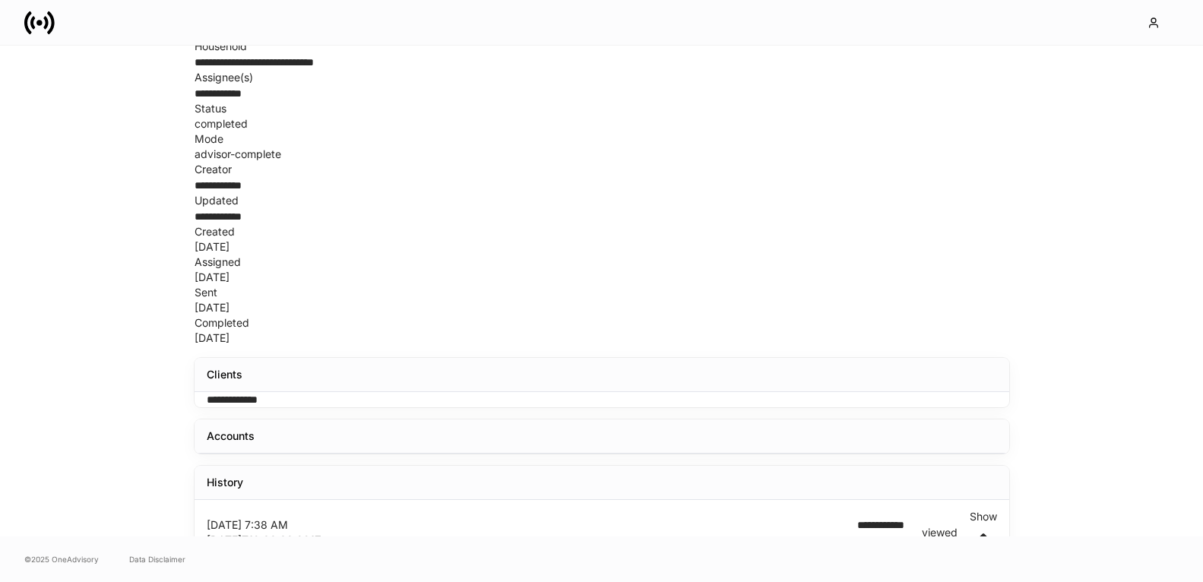
scroll to position [302, 0]
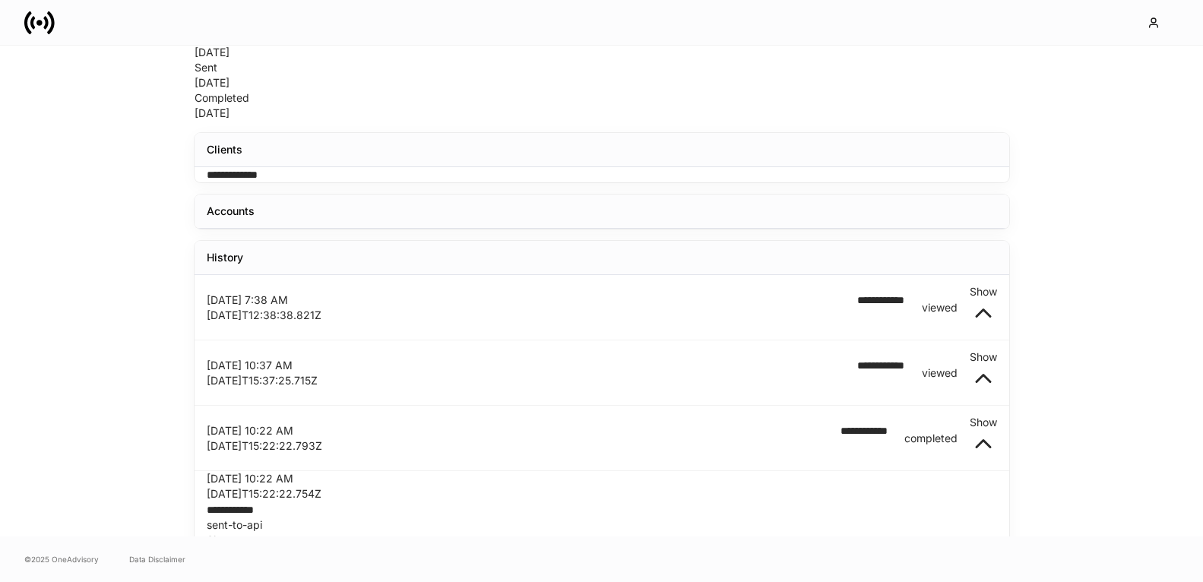
click at [973, 533] on p "Show" at bounding box center [602, 540] width 790 height 15
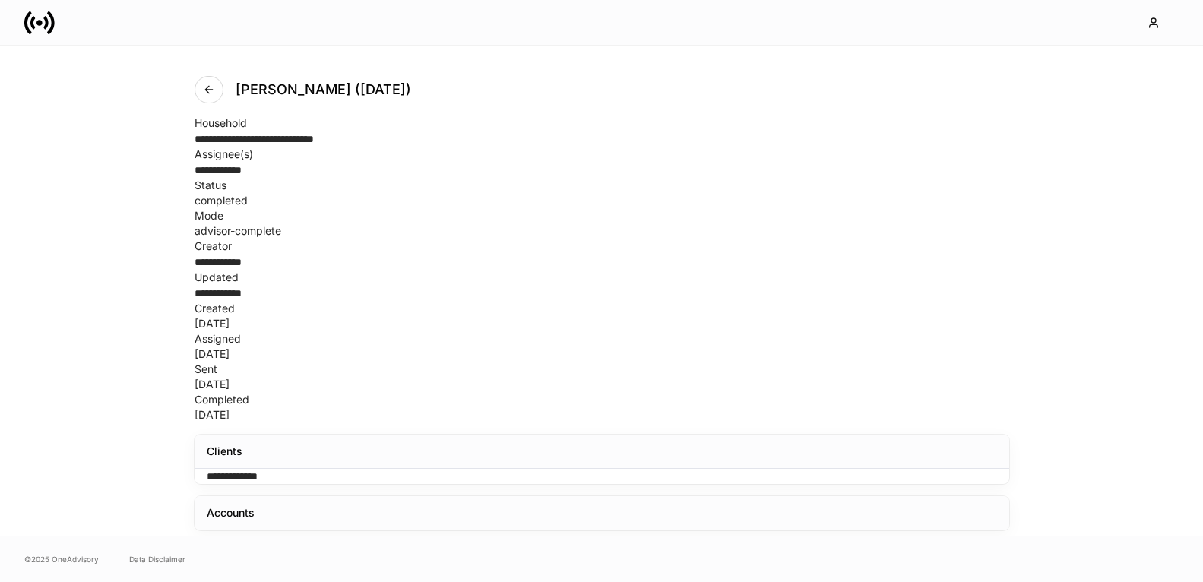
scroll to position [202, 0]
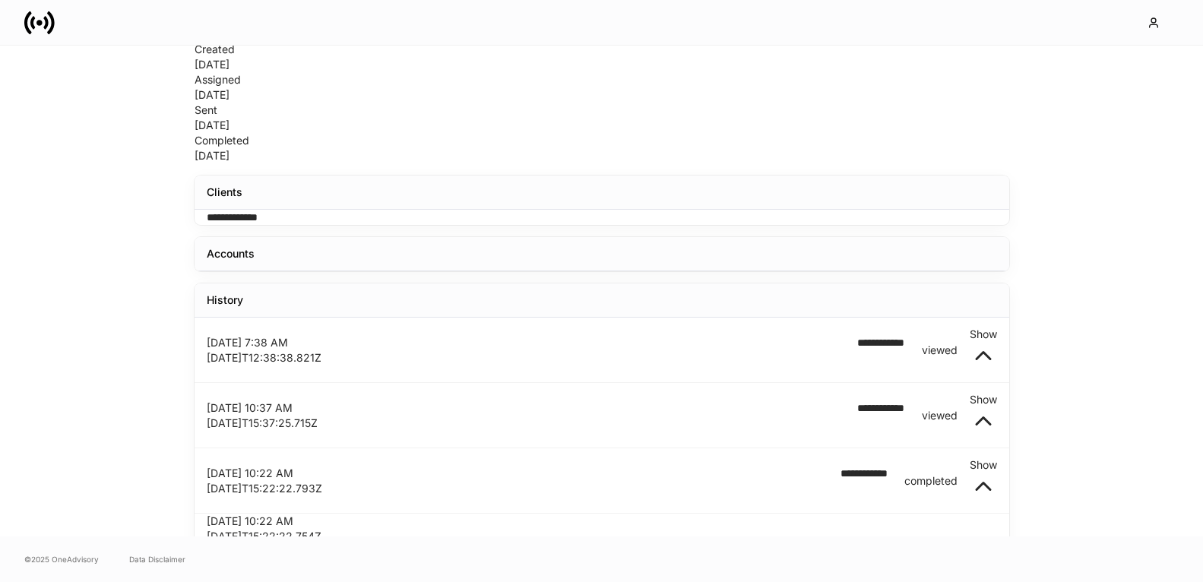
scroll to position [290, 0]
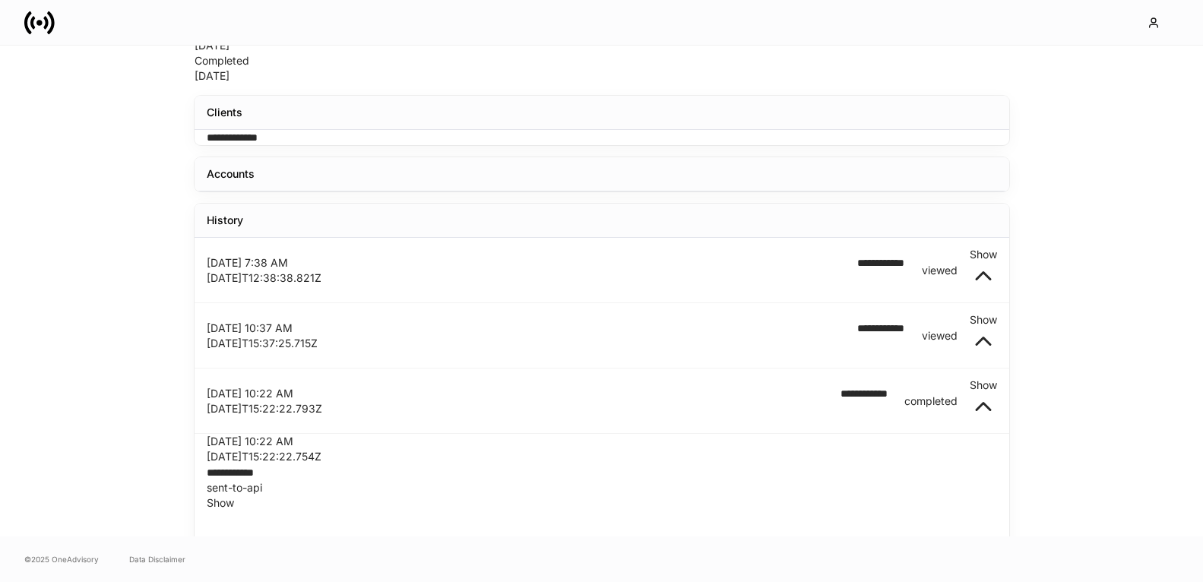
scroll to position [389, 0]
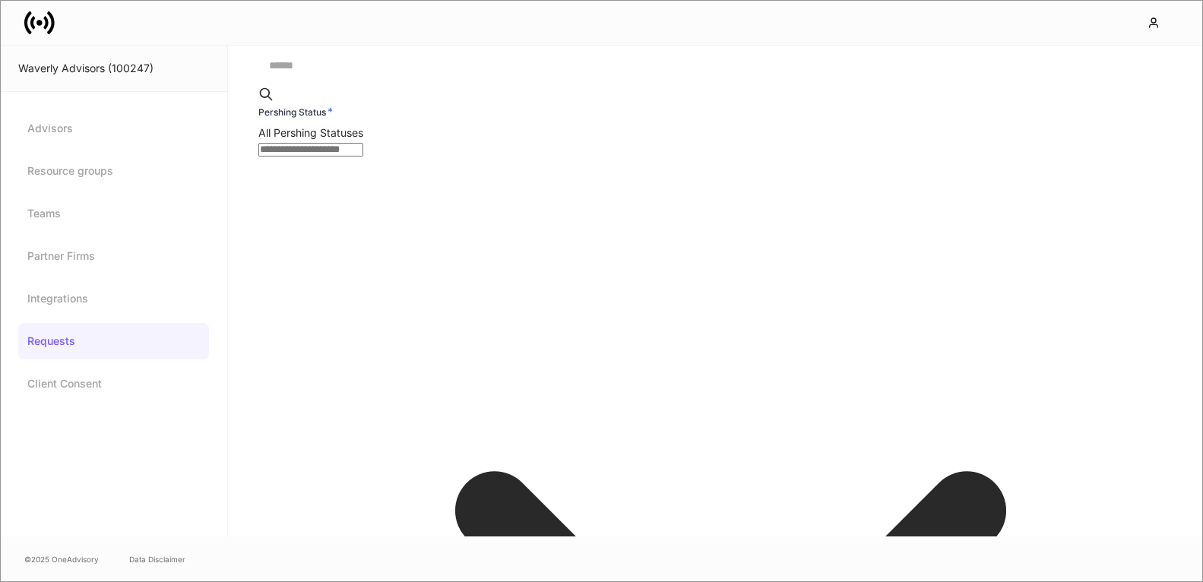
scroll to position [477, 0]
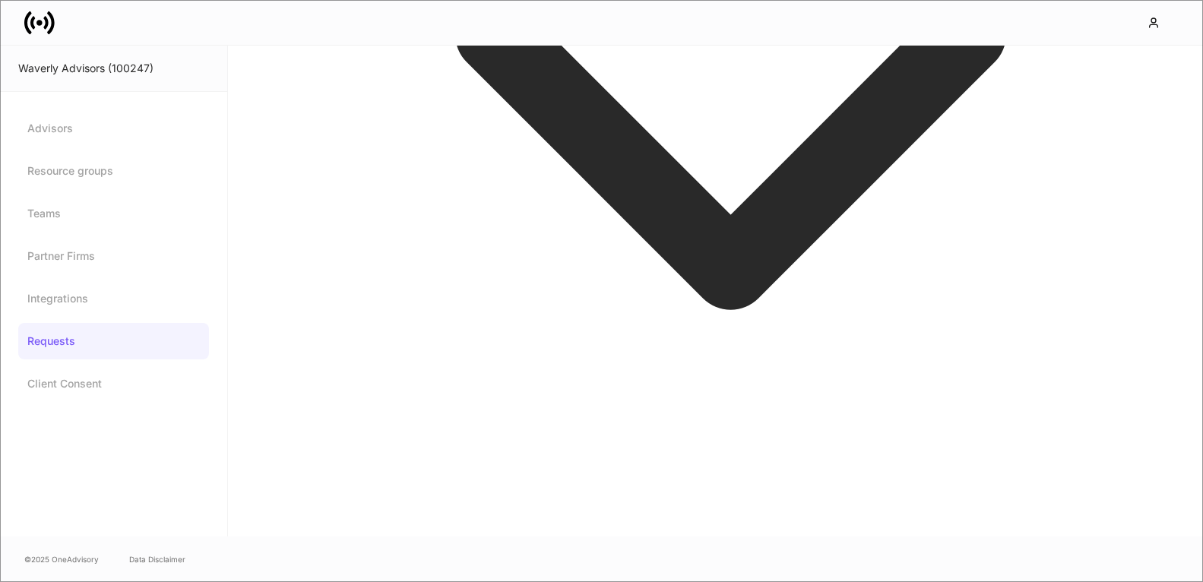
click at [39, 28] on icon at bounding box center [39, 23] width 30 height 30
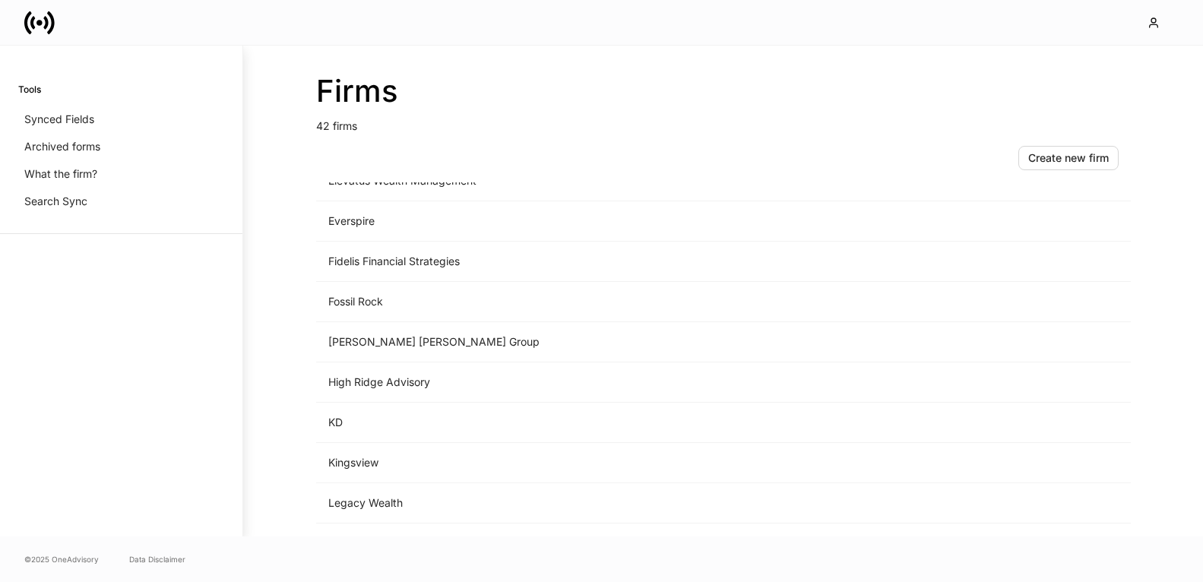
scroll to position [1382, 0]
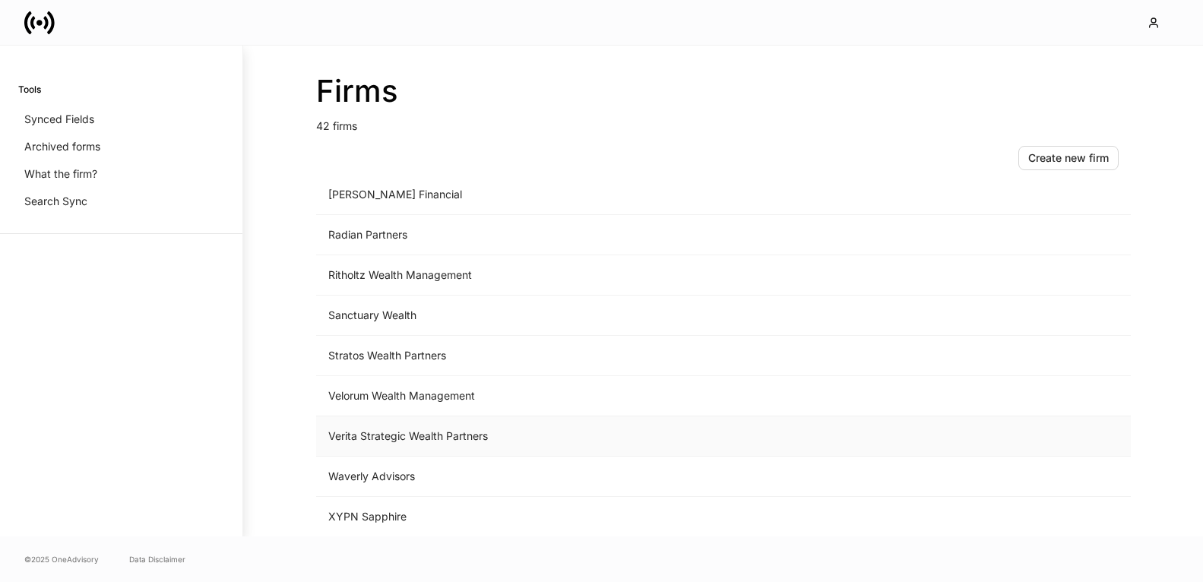
click at [524, 434] on td "Verita Strategic Wealth Partners" at bounding box center [597, 436] width 562 height 40
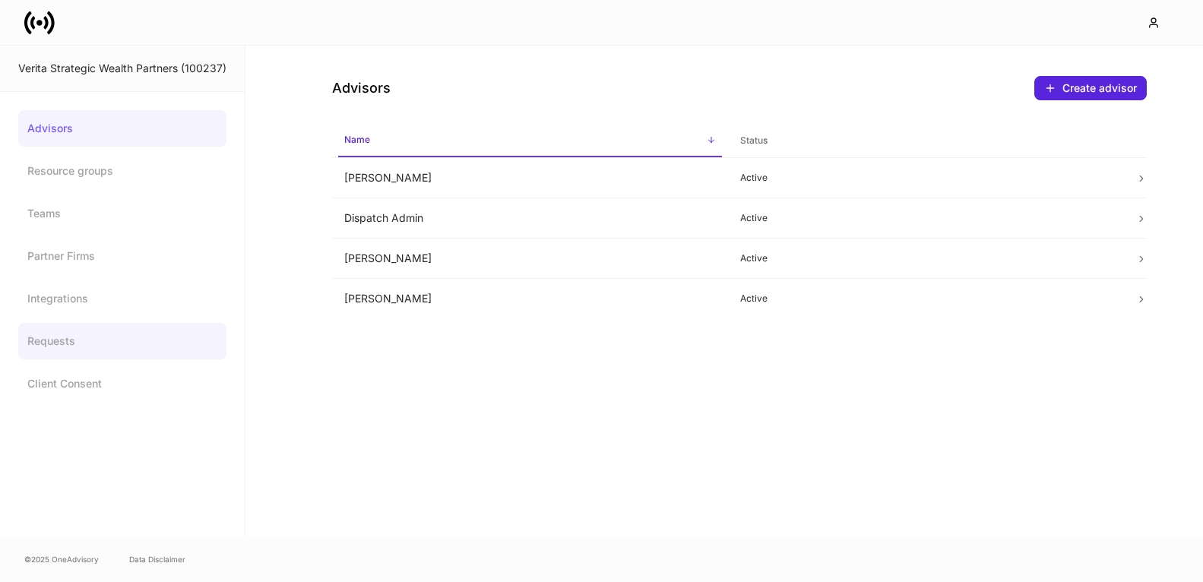
click at [84, 344] on link "Requests" at bounding box center [122, 341] width 208 height 36
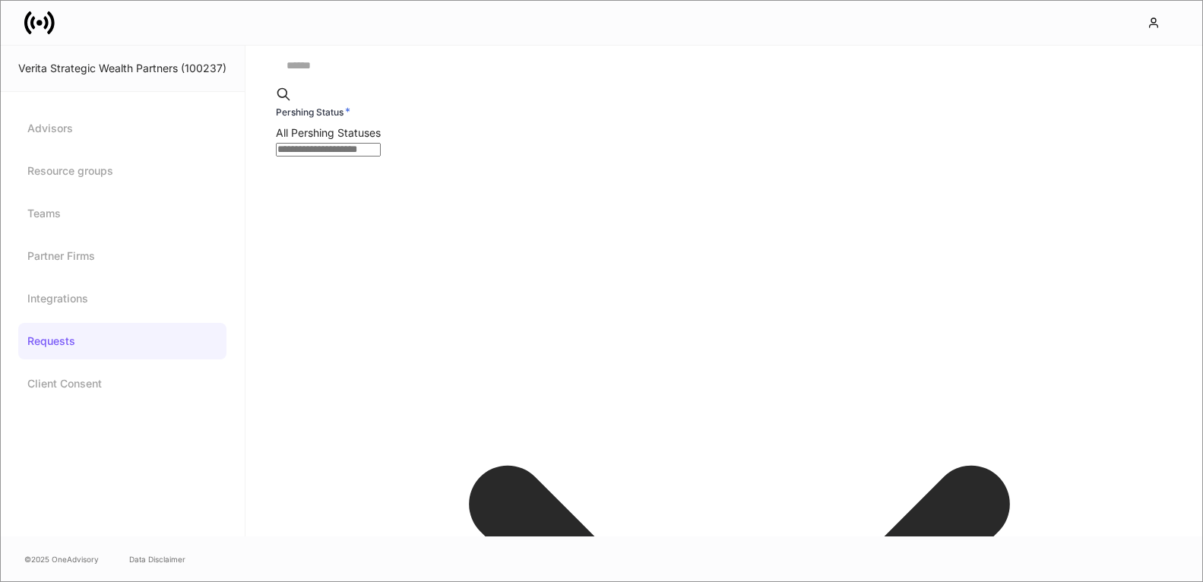
click at [587, 96] on body "Verita Strategic Wealth Partners (100237) Advisors Resource groups Teams Partne…" at bounding box center [601, 300] width 1203 height 601
click at [624, 581] on div at bounding box center [601, 582] width 1203 height 0
click at [623, 56] on div "​ Pershing Status * All Pershing Statuses ​" at bounding box center [739, 568] width 927 height 1044
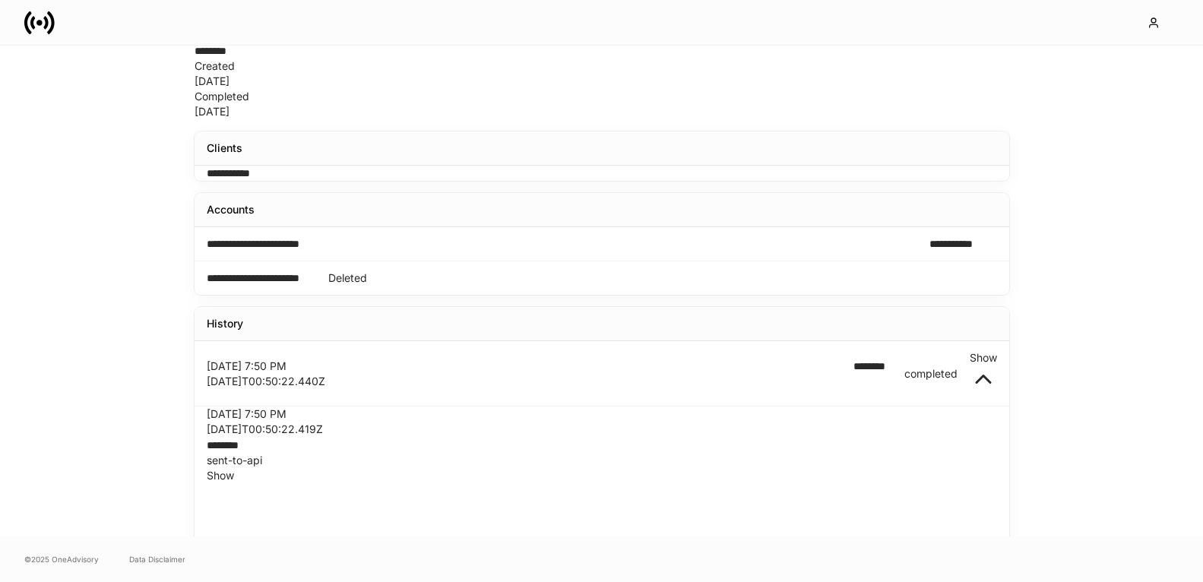
scroll to position [379, 0]
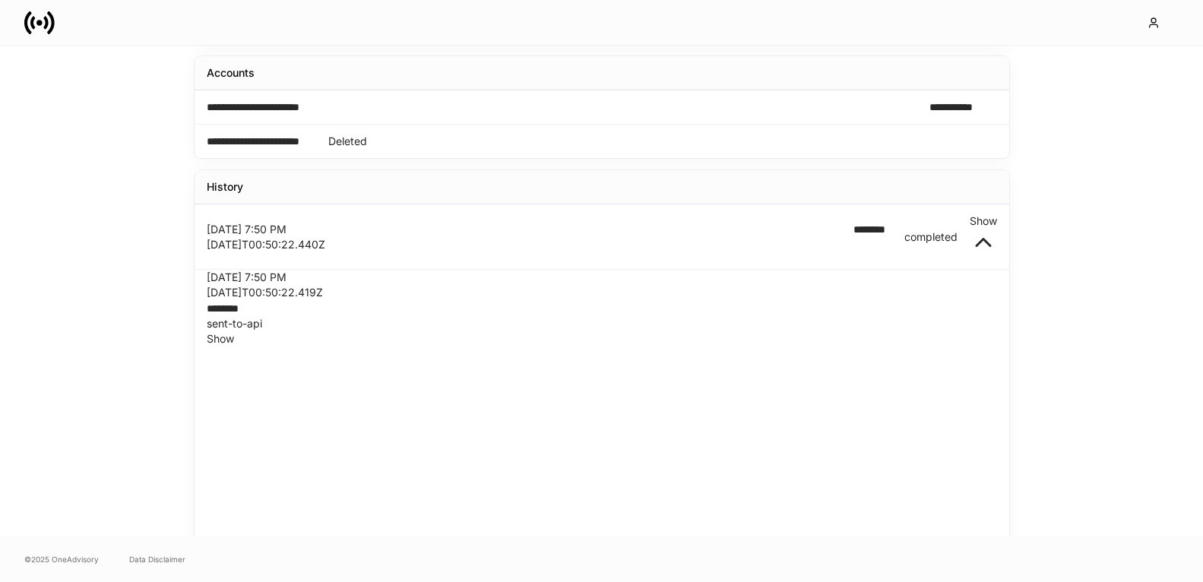
click at [974, 331] on p "Show" at bounding box center [602, 338] width 790 height 15
click at [974, 331] on p "Hide" at bounding box center [602, 338] width 790 height 15
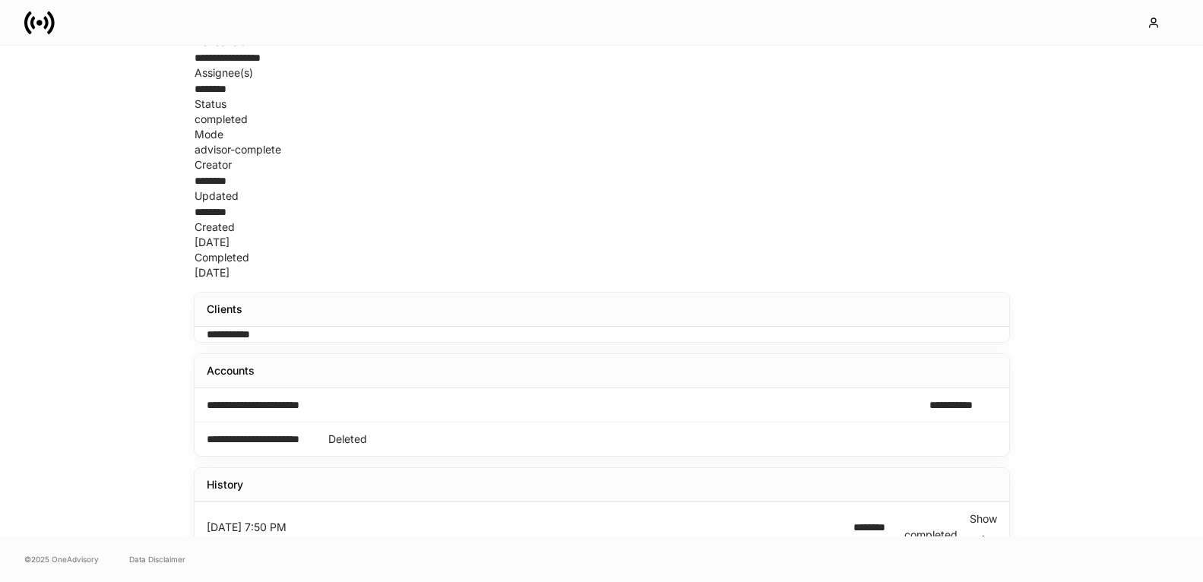
scroll to position [172, 0]
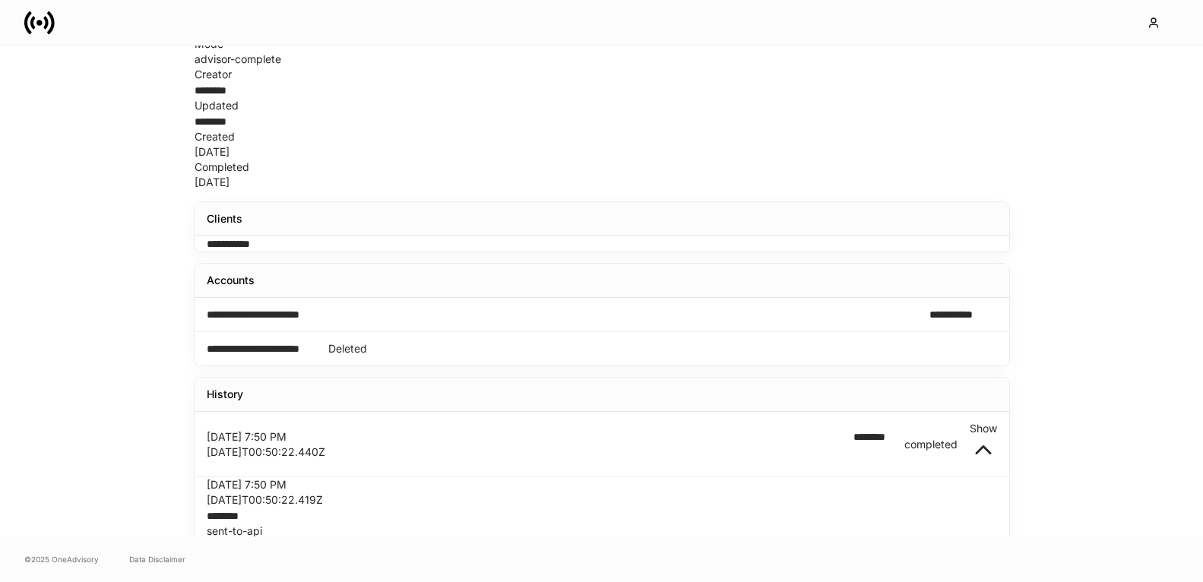
click at [39, 29] on icon at bounding box center [39, 23] width 30 height 30
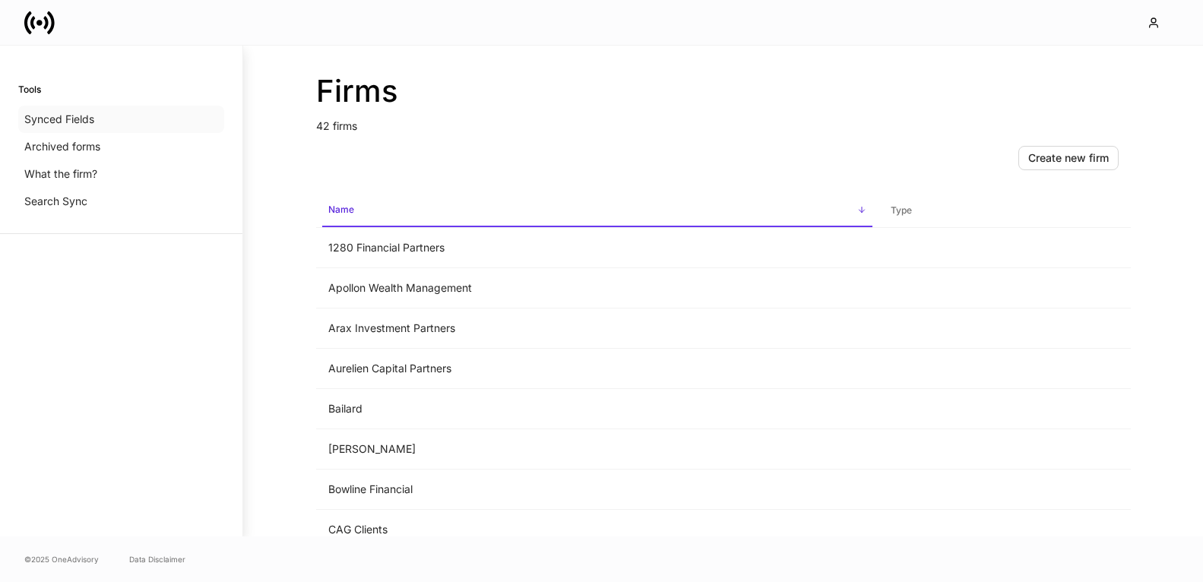
click at [78, 112] on p "Synced Fields" at bounding box center [59, 119] width 70 height 15
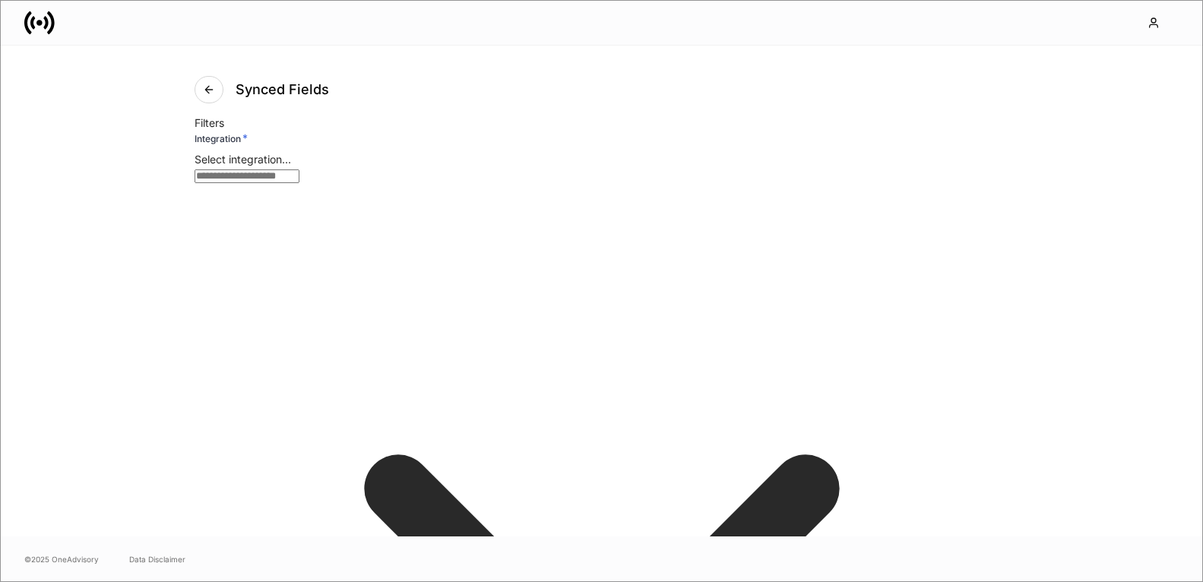
click at [299, 237] on body "Synced Fields Filters Integration * Select integration... ​ Firm * All Firms ​ …" at bounding box center [601, 291] width 1203 height 582
click at [344, 581] on div at bounding box center [601, 582] width 1203 height 0
click at [209, 93] on icon "button" at bounding box center [209, 90] width 12 height 12
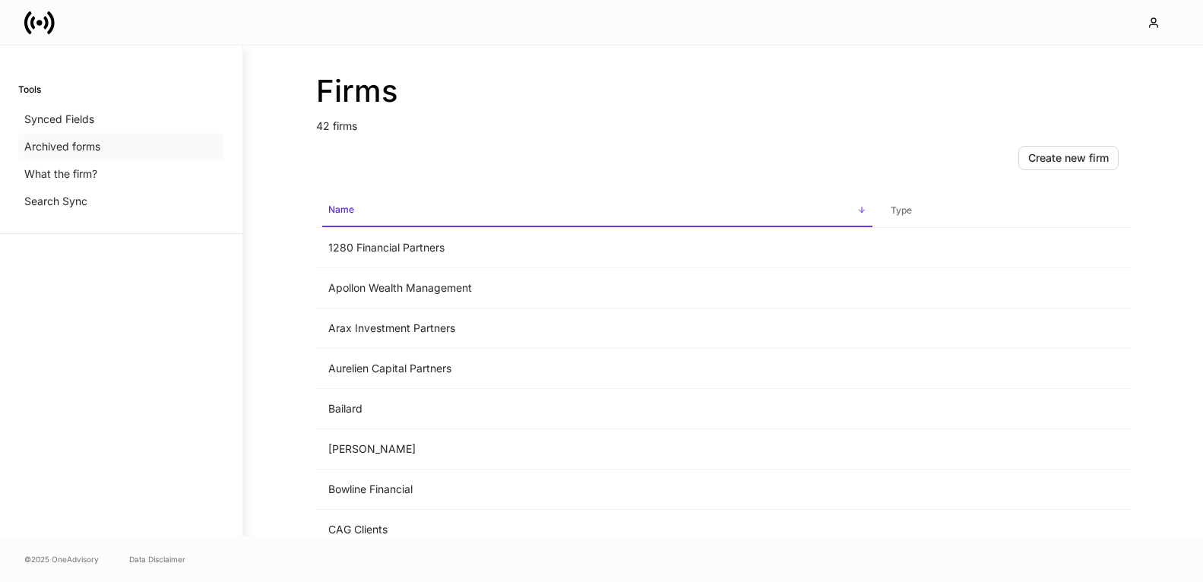
click at [130, 144] on div "Archived forms" at bounding box center [121, 146] width 206 height 27
click at [104, 171] on div "What the firm?" at bounding box center [121, 173] width 206 height 27
click at [111, 204] on div "Search Sync" at bounding box center [121, 201] width 206 height 27
click at [364, 331] on td "Arax Investment Partners" at bounding box center [597, 329] width 562 height 40
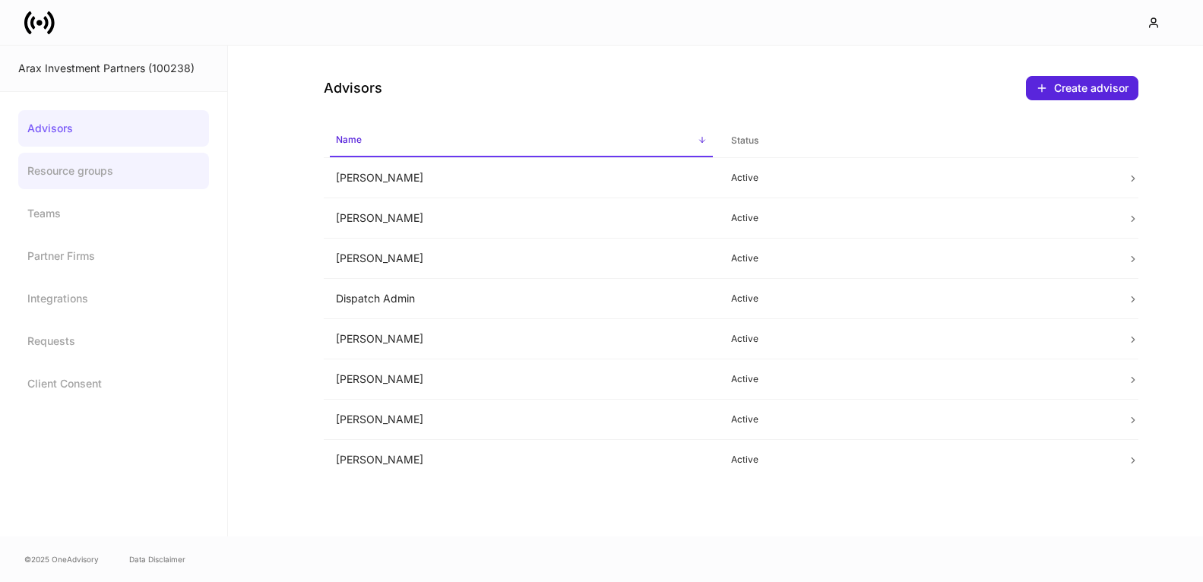
click at [98, 165] on link "Resource groups" at bounding box center [113, 171] width 191 height 36
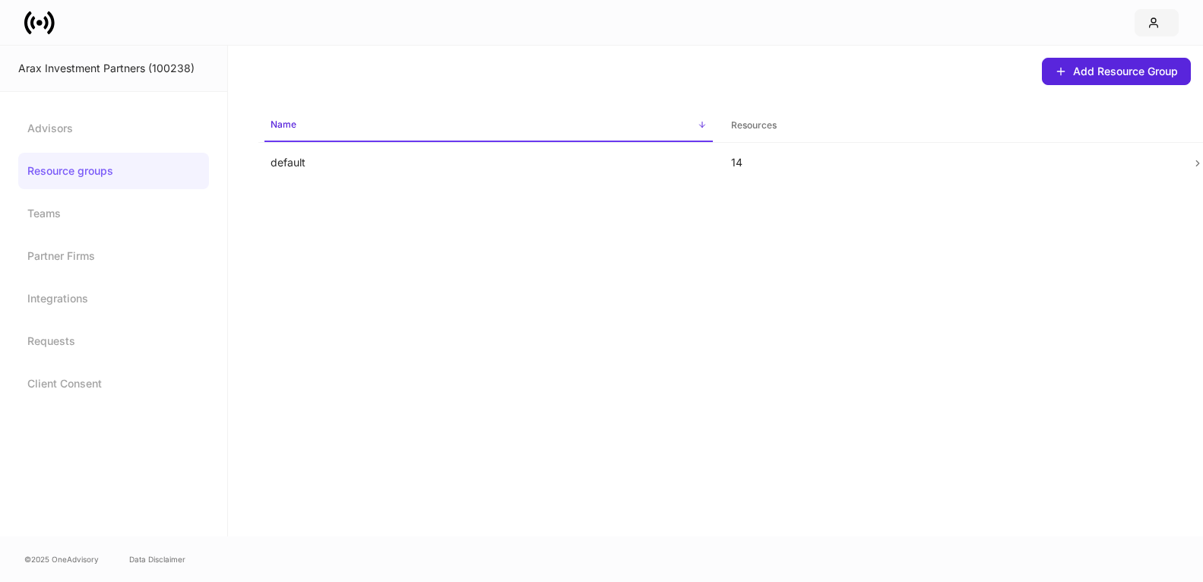
click at [1154, 22] on icon "button" at bounding box center [1154, 22] width 8 height 9
click at [1059, 581] on div at bounding box center [601, 582] width 1203 height 0
click at [53, 210] on link "Teams" at bounding box center [113, 213] width 191 height 36
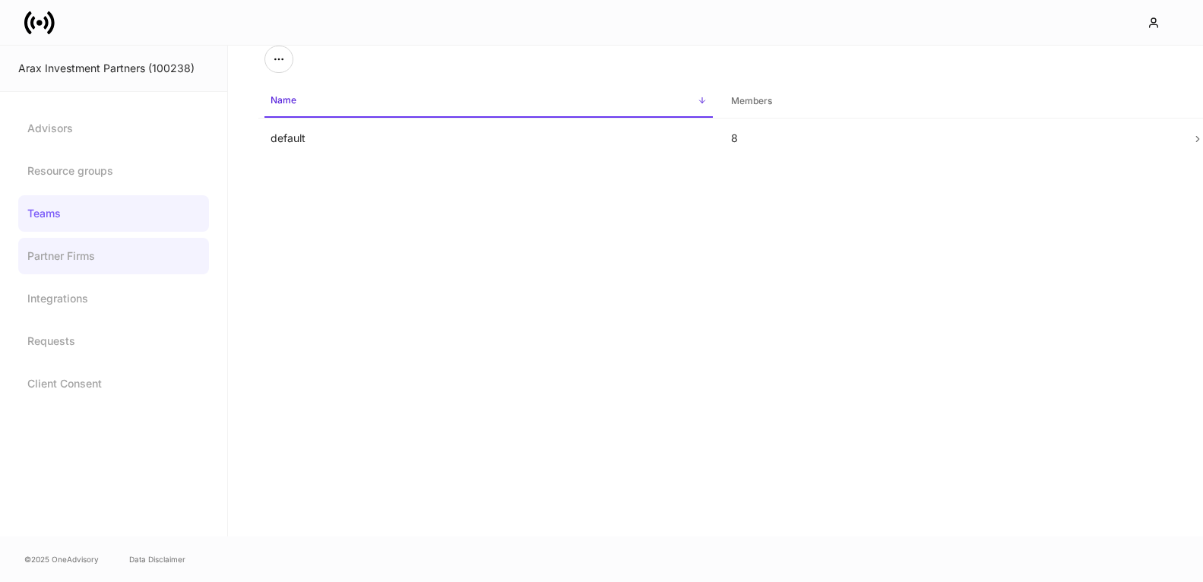
click at [57, 252] on link "Partner Firms" at bounding box center [113, 256] width 191 height 36
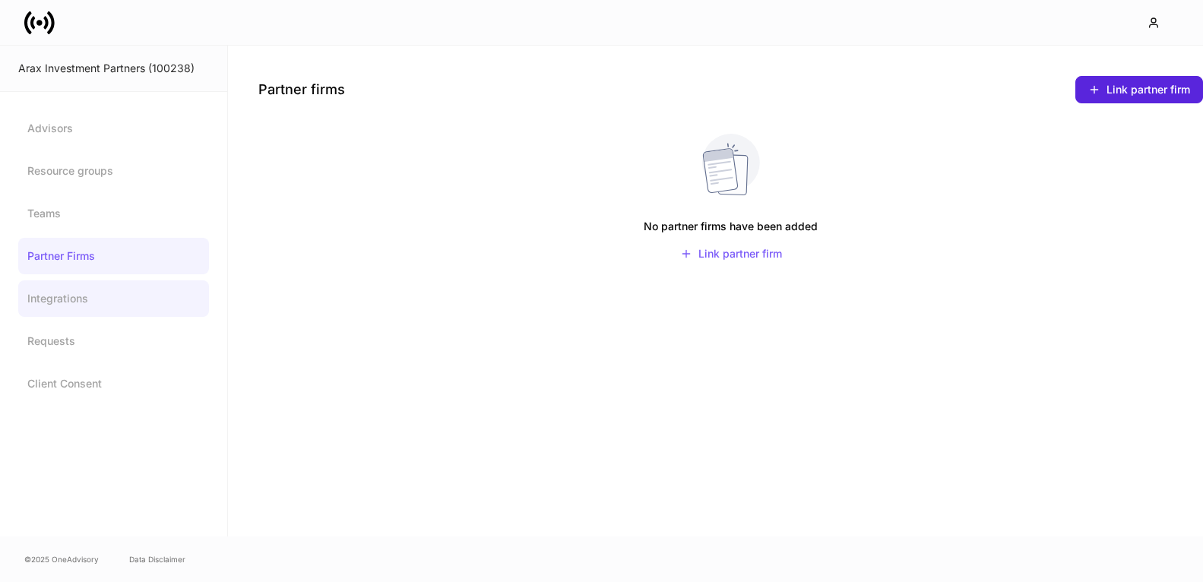
click at [57, 286] on link "Integrations" at bounding box center [113, 298] width 191 height 36
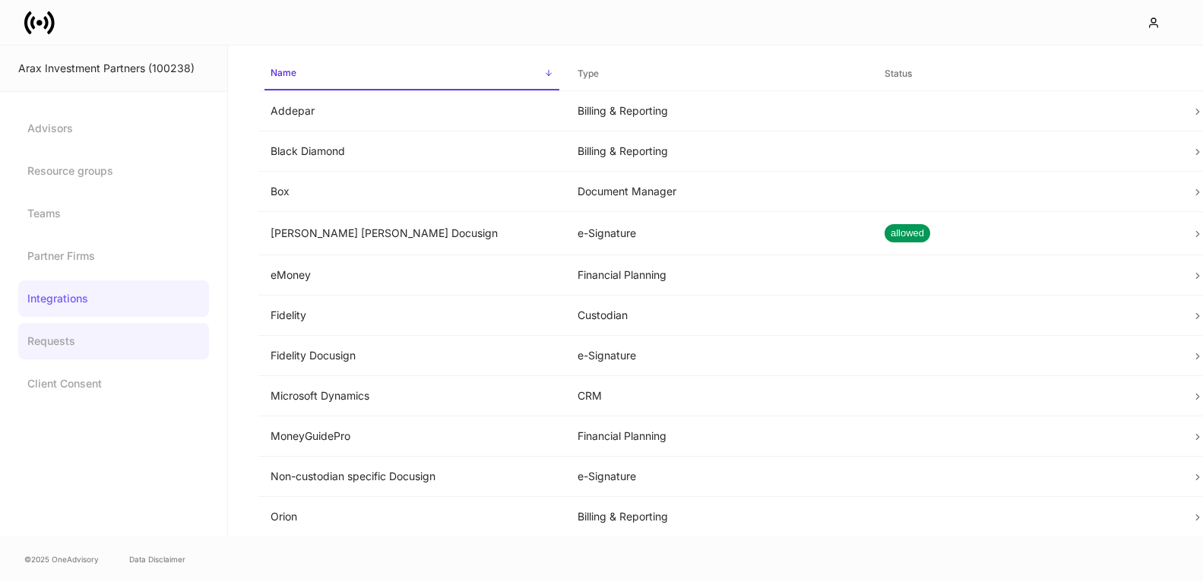
click at [90, 337] on link "Requests" at bounding box center [113, 341] width 191 height 36
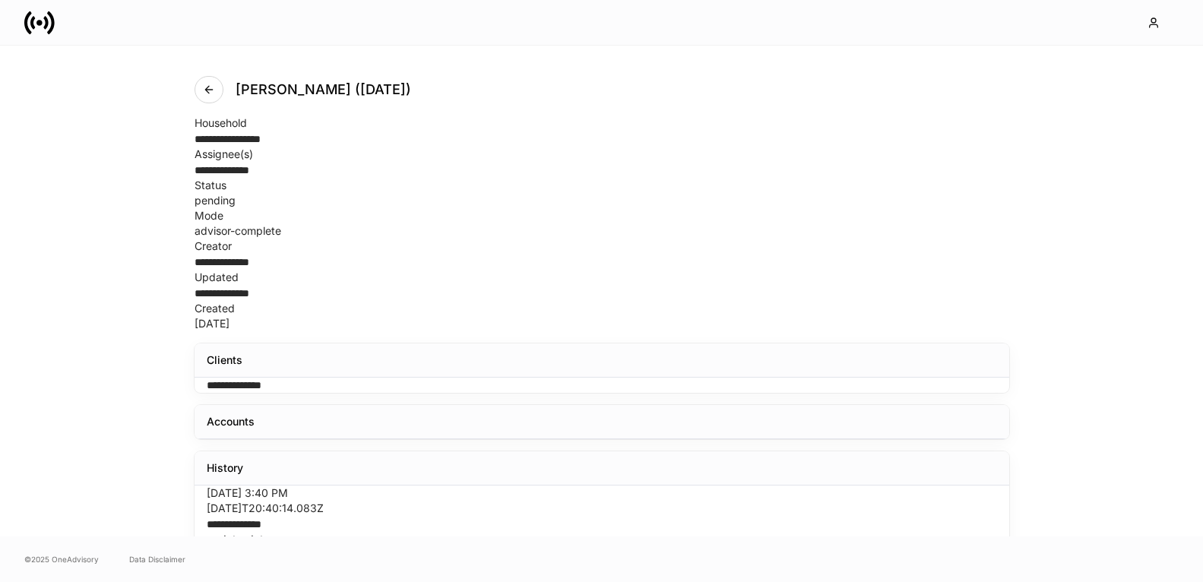
scroll to position [8, 0]
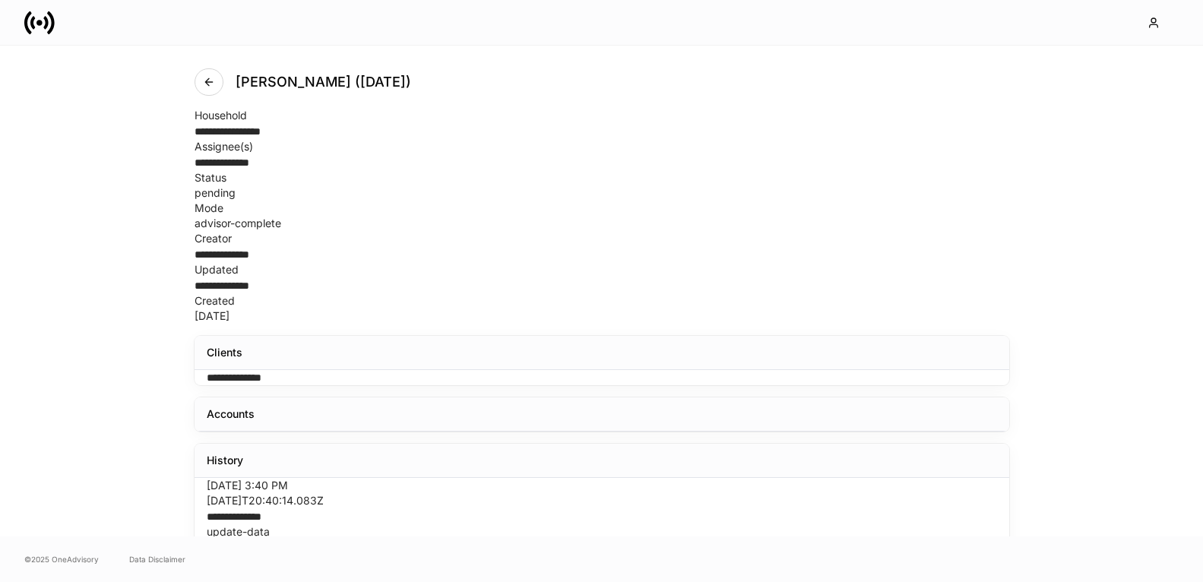
click at [972, 540] on p "Show" at bounding box center [602, 547] width 790 height 15
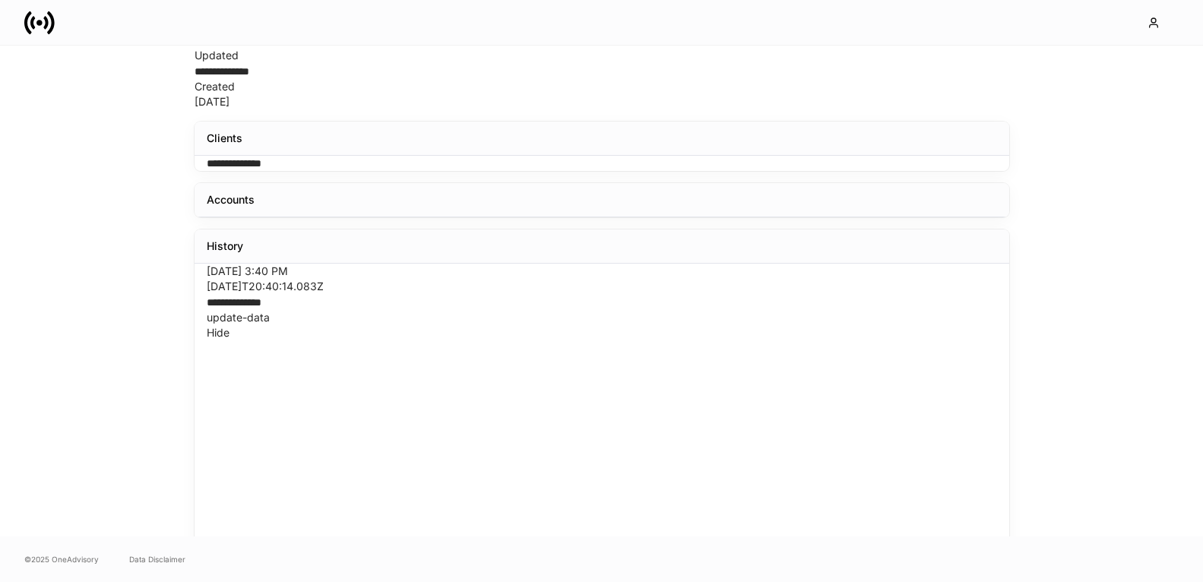
scroll to position [0, 0]
